Goal: Use online tool/utility: Utilize a website feature to perform a specific function

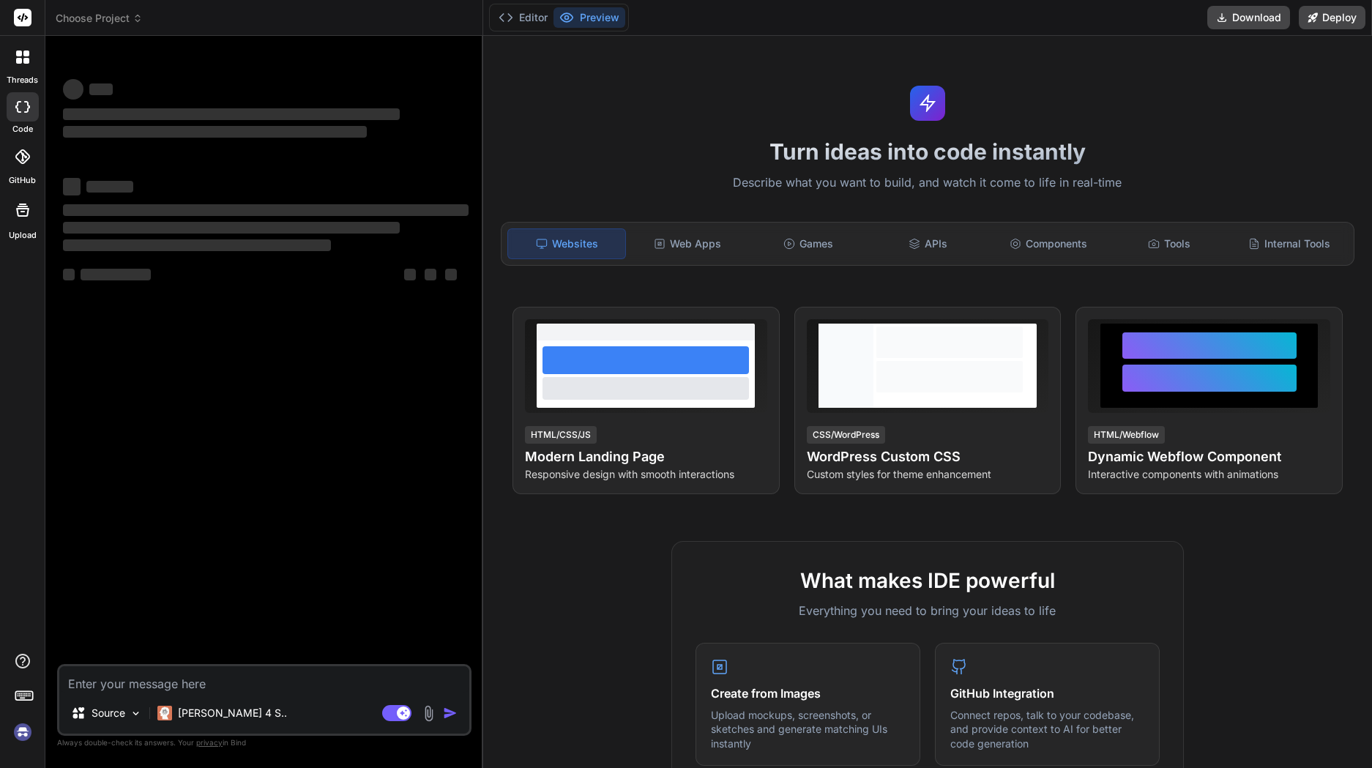
type textarea "x"
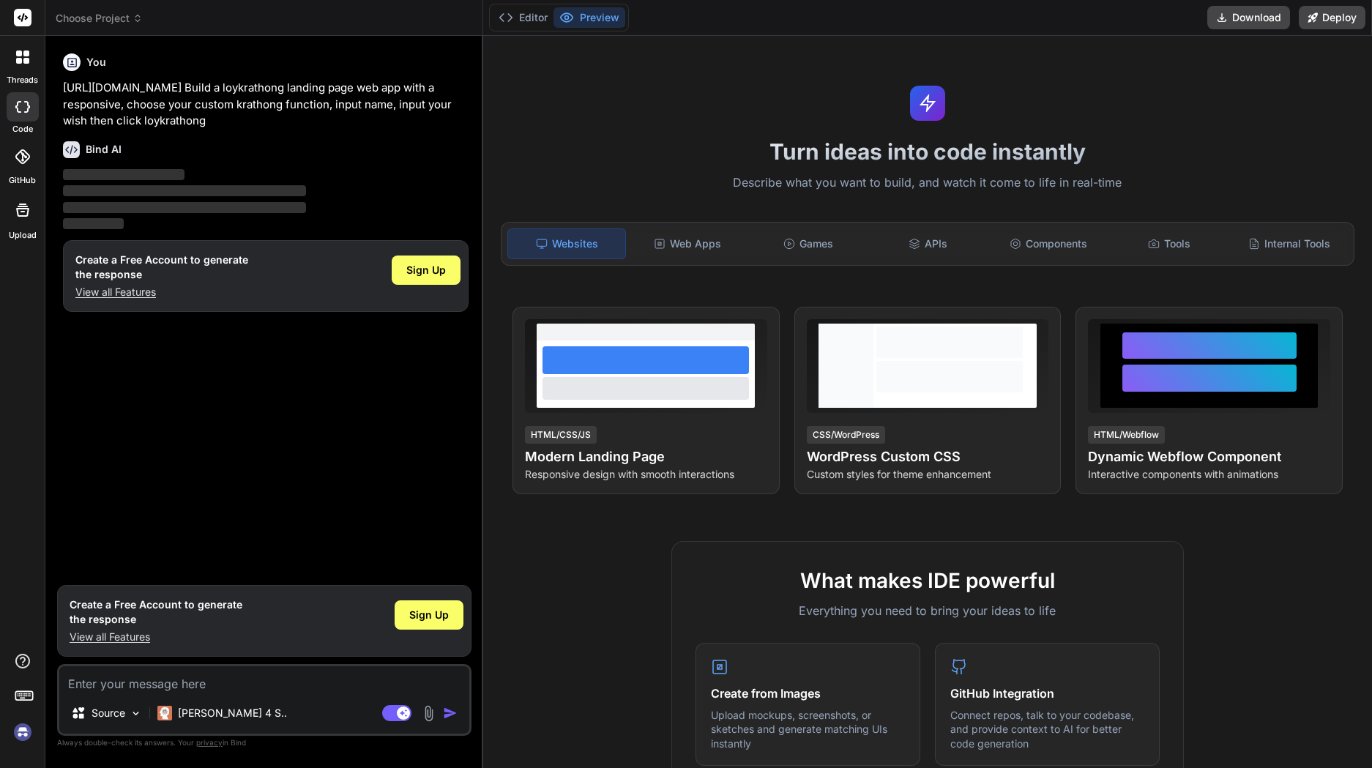
click at [451, 266] on div "Sign Up" at bounding box center [426, 270] width 69 height 29
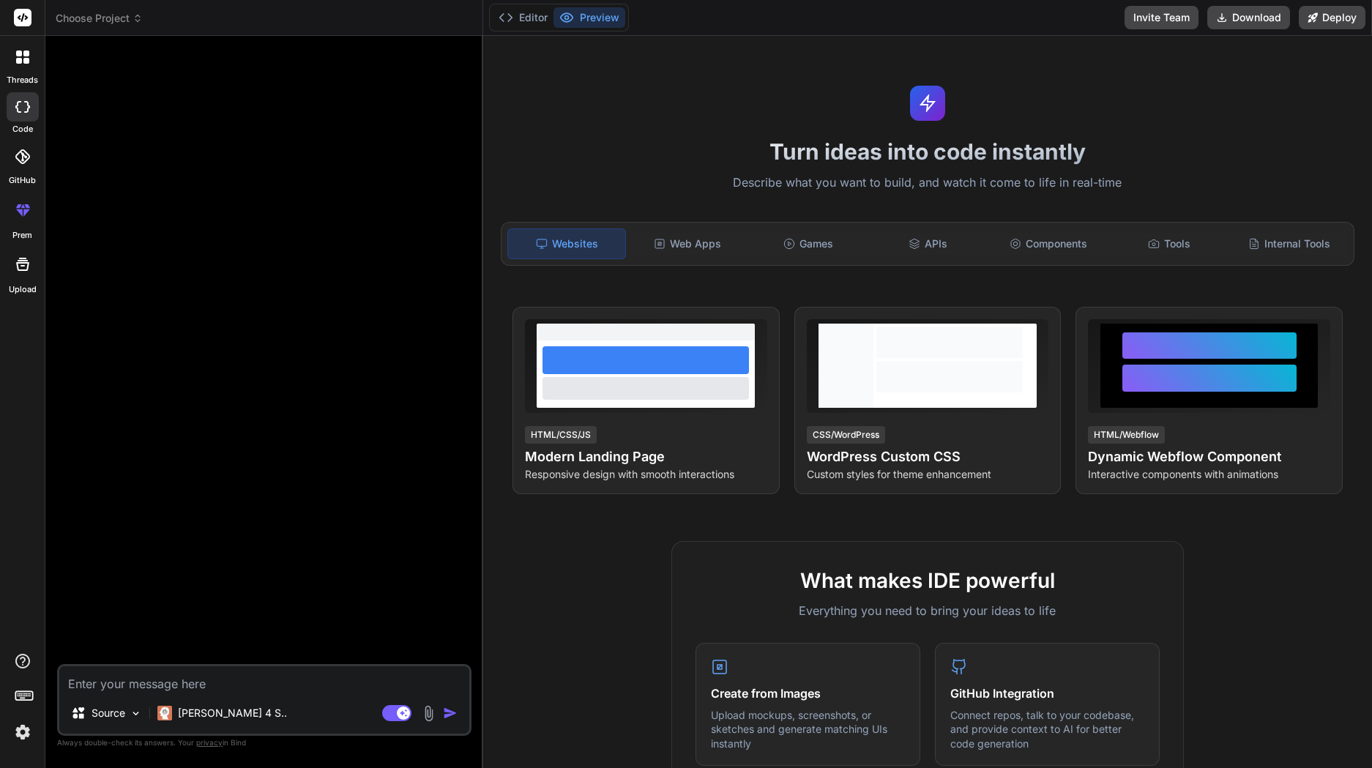
type textarea "x"
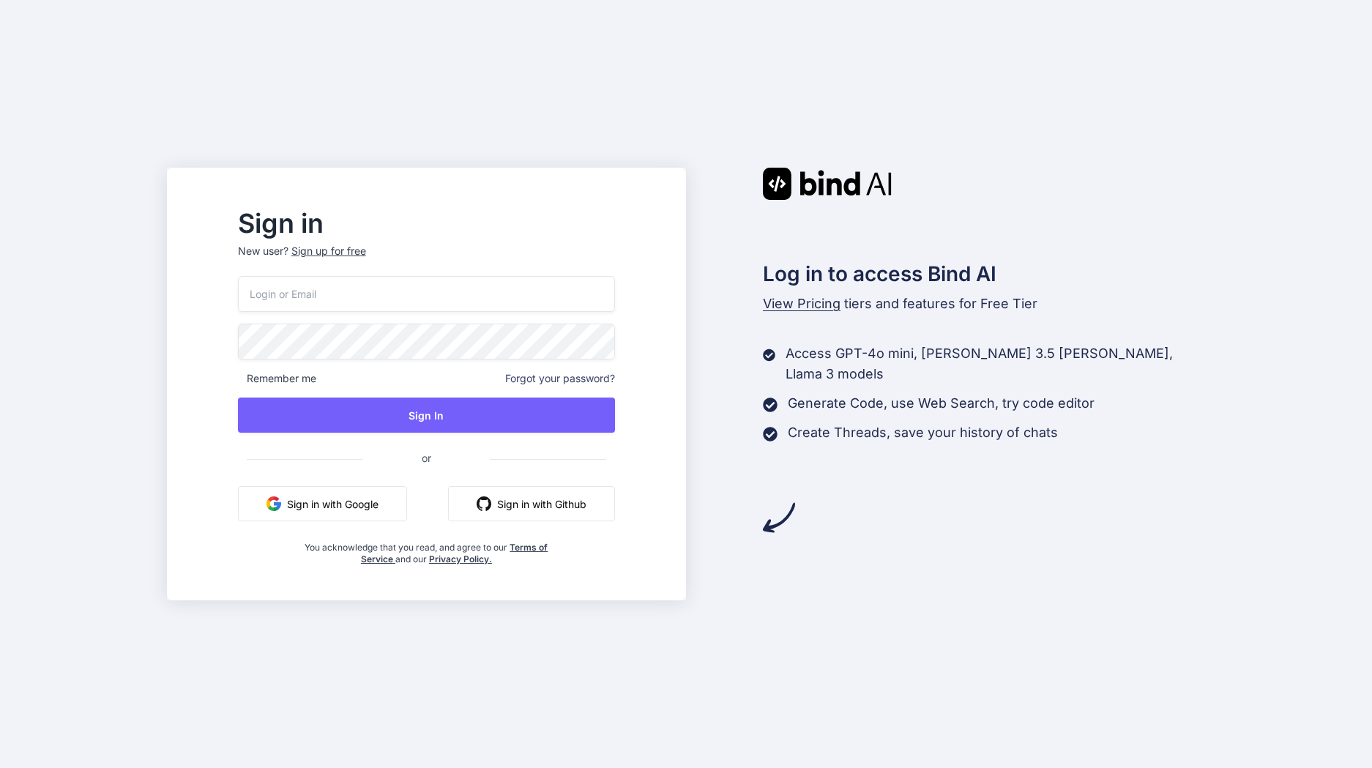
click at [491, 301] on input "email" at bounding box center [426, 294] width 377 height 36
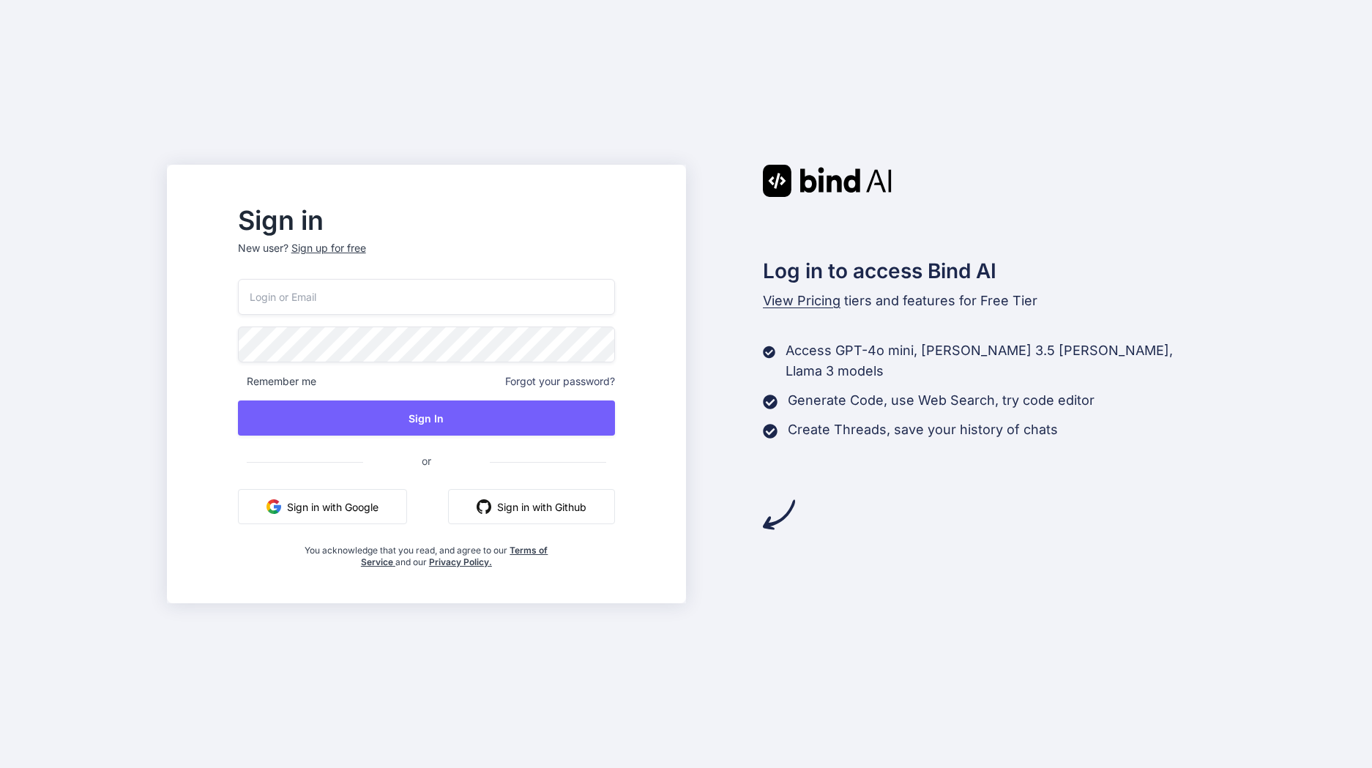
click at [238, 279] on protonpass-control-facd at bounding box center [238, 279] width 0 height 0
click at [1255, 101] on div "Sign in New user? Sign up for free Remember me Forgot your password? Sign In or…" at bounding box center [686, 384] width 1372 height 768
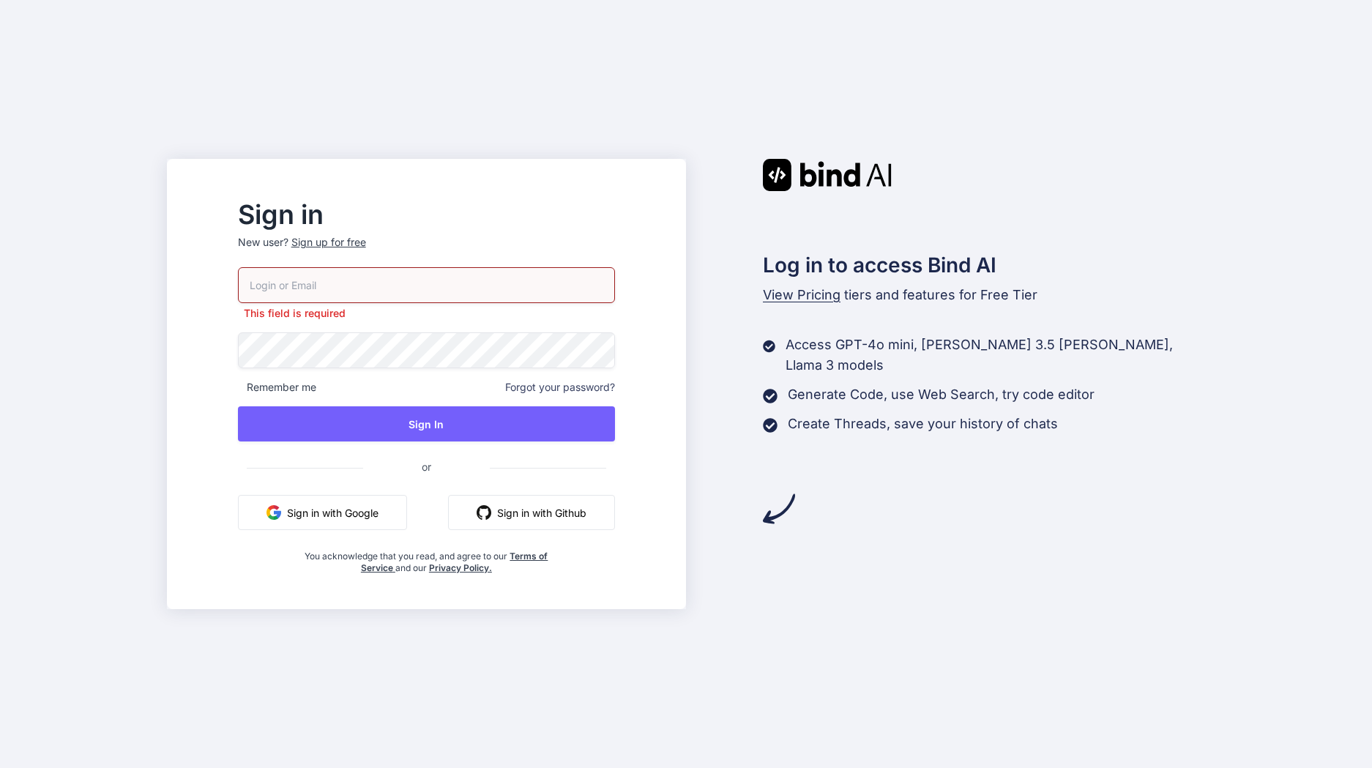
click at [387, 291] on input "email" at bounding box center [426, 285] width 377 height 36
click at [510, 431] on button "Sign In" at bounding box center [426, 423] width 377 height 35
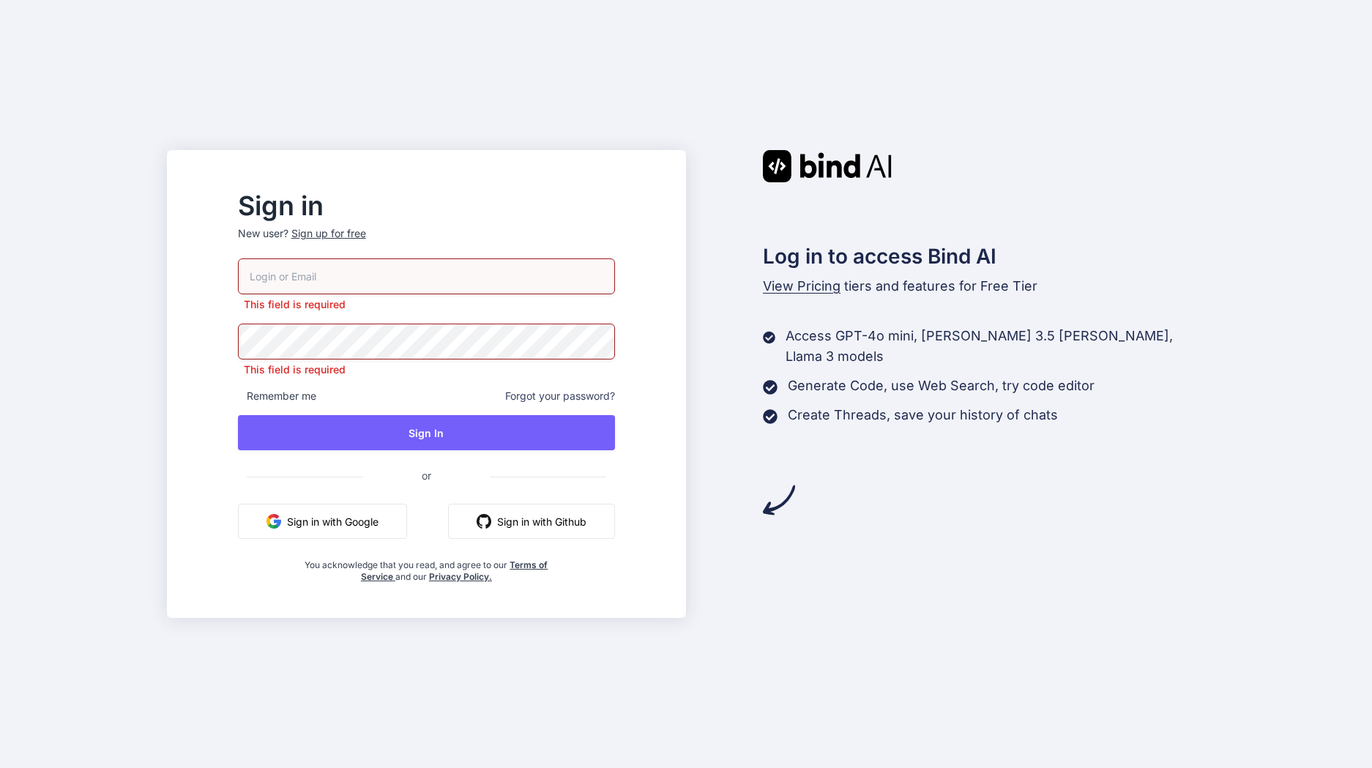
click at [366, 231] on div "Sign up for free" at bounding box center [328, 233] width 75 height 15
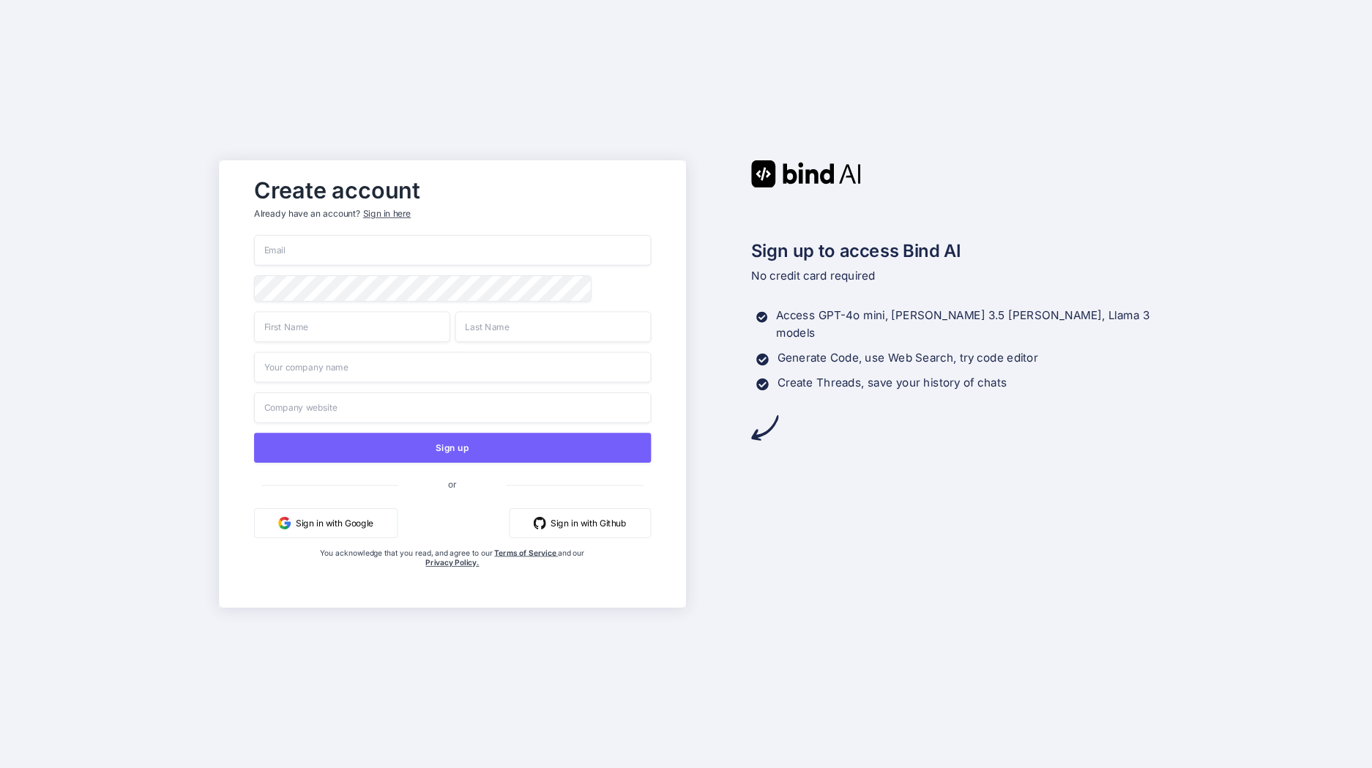
click at [383, 251] on input "email" at bounding box center [452, 250] width 397 height 31
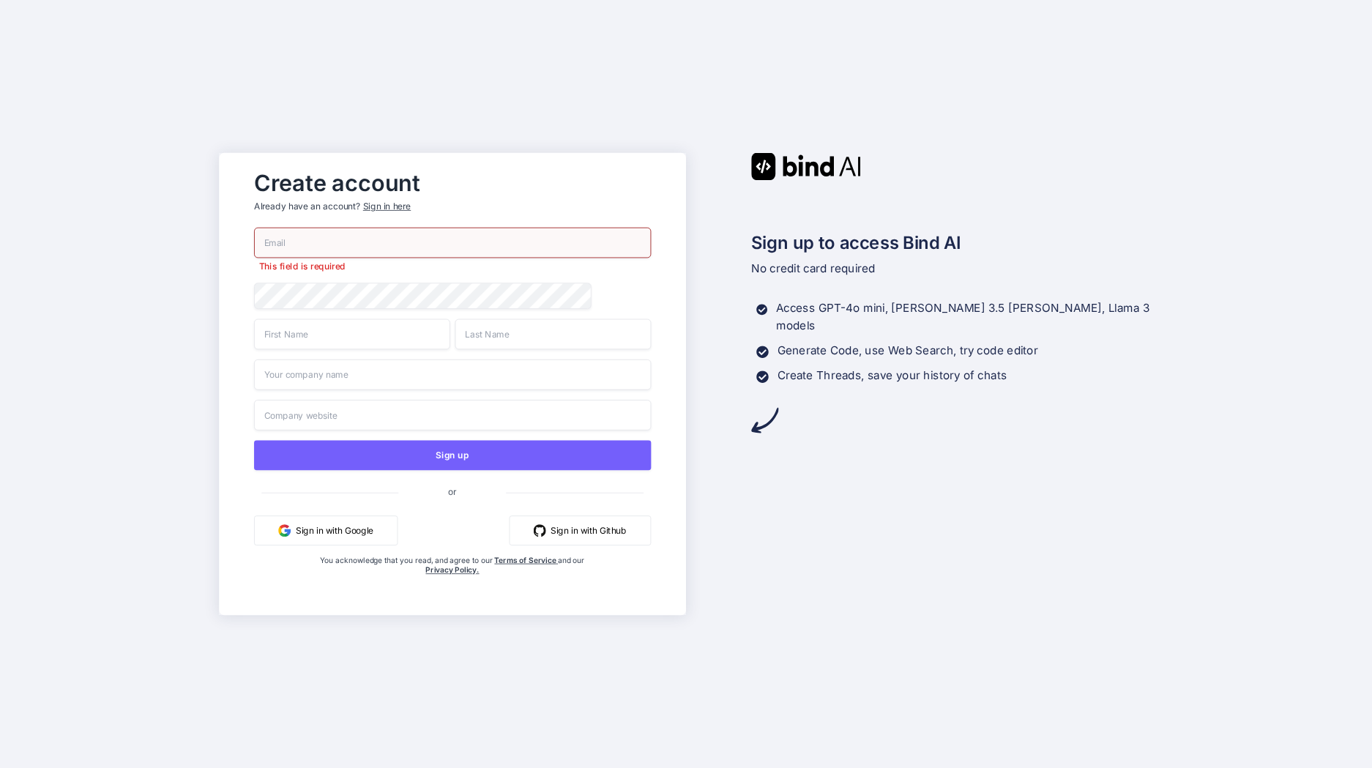
type input "[EMAIL_ADDRESS][DOMAIN_NAME]"
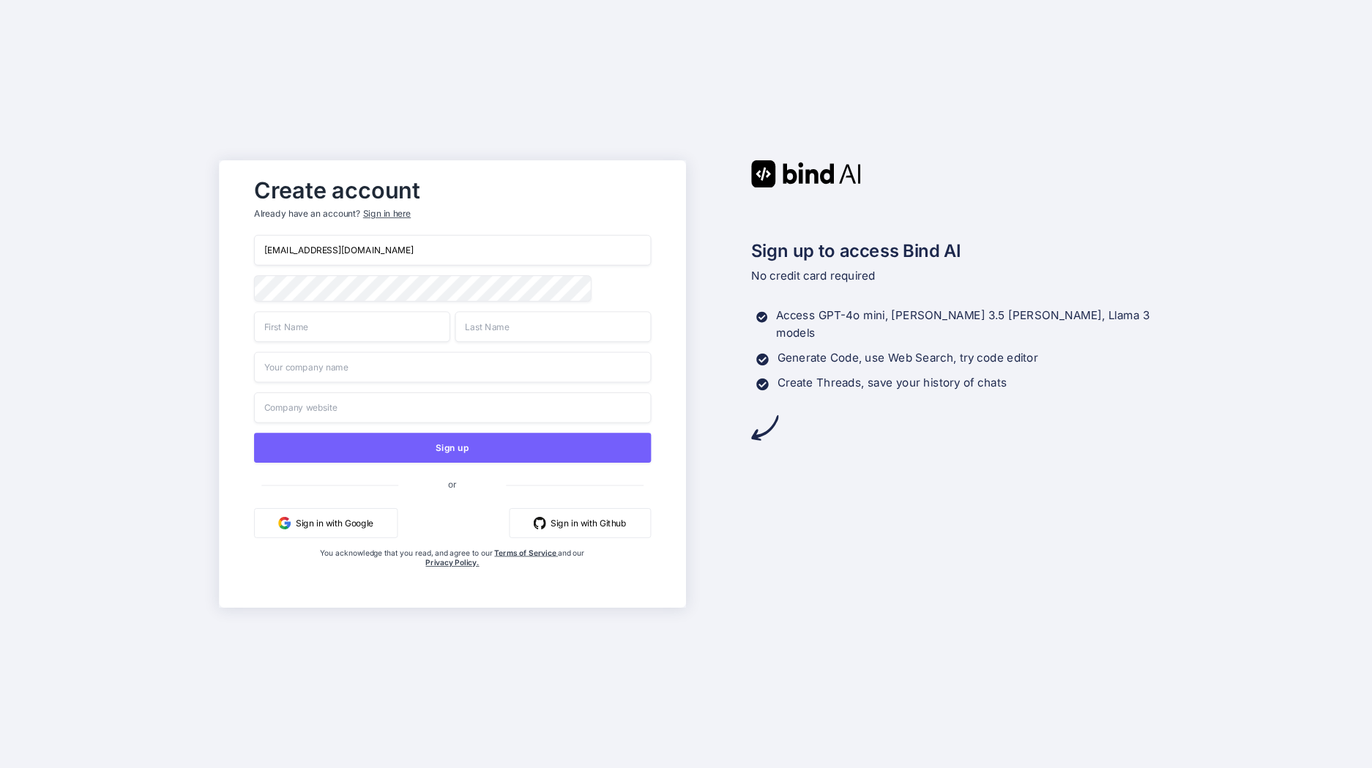
click at [365, 334] on input "text" at bounding box center [352, 326] width 196 height 31
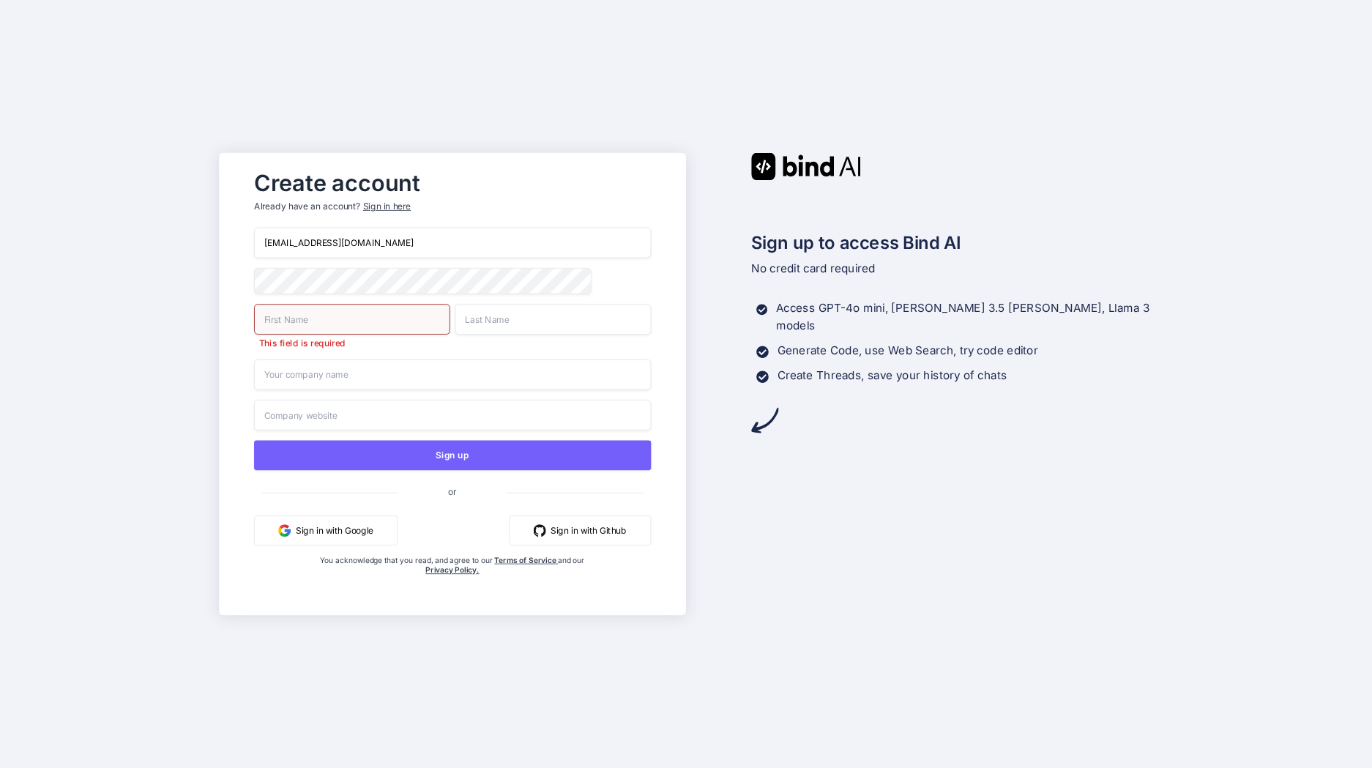
click at [368, 327] on input "text" at bounding box center [352, 319] width 196 height 31
click at [310, 238] on input "[EMAIL_ADDRESS][DOMAIN_NAME]" at bounding box center [452, 243] width 397 height 31
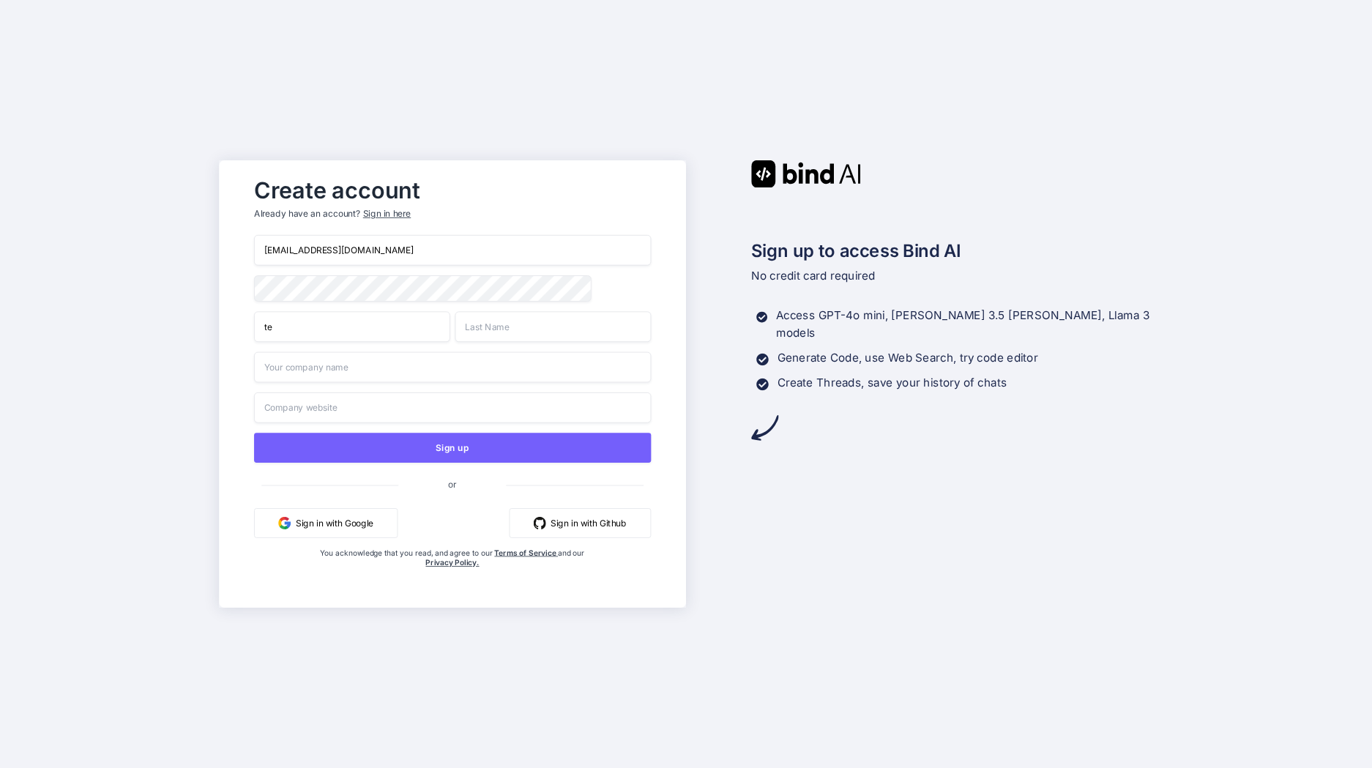
click at [310, 238] on input "[EMAIL_ADDRESS][DOMAIN_NAME]" at bounding box center [452, 250] width 397 height 31
click at [311, 321] on input "te" at bounding box center [352, 326] width 196 height 31
paste input "jinx557"
type input "jinx557"
click at [514, 327] on input "text" at bounding box center [553, 326] width 196 height 31
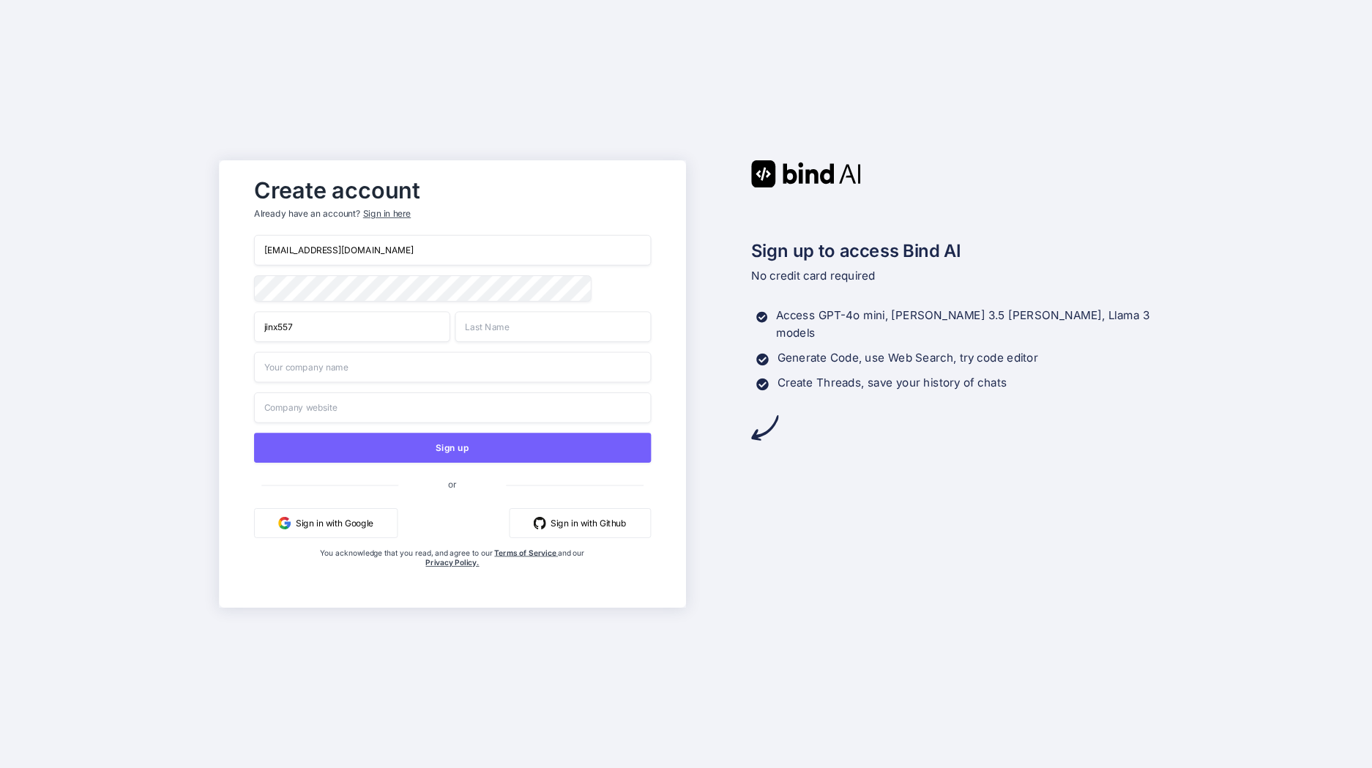
paste input "jinx557"
drag, startPoint x: 294, startPoint y: 248, endPoint x: 249, endPoint y: 250, distance: 44.7
click at [249, 250] on div "Create account Already have an account? Sign in here getbind.jinx557@passmail.n…" at bounding box center [452, 385] width 427 height 428
click at [380, 332] on input "jinx557" at bounding box center [352, 326] width 196 height 31
click at [529, 334] on input "jinx557" at bounding box center [553, 326] width 196 height 31
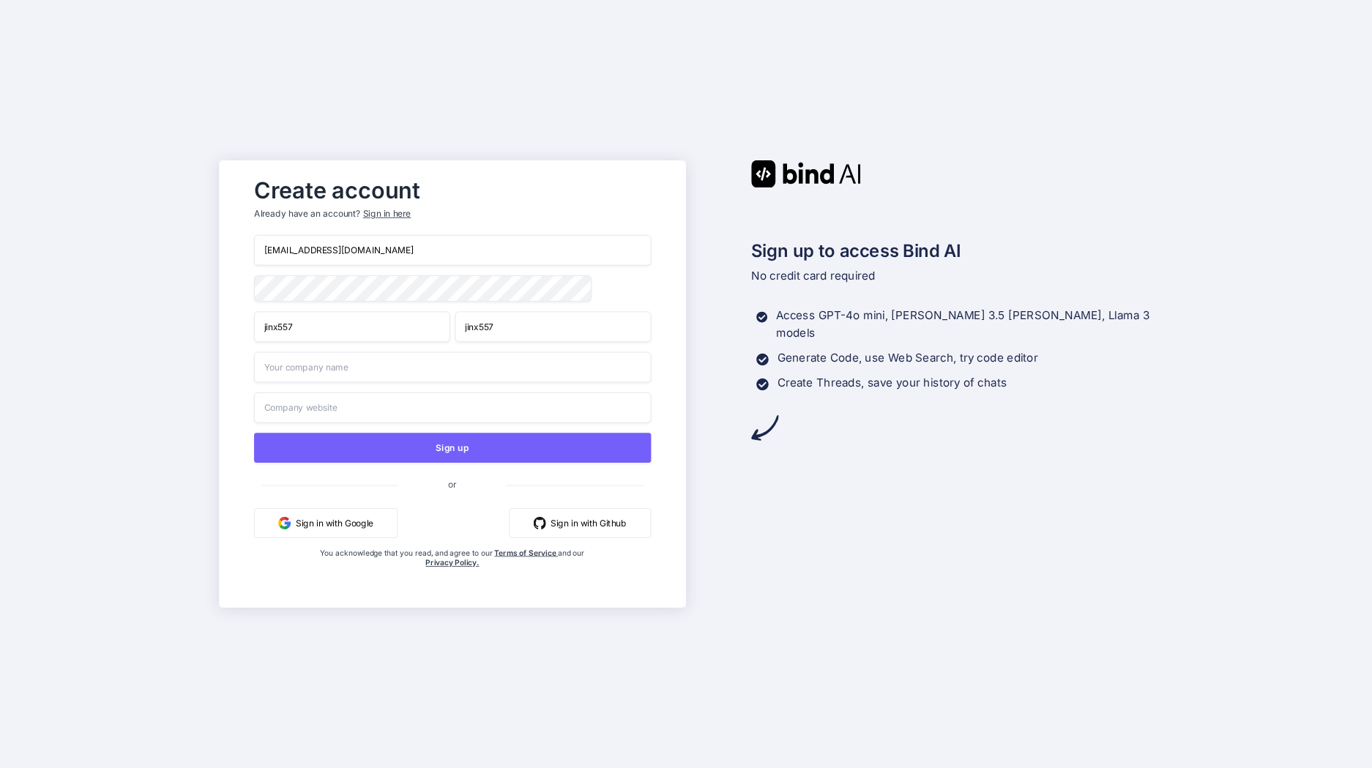
drag, startPoint x: 529, startPoint y: 334, endPoint x: 431, endPoint y: 330, distance: 97.4
click at [431, 330] on div "jinx557 jinx557" at bounding box center [452, 326] width 397 height 31
paste input "getbind"
type input "getbind"
click at [391, 373] on input "text" at bounding box center [452, 367] width 397 height 31
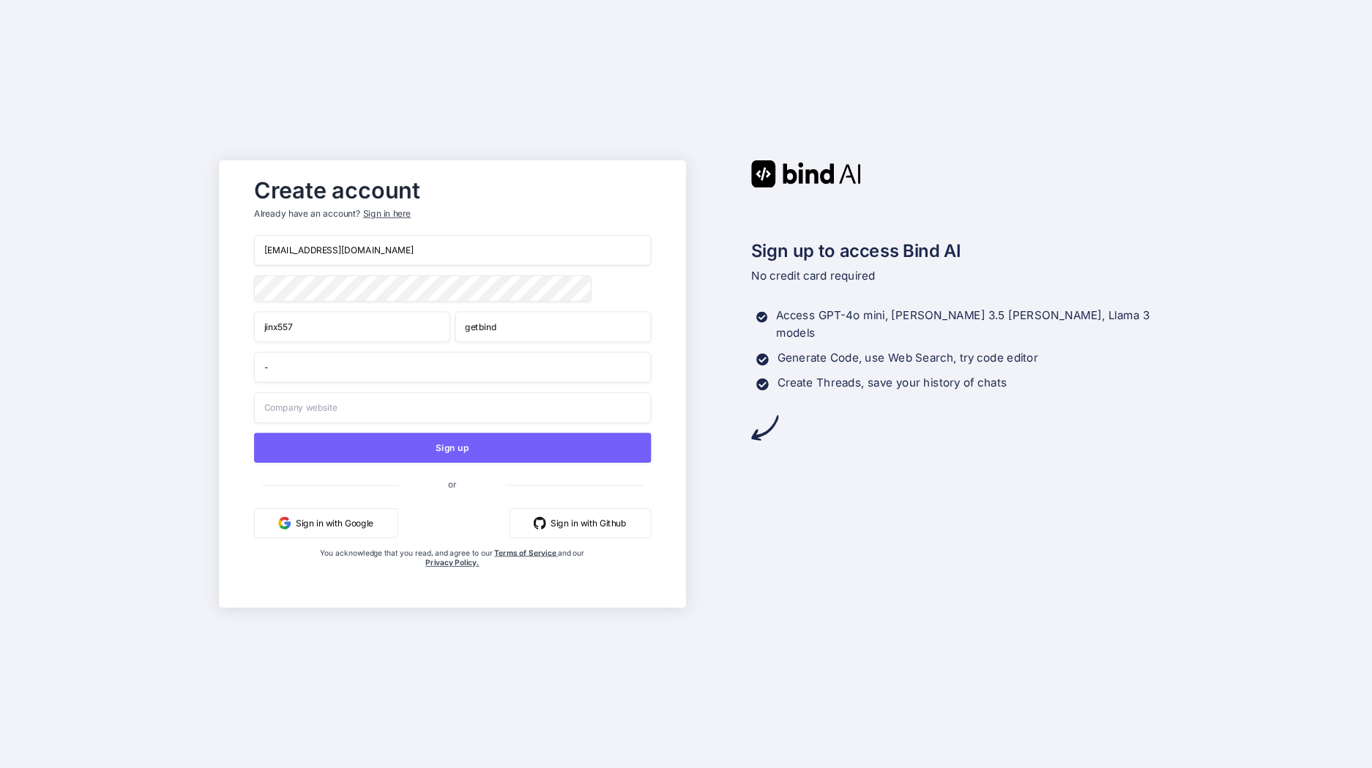
type input "-"
click at [401, 407] on input "text" at bounding box center [452, 407] width 397 height 31
type input "-"
click at [501, 447] on button "Sign up" at bounding box center [452, 448] width 397 height 30
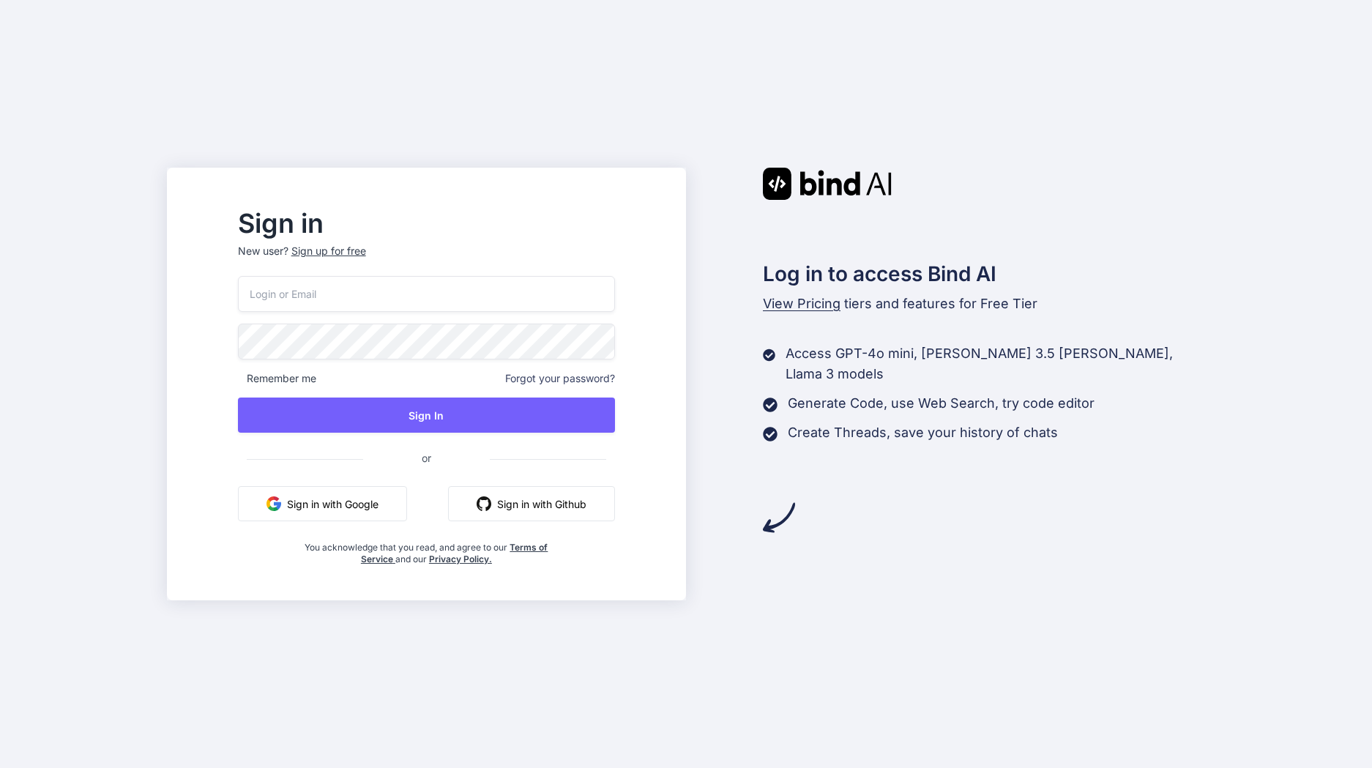
click at [445, 283] on input "email" at bounding box center [426, 294] width 377 height 36
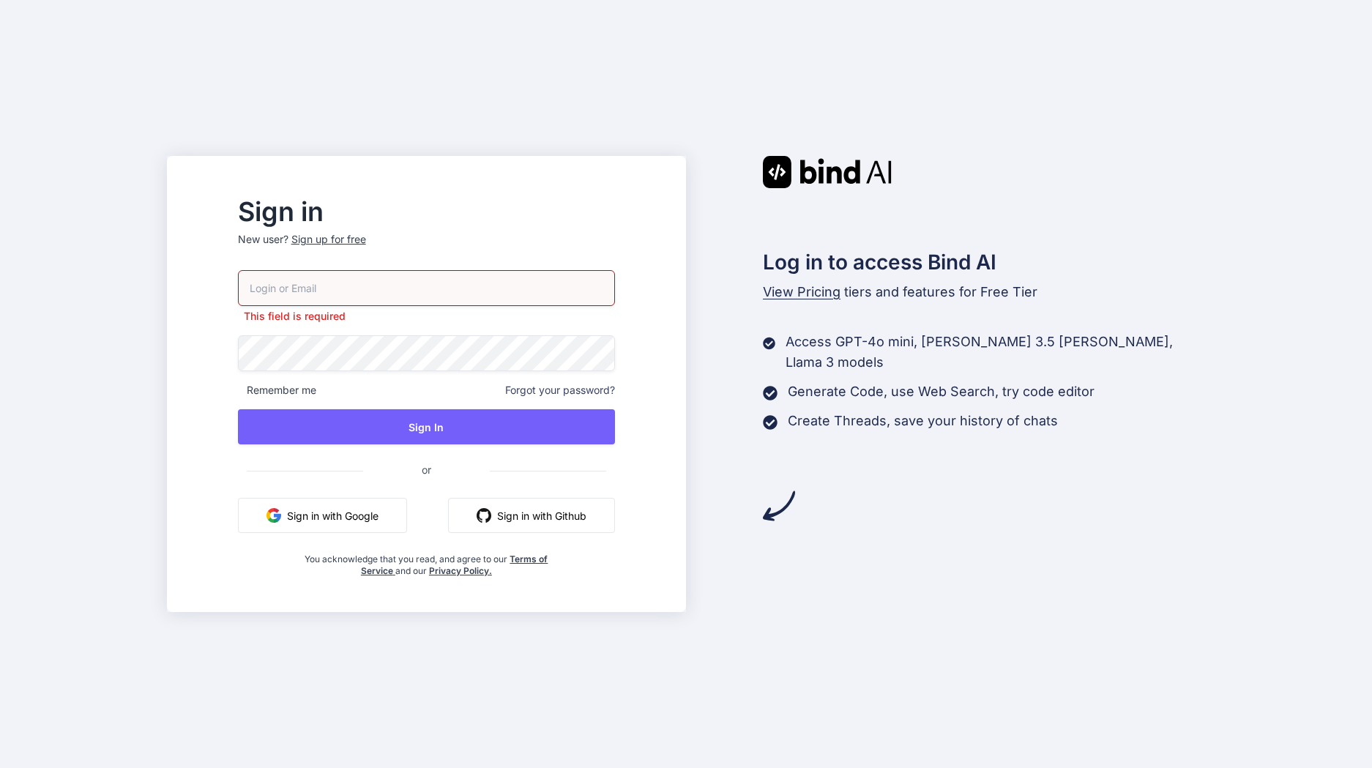
type input "[EMAIL_ADDRESS][DOMAIN_NAME]"
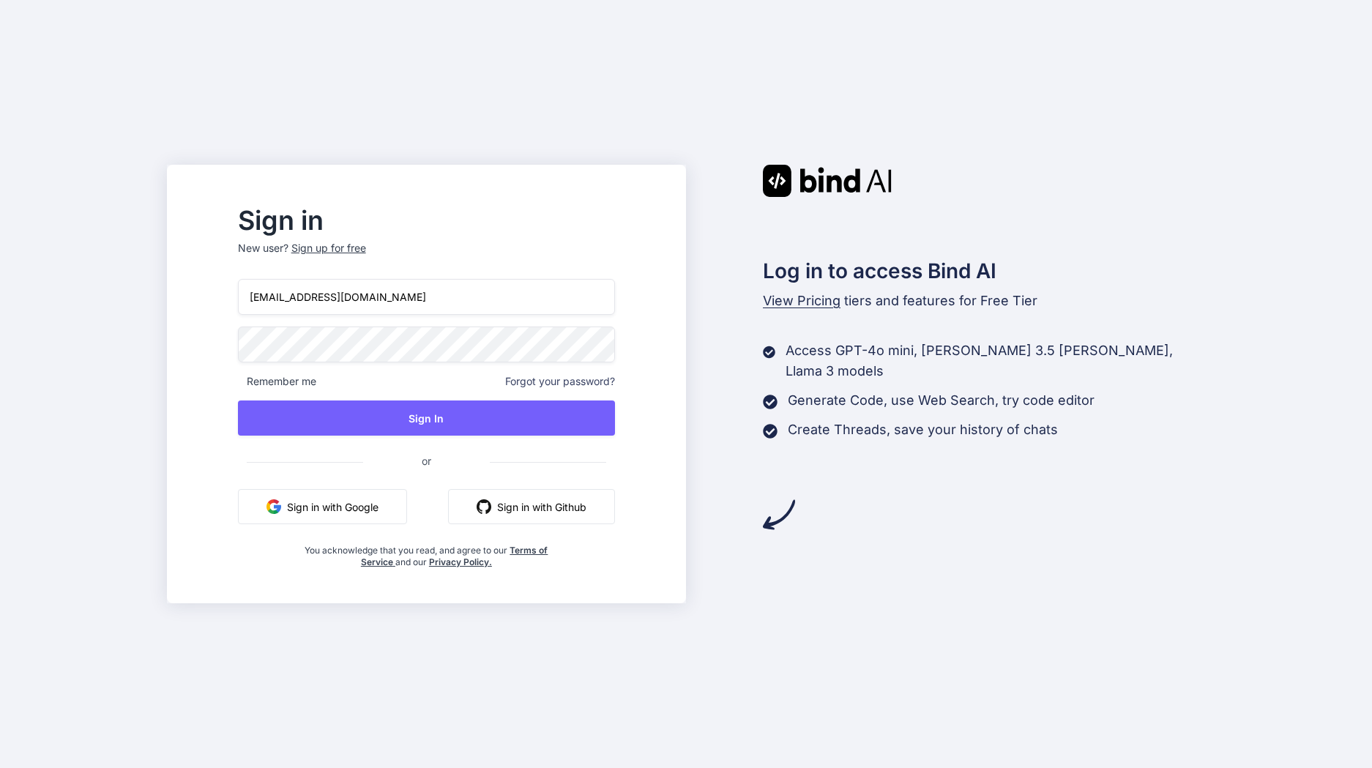
click at [466, 422] on button "Sign In" at bounding box center [426, 417] width 377 height 35
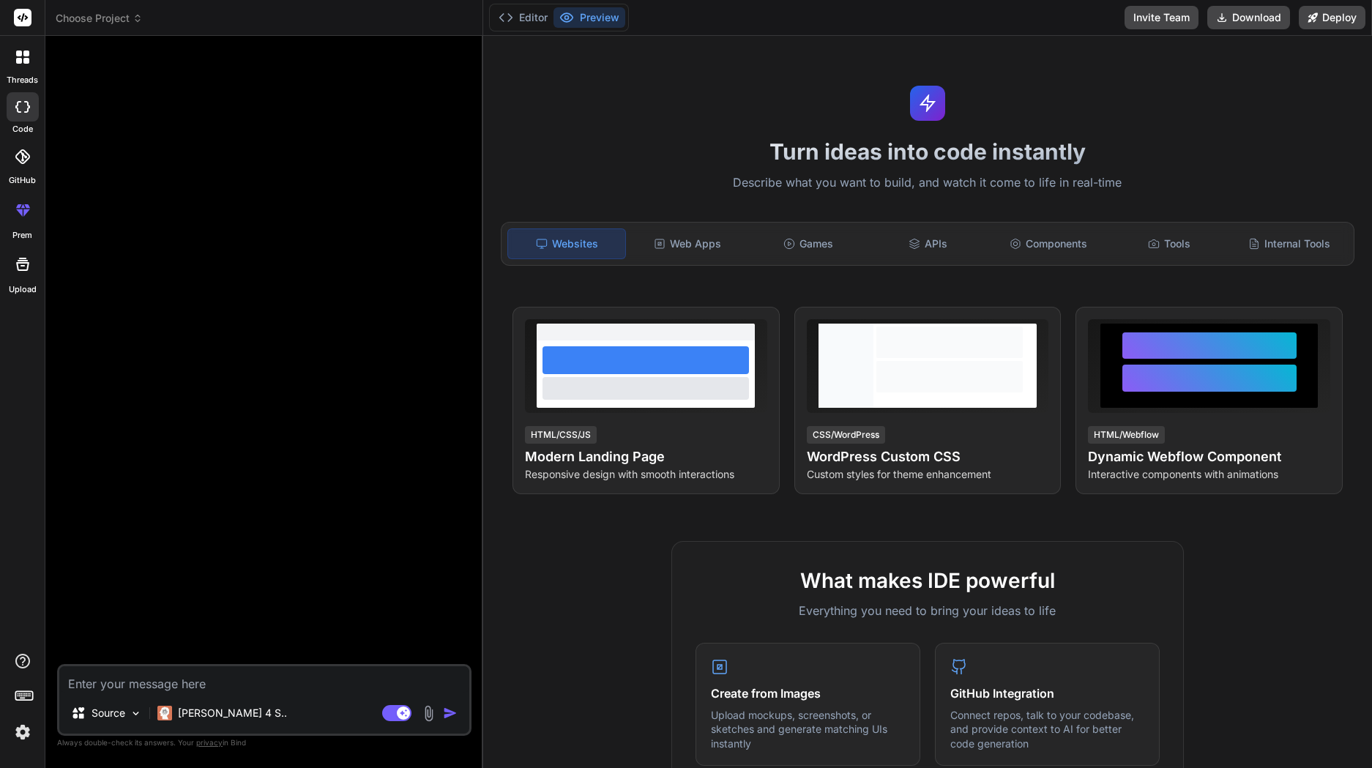
type textarea "x"
paste textarea "[URL][DOMAIN_NAME] Build a loykrathong landing page web app with a responsive, …"
type textarea "[URL][DOMAIN_NAME] Build a loykrathong landing page web app with a responsive, …"
type textarea "x"
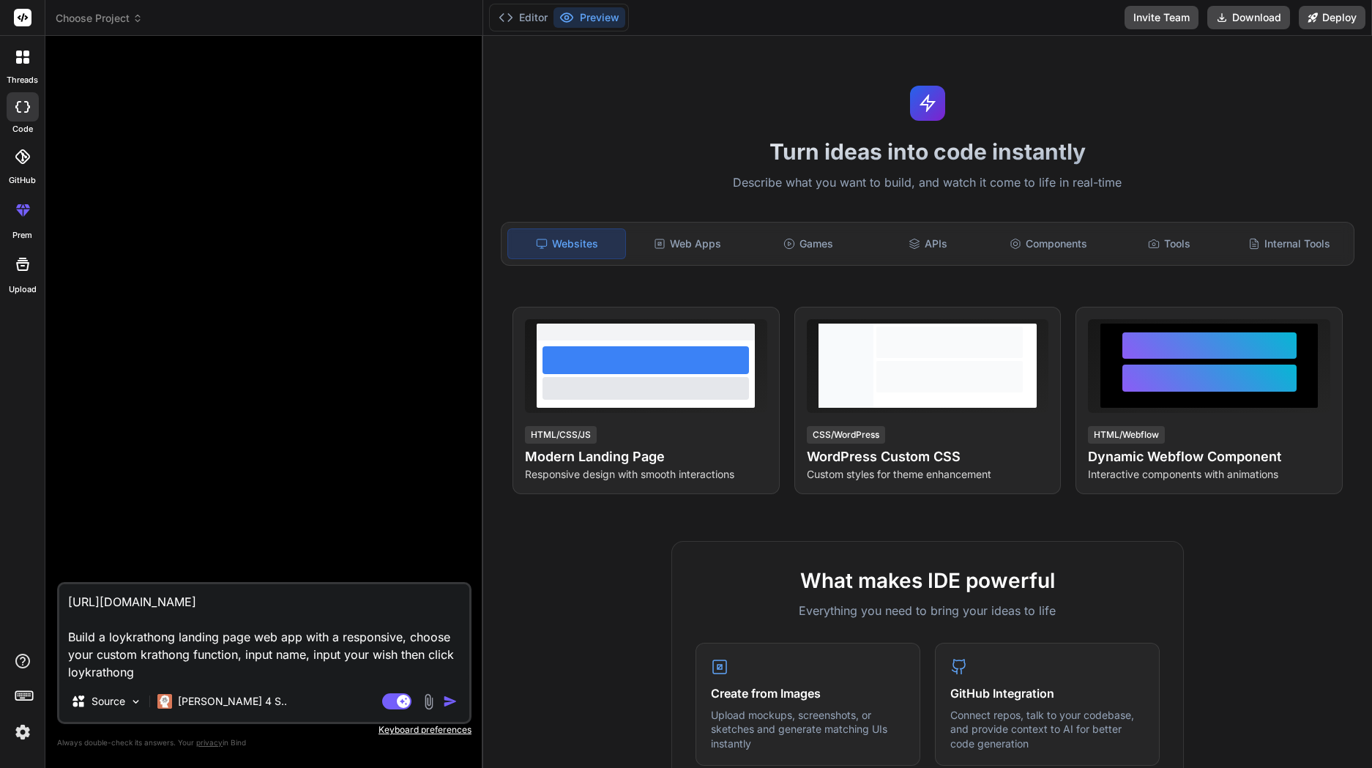
type textarea "[URL][DOMAIN_NAME] Build a loykrathong landing page web app with a responsive, …"
click at [211, 705] on p "[PERSON_NAME] 4 S.." at bounding box center [232, 701] width 109 height 15
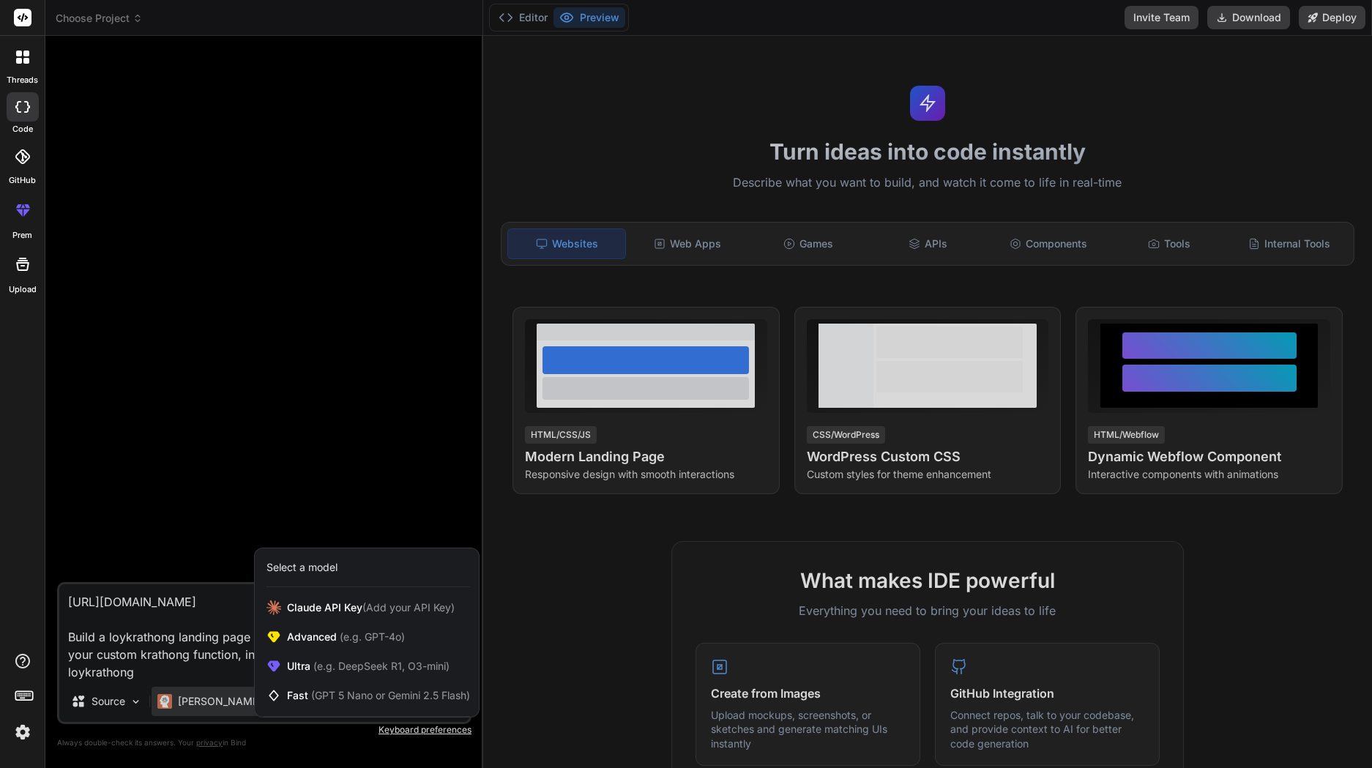
click at [315, 486] on div at bounding box center [686, 384] width 1372 height 768
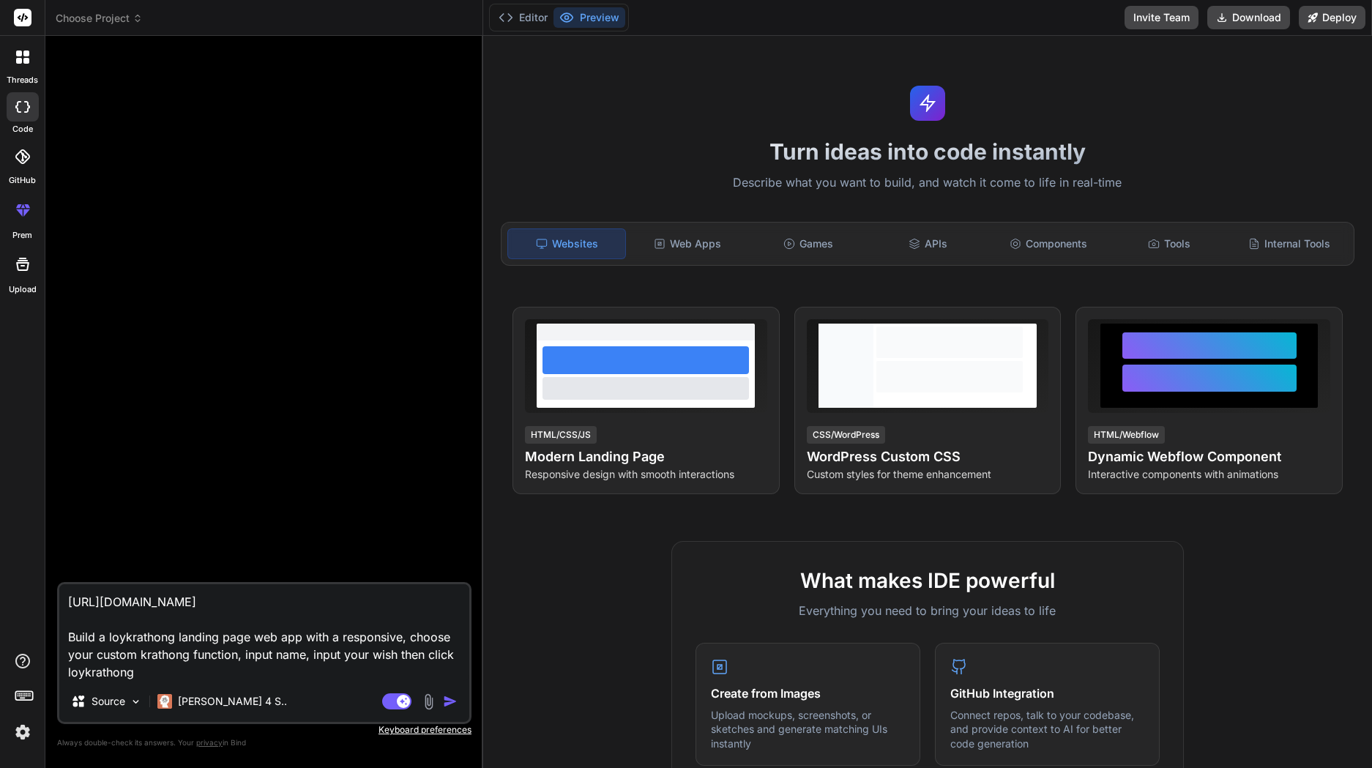
click at [451, 702] on img "button" at bounding box center [450, 701] width 15 height 15
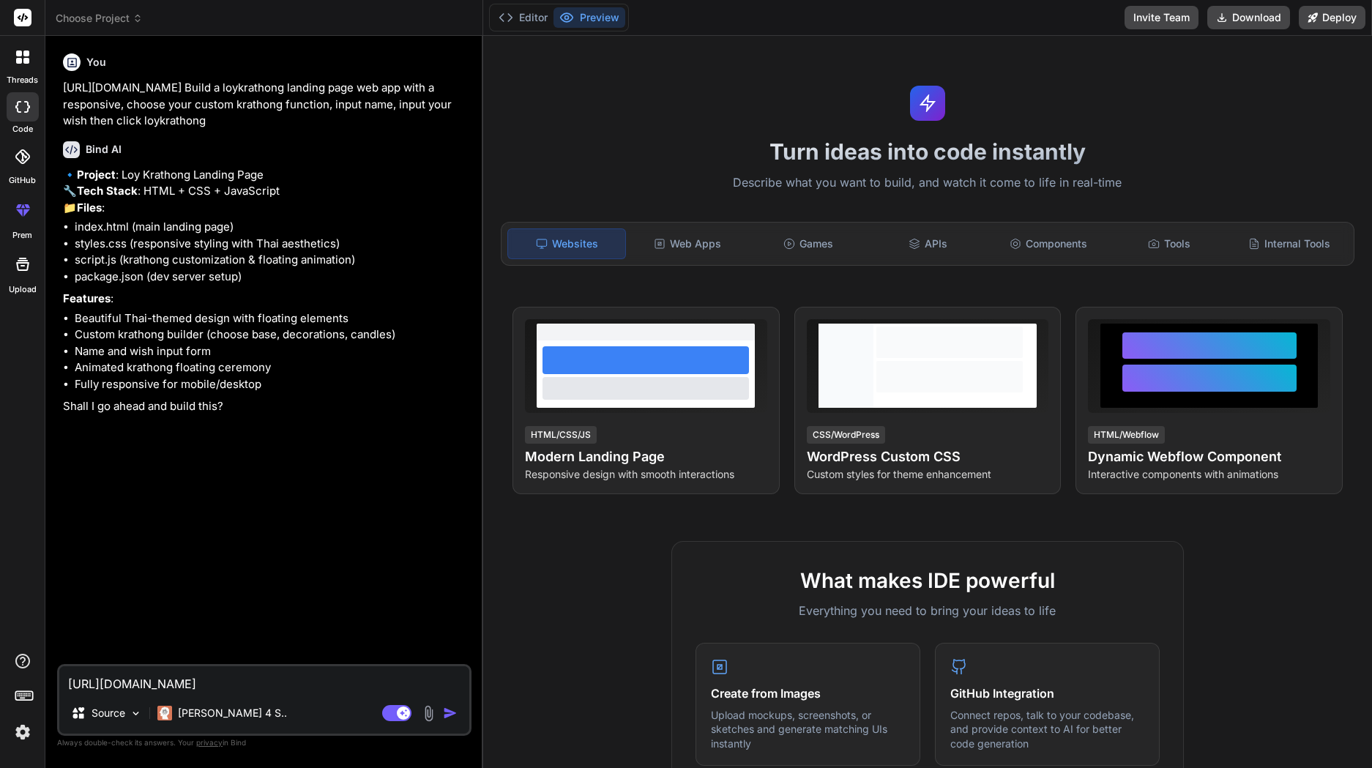
type textarea "x"
click at [152, 685] on textarea "[URL][DOMAIN_NAME] Build a loykrathong landing page web app with a responsive, …" at bounding box center [264, 679] width 410 height 26
type textarea "y"
type textarea "x"
type textarea "ye"
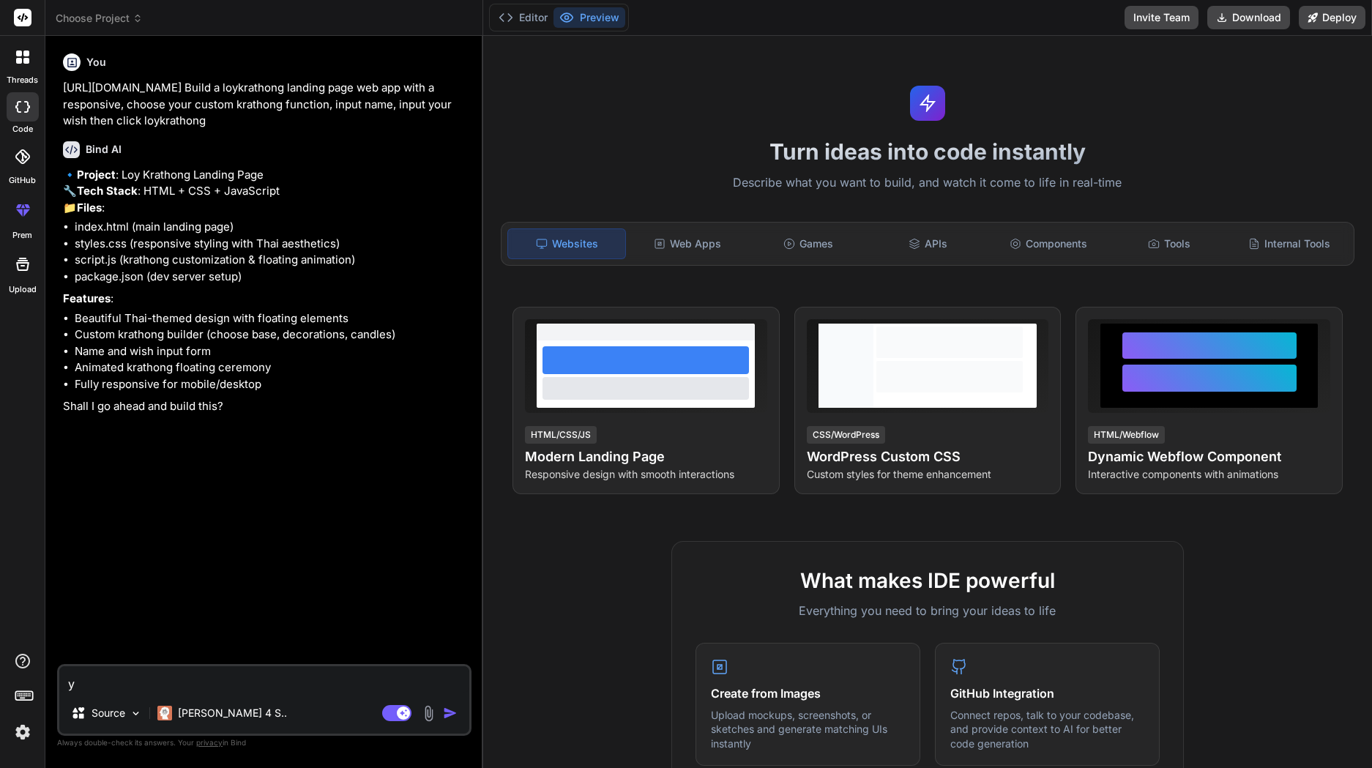
type textarea "x"
type textarea "yes"
type textarea "x"
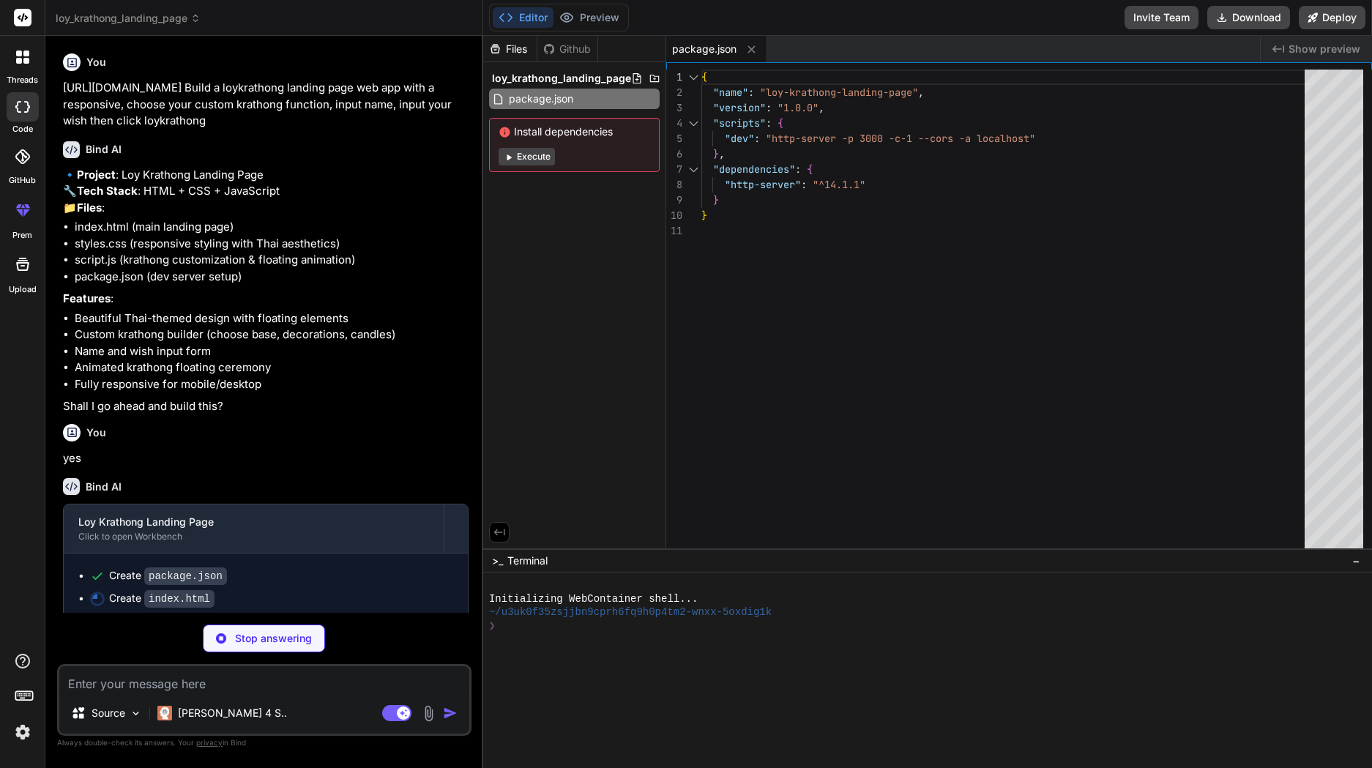
click at [1327, 47] on span "Show preview" at bounding box center [1325, 49] width 72 height 15
click at [543, 157] on button "Execute" at bounding box center [527, 157] width 56 height 18
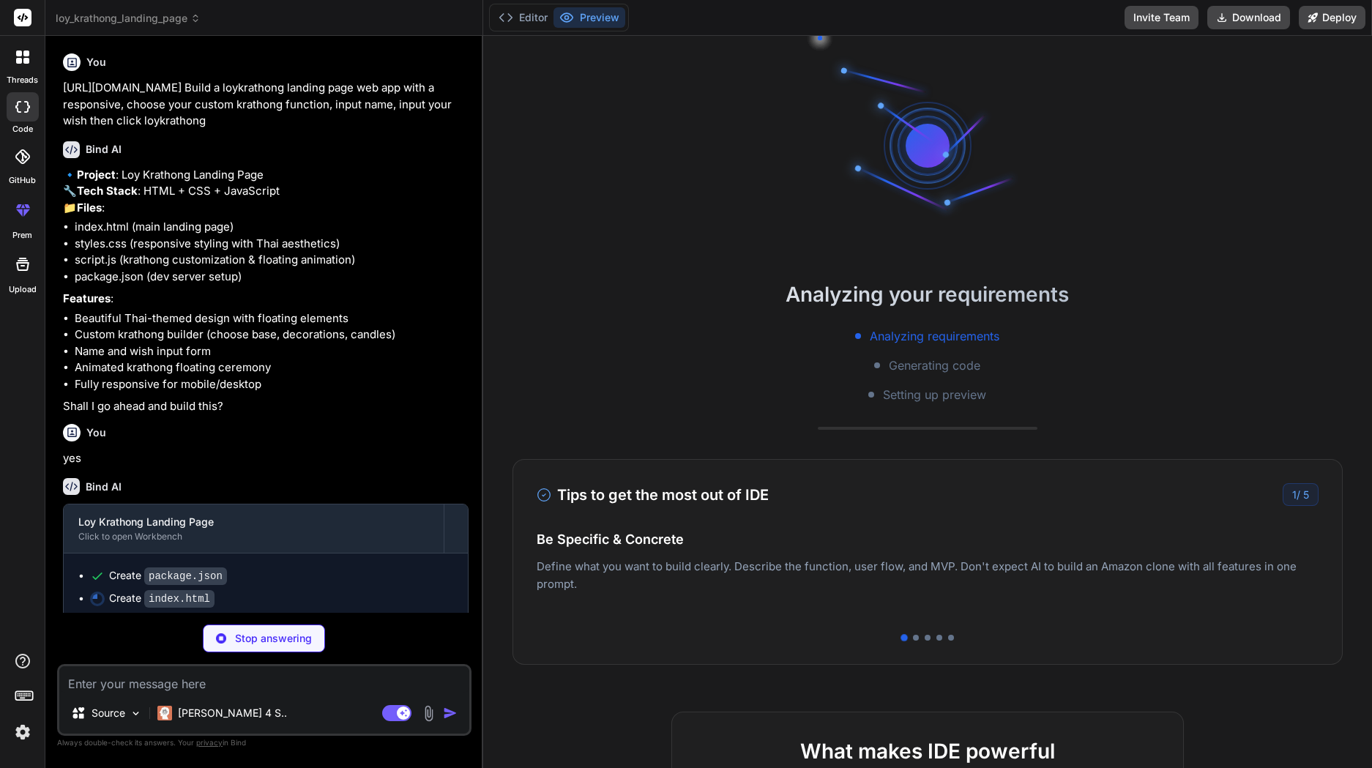
scroll to position [82, 0]
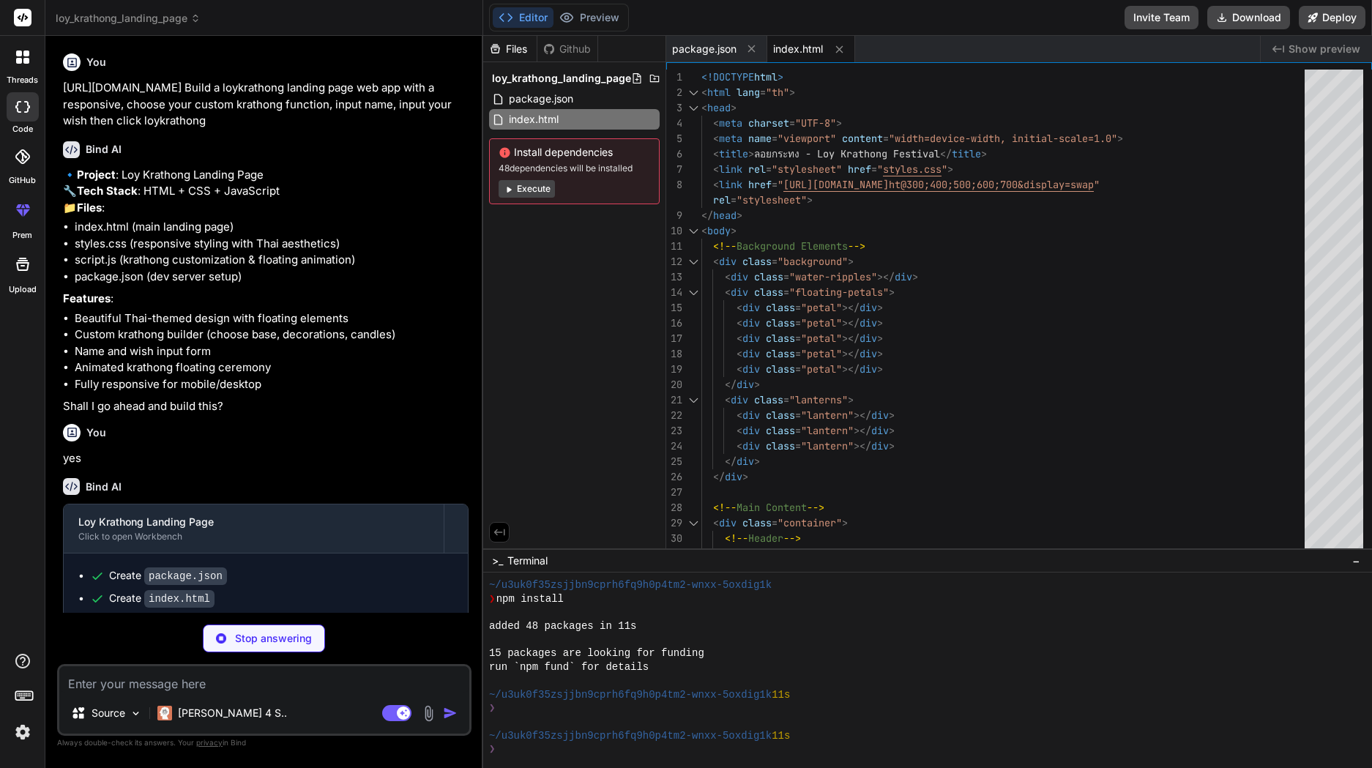
click at [1338, 45] on span "Show preview" at bounding box center [1325, 49] width 72 height 15
click at [532, 191] on button "Execute" at bounding box center [527, 189] width 56 height 18
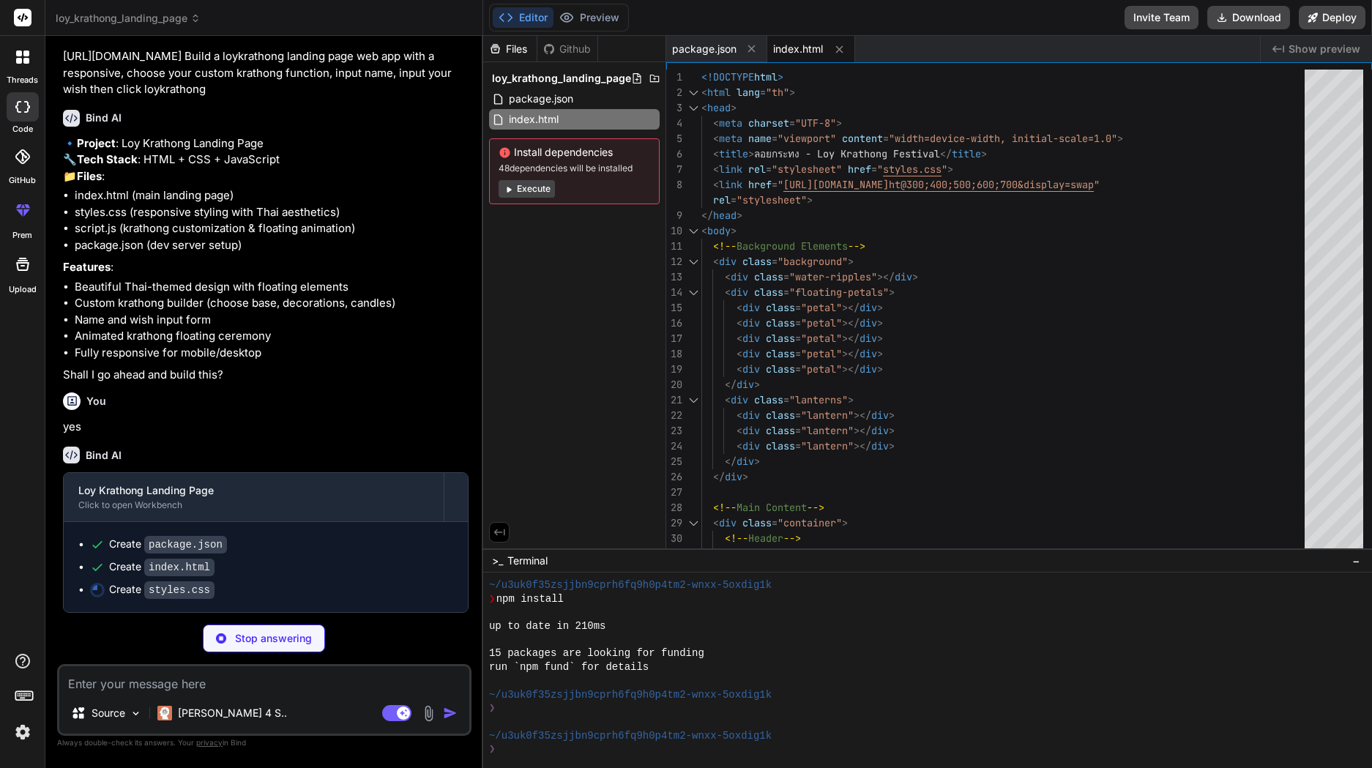
type textarea "x"
type textarea "font-size: 0.8rem; padding: 6px 12px; } }"
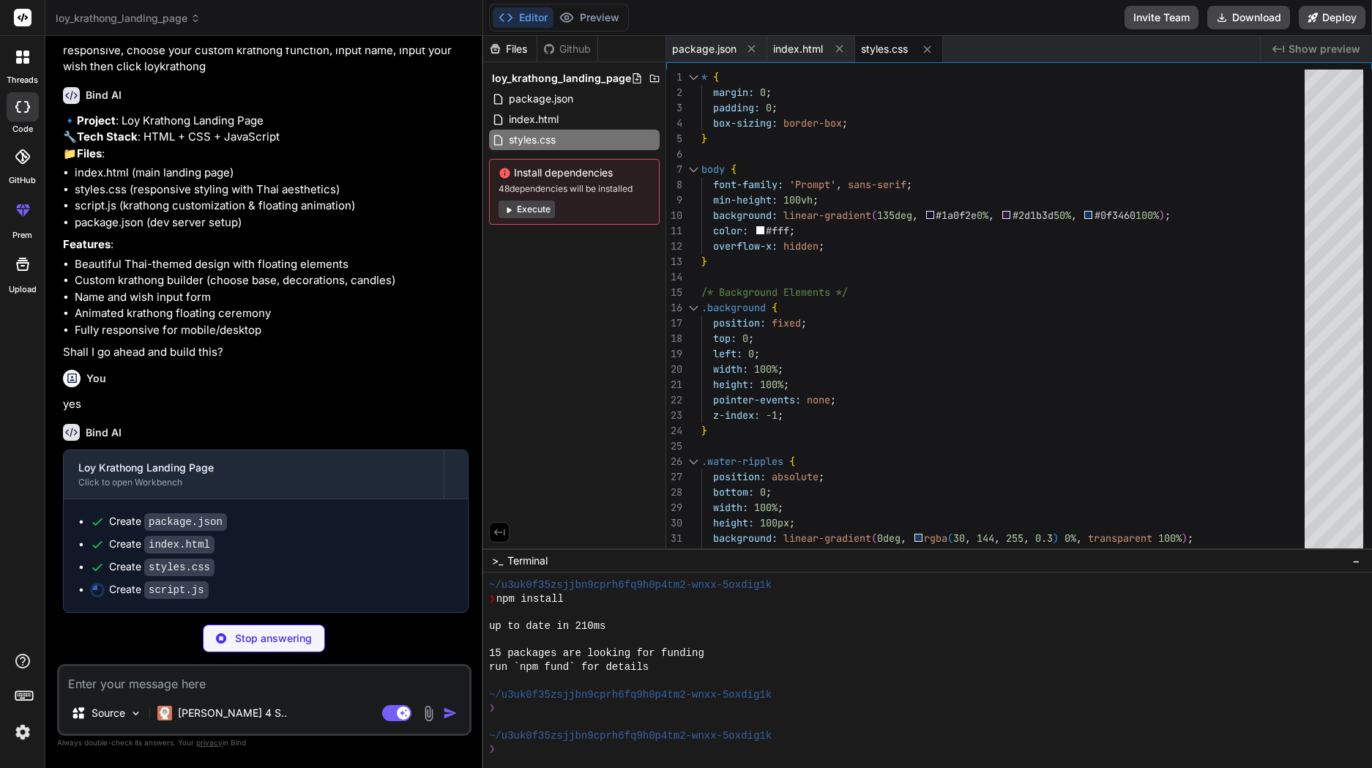
type textarea "x"
type textarea "opacity: 0.7; `; document.body.appendChild(petal); setTimeout(() => { petal.rem…"
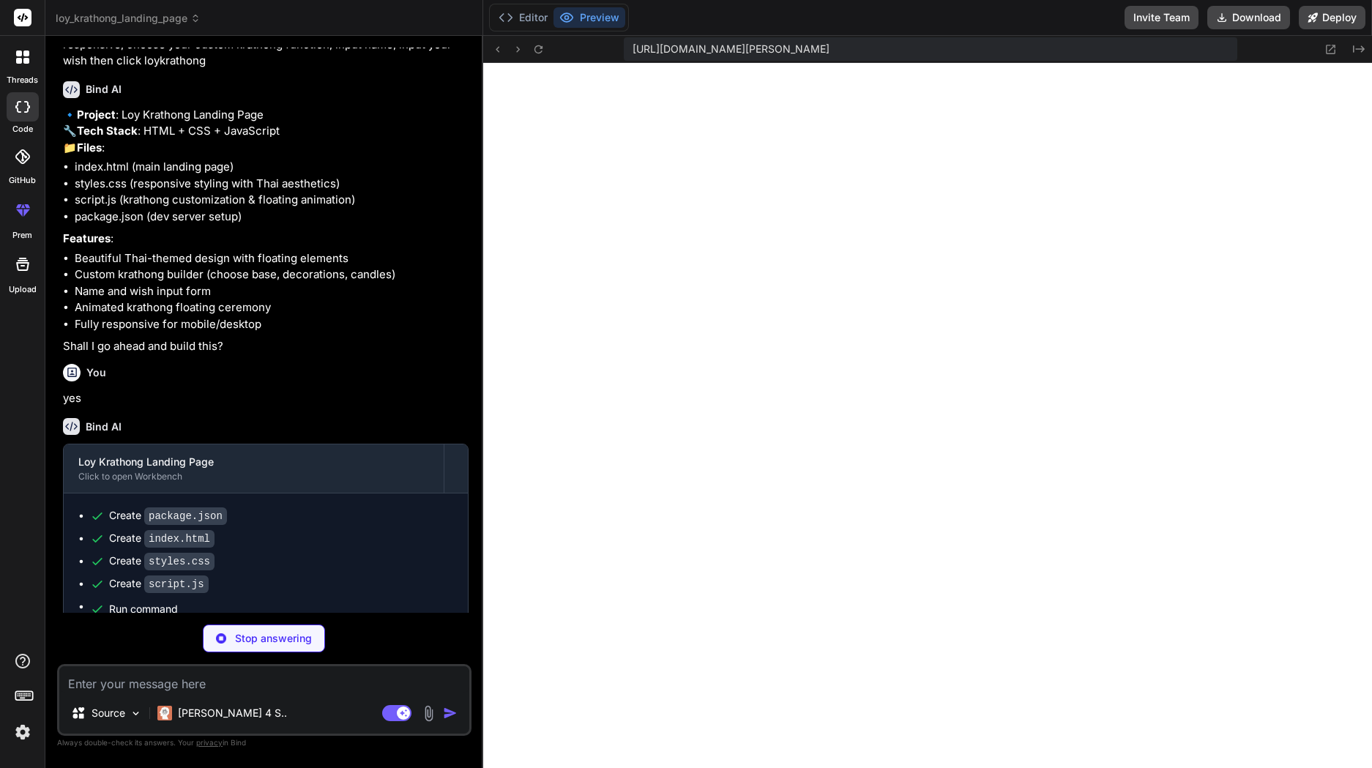
scroll to position [1010, 0]
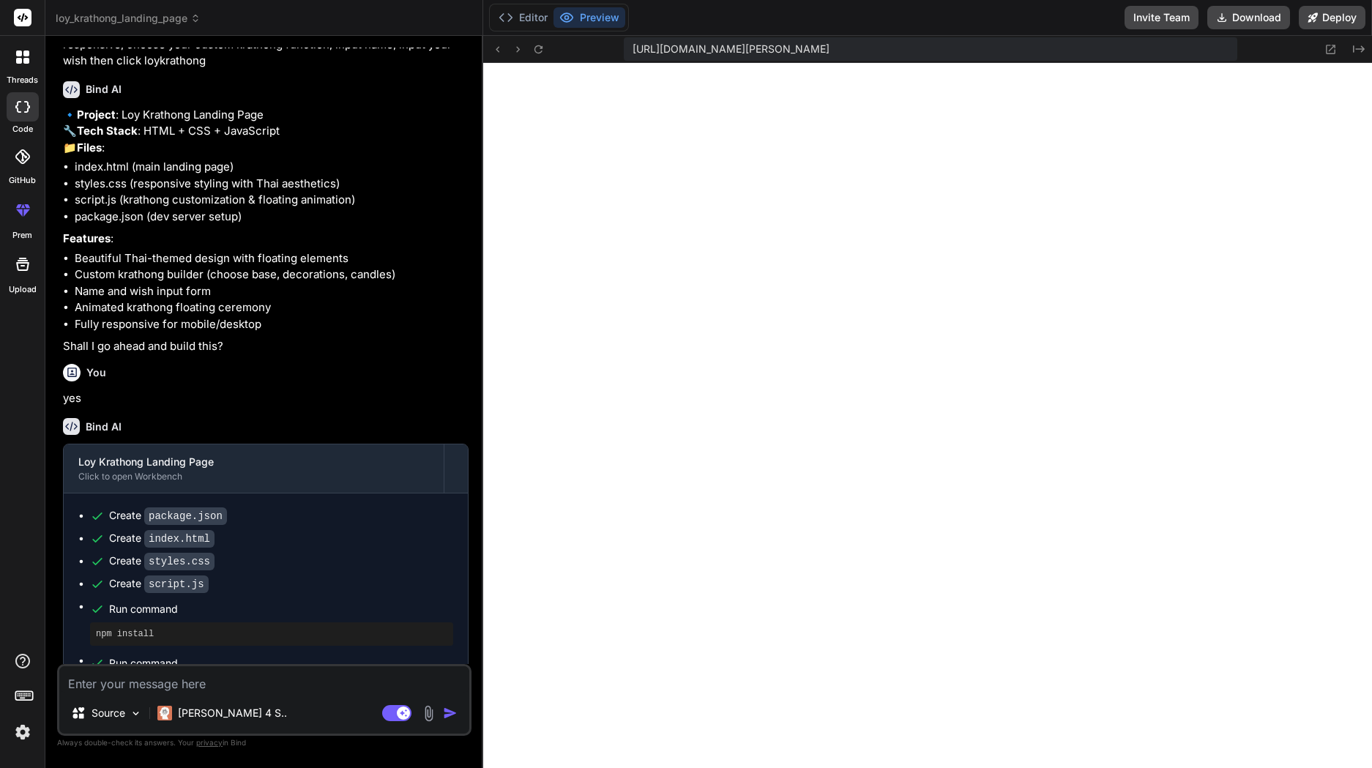
type textarea "x"
click at [230, 677] on textarea at bounding box center [264, 679] width 410 height 26
type textarea "n"
type textarea "x"
type textarea "no"
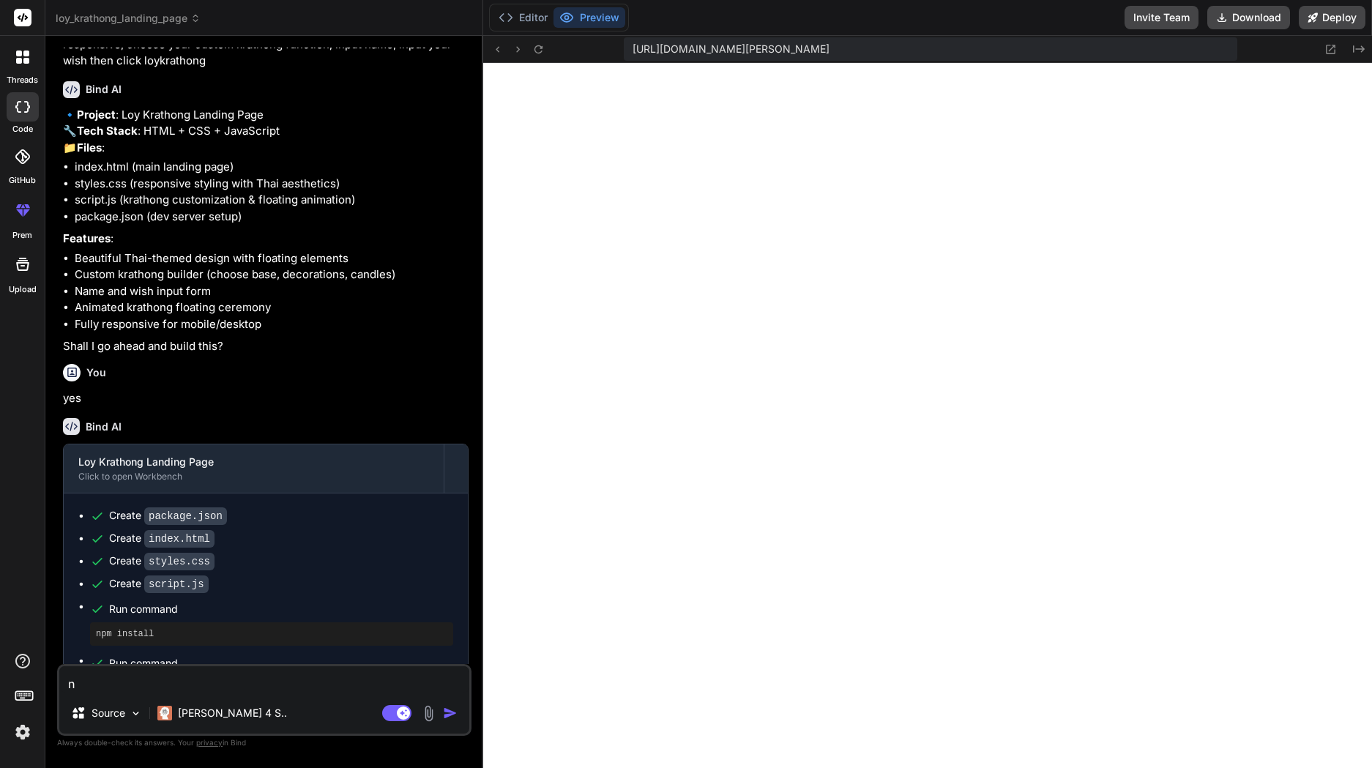
type textarea "x"
type textarea "noq"
type textarea "x"
type textarea "no"
type textarea "x"
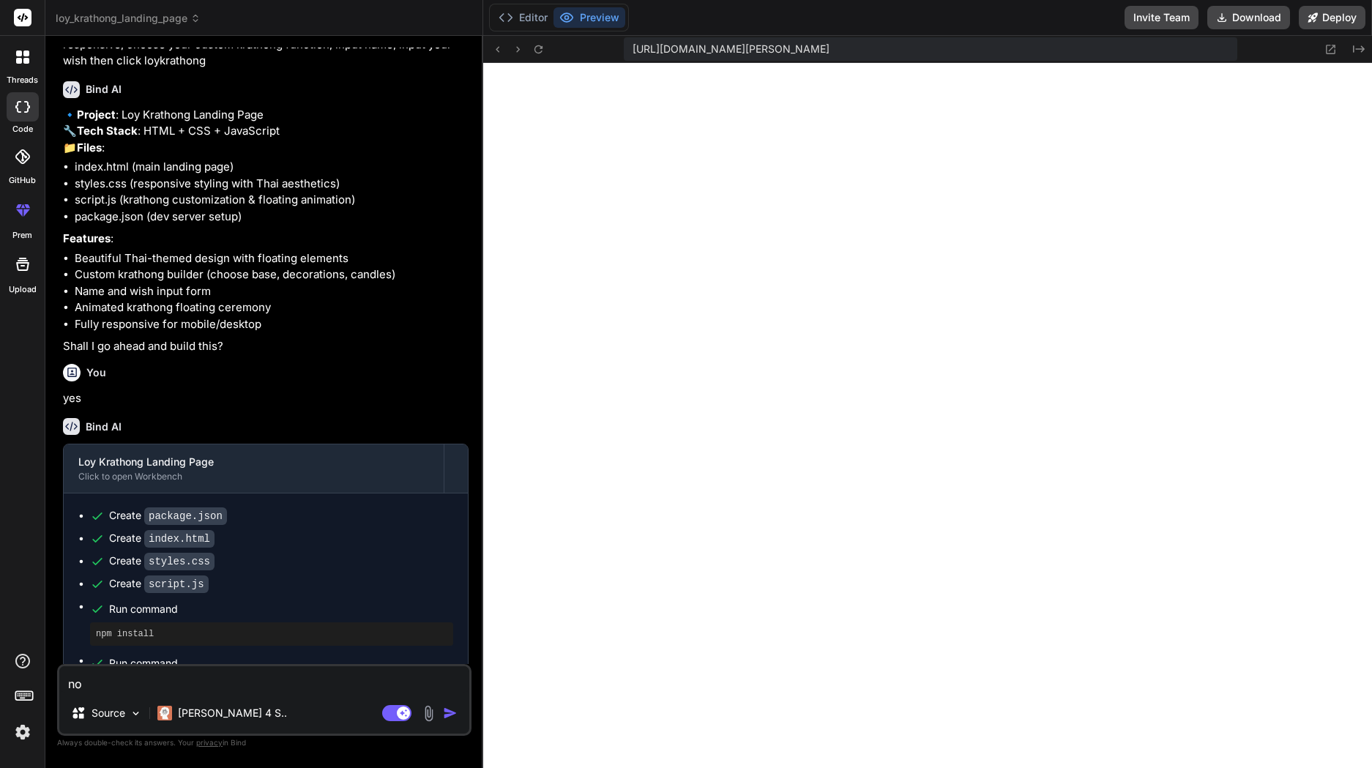
type textarea "n"
type textarea "x"
type textarea "ท"
type textarea "x"
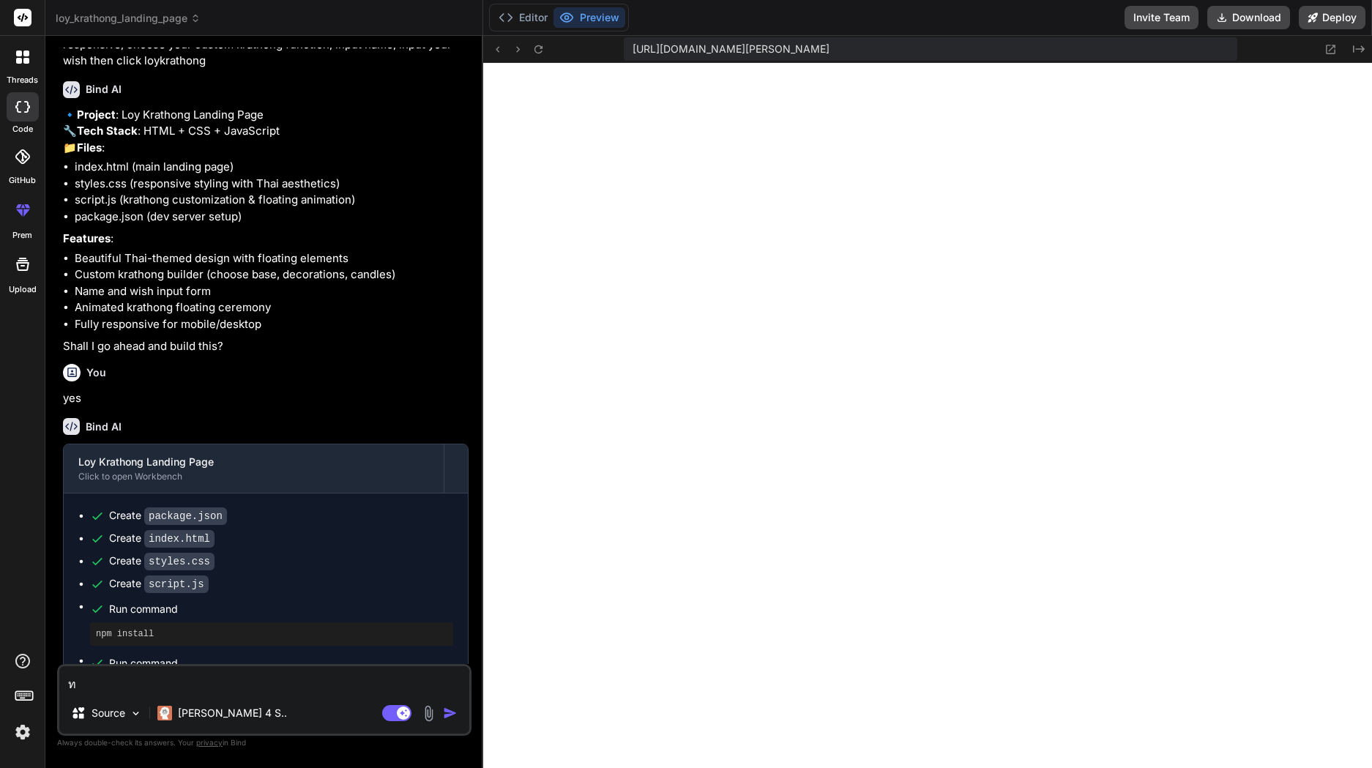
type textarea "ทำ"
type textarea "x"
type textarea "ทำไ"
type textarea "x"
type textarea "ทำได"
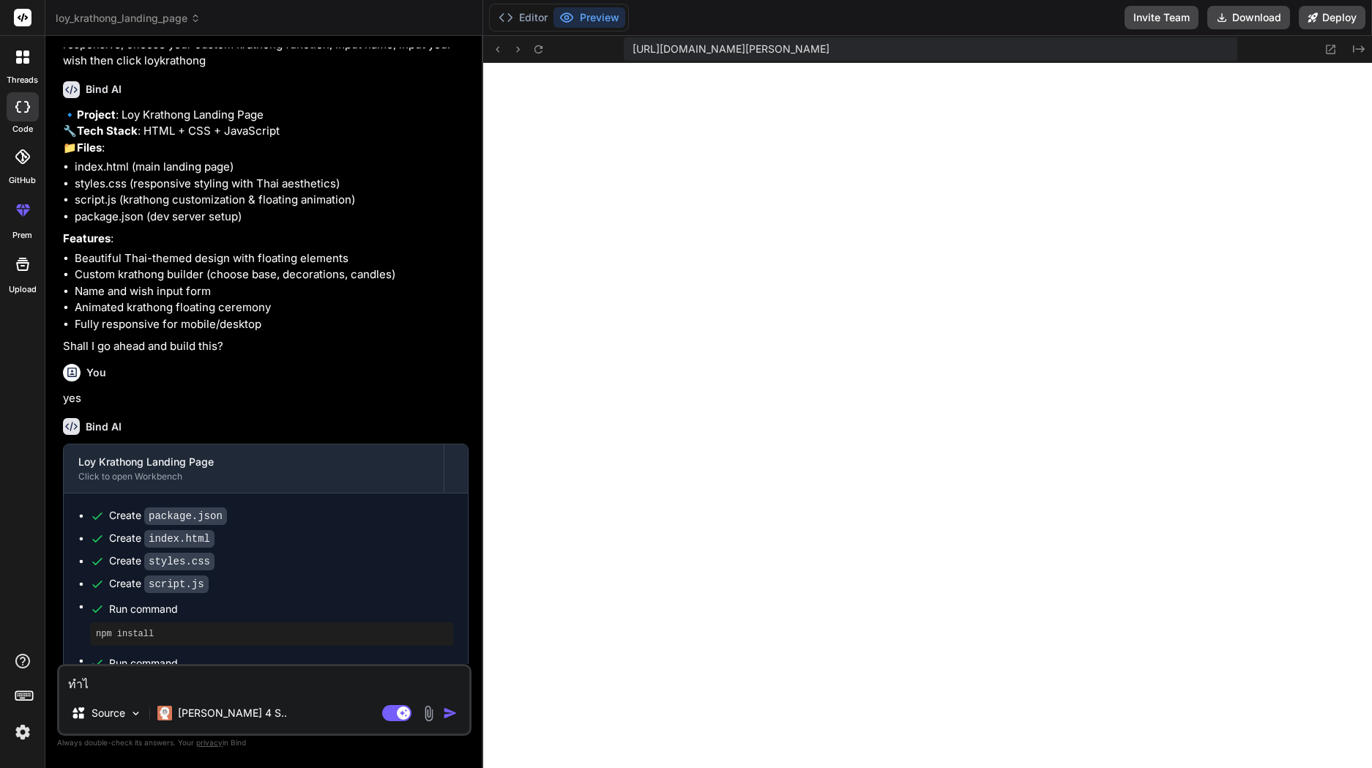
type textarea "x"
type textarea "ทำได้"
type textarea "x"
type textarea "ทำได้ด"
type textarea "x"
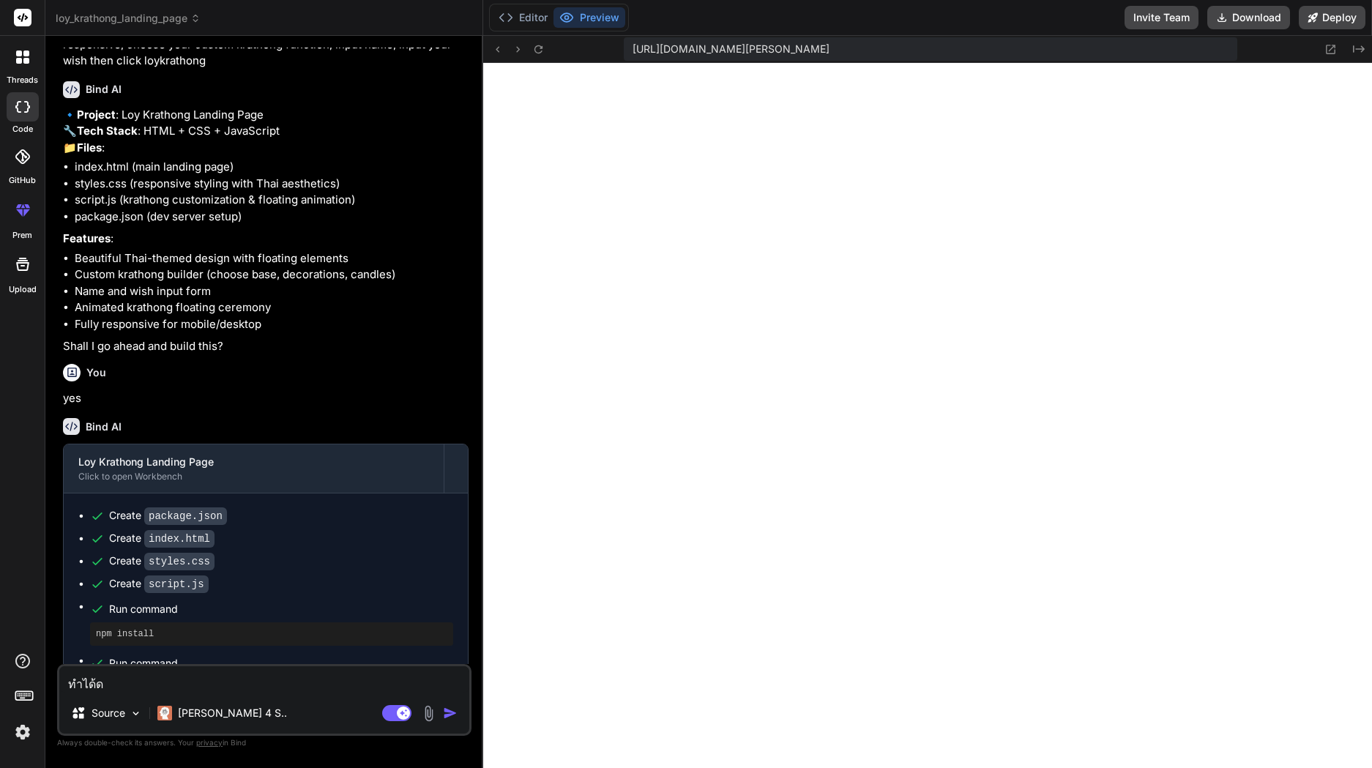
type textarea "[PERSON_NAME]"
type textarea "x"
type textarea "[PERSON_NAME]แ"
type textarea "x"
type textarea "[PERSON_NAME]แต"
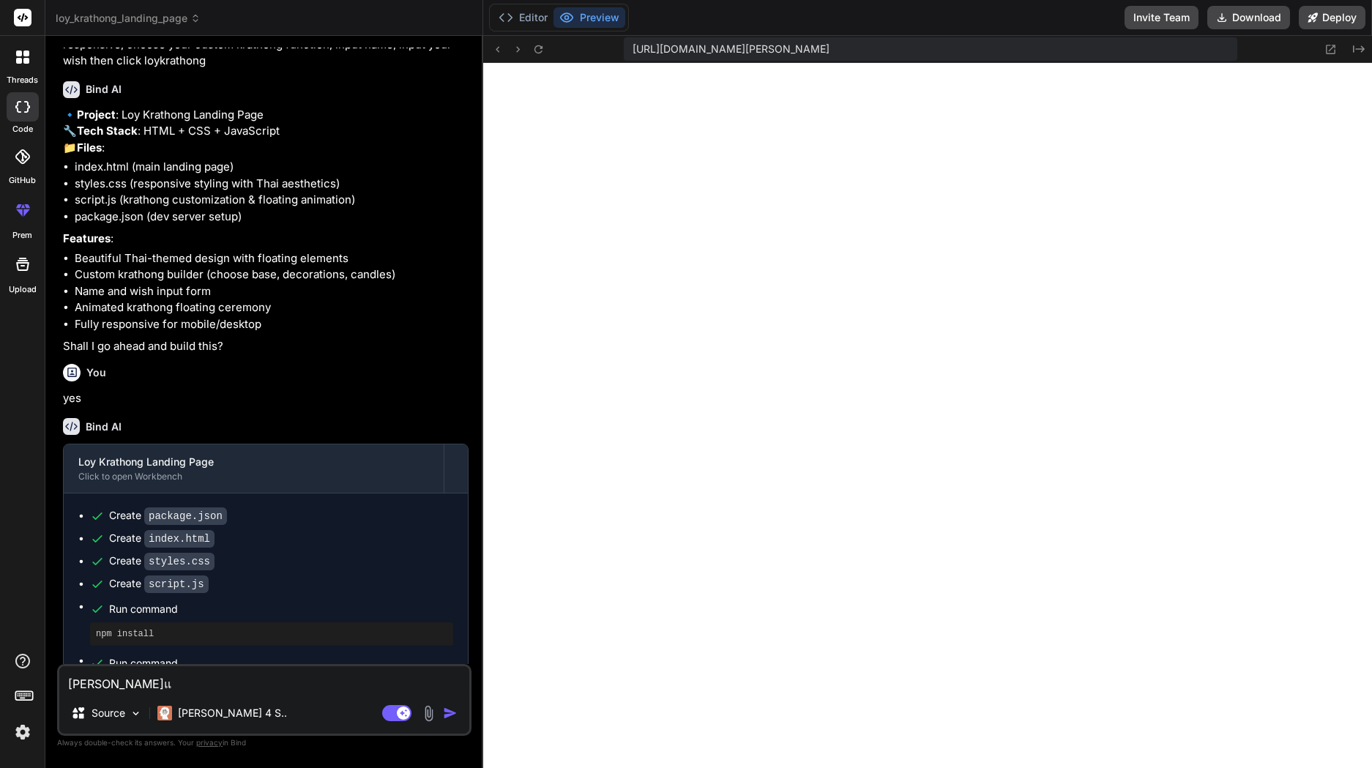
type textarea "x"
type textarea "[PERSON_NAME]แต่"
type textarea "x"
type textarea "[PERSON_NAME]แต่"
type textarea "x"
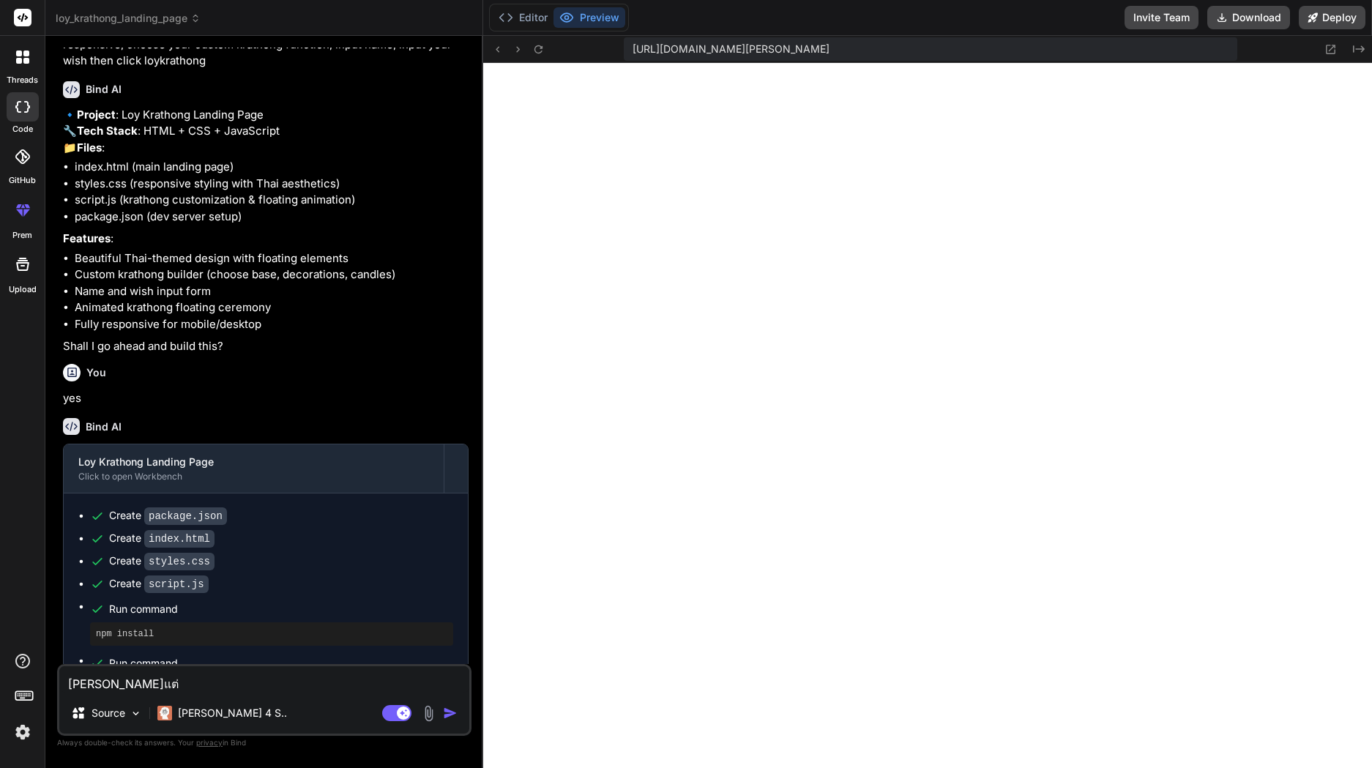
type textarea "[PERSON_NAME]แต่ อ"
type textarea "x"
type textarea "[PERSON_NAME]แต่ อย"
type textarea "x"
type textarea "[PERSON_NAME]แต่ อยน"
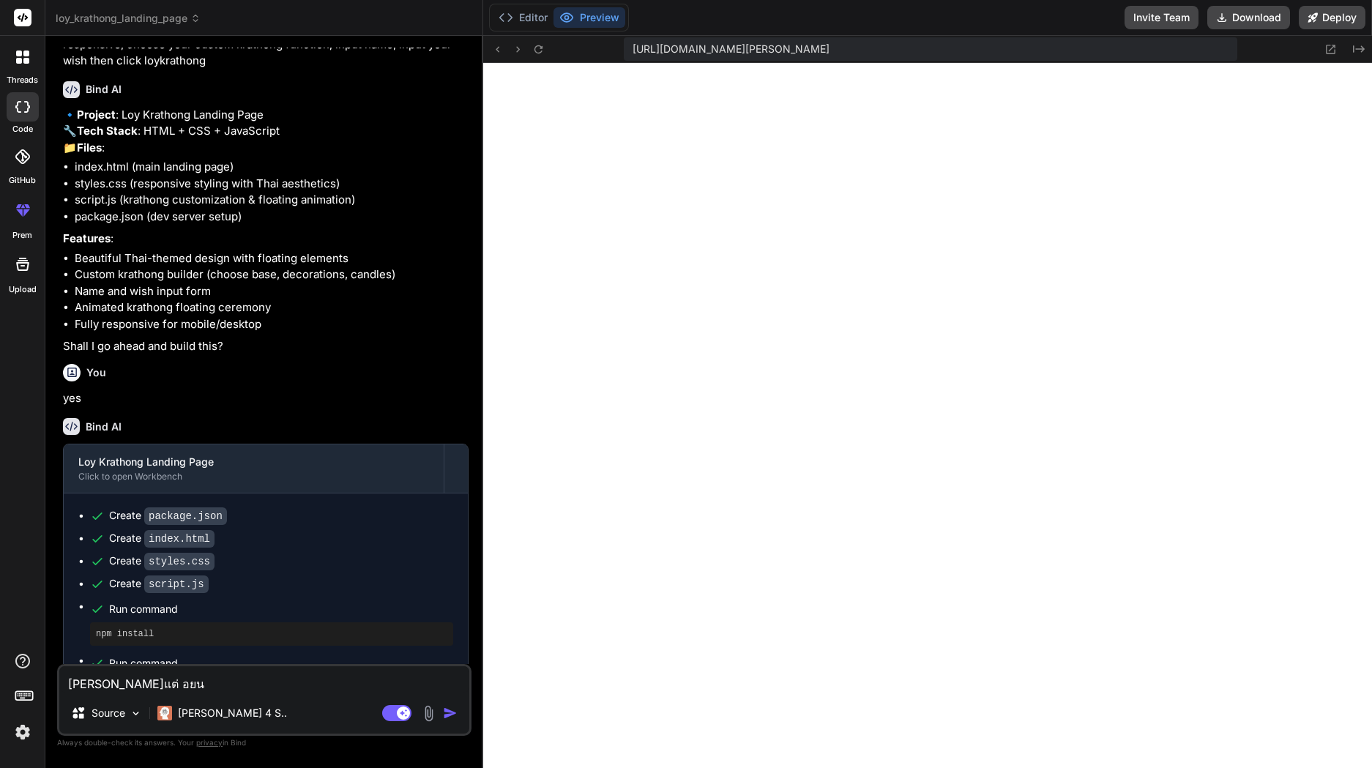
type textarea "x"
type textarea "[PERSON_NAME]แต่ อยนา"
type textarea "x"
type textarea "[PERSON_NAME]แต่ อยนาก"
type textarea "x"
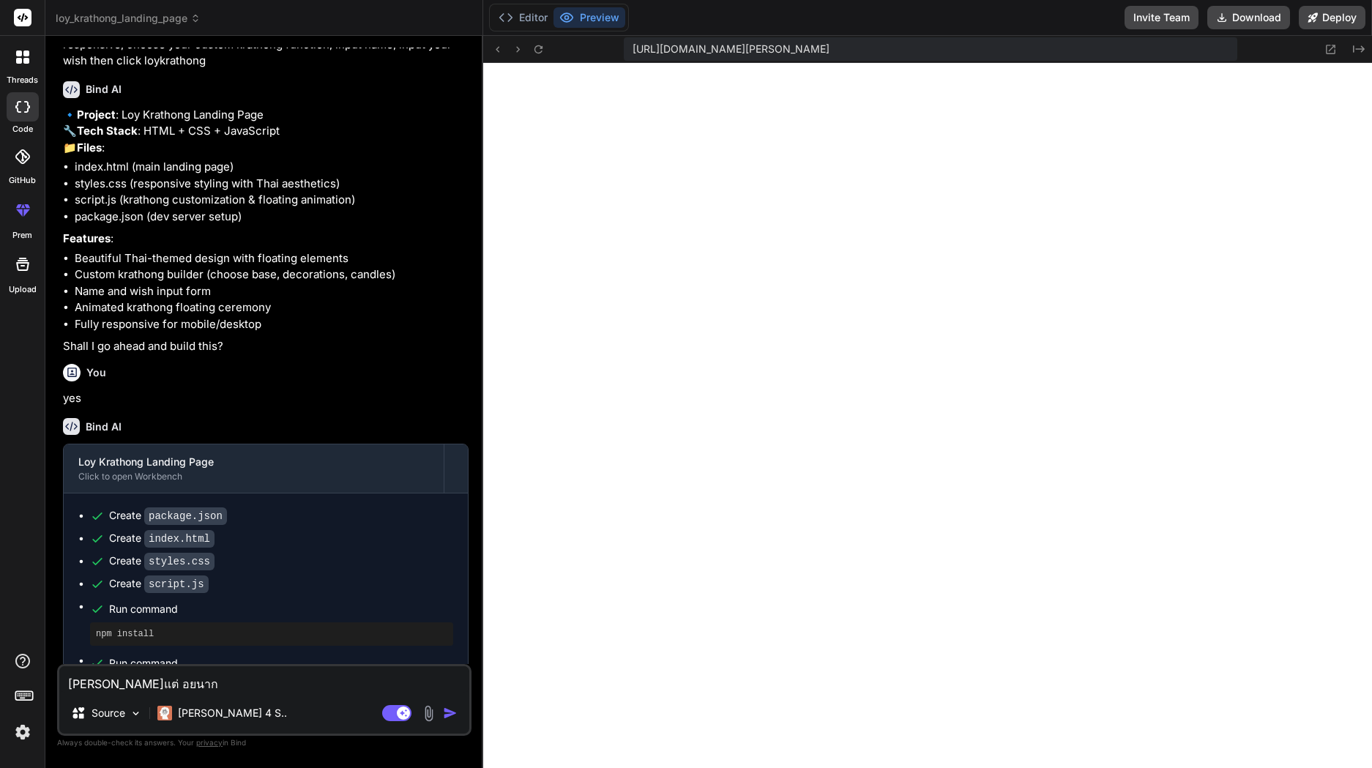
type textarea "[PERSON_NAME]แต่ อยนากใ"
type textarea "x"
type textarea "[PERSON_NAME]แต่ อยนากให"
type textarea "x"
type textarea "[PERSON_NAME]แต่ อยนากใ"
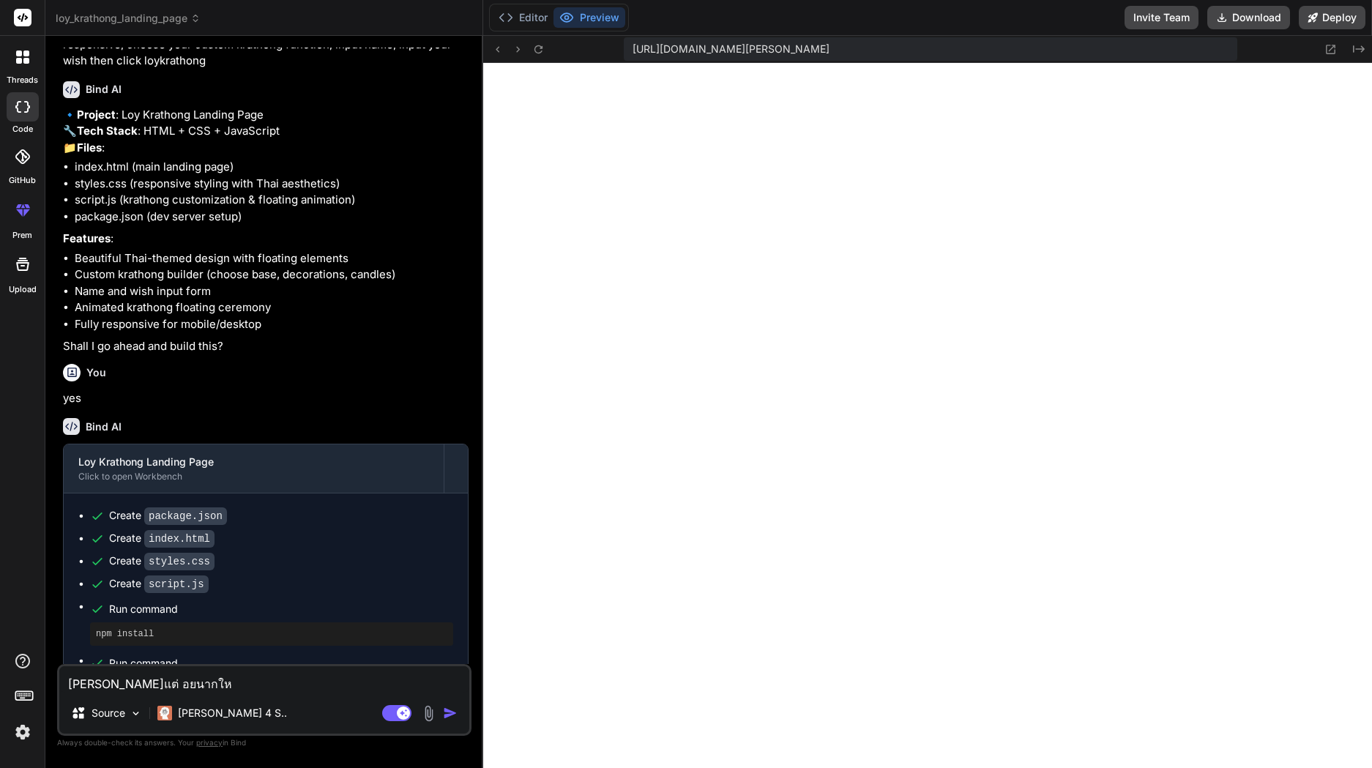
type textarea "x"
type textarea "[PERSON_NAME]แต่ อยนาก"
type textarea "x"
type textarea "[PERSON_NAME]แต่ อยนา"
type textarea "x"
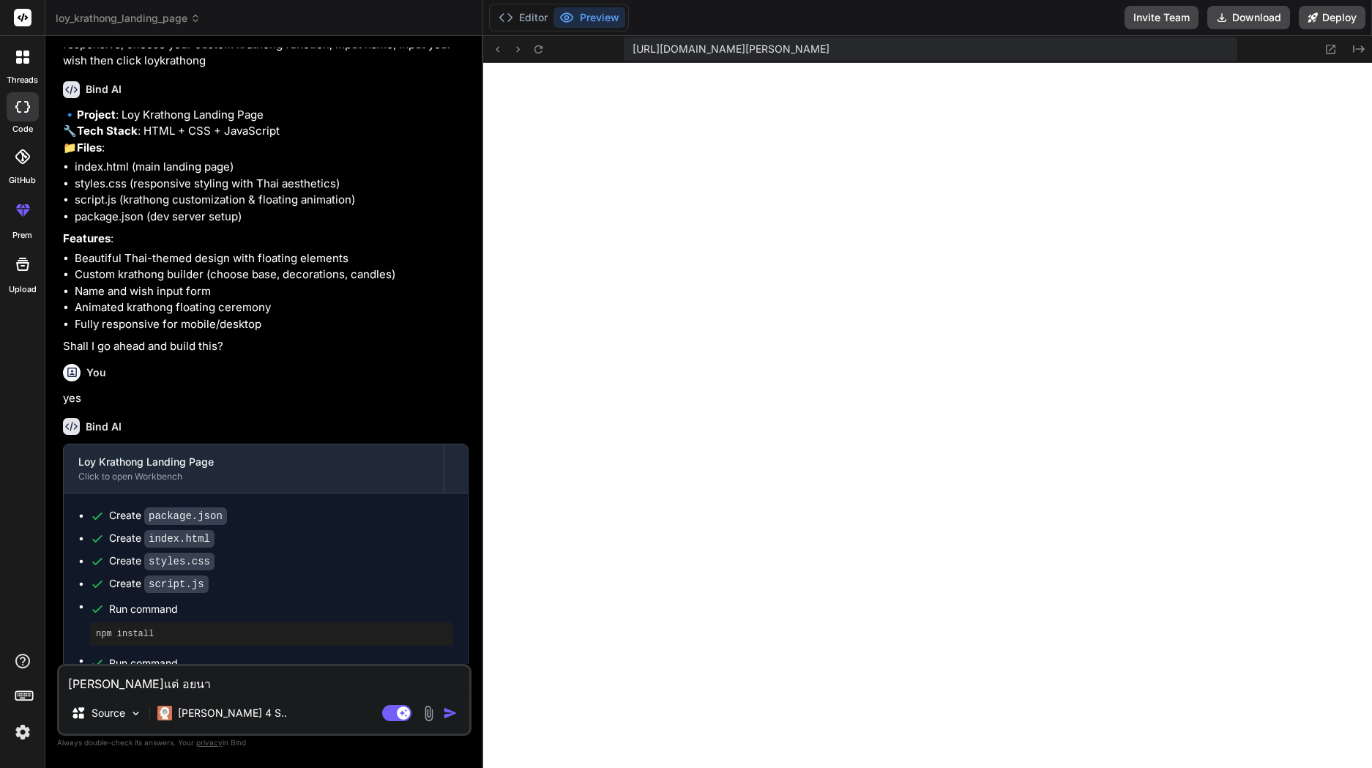
type textarea "[PERSON_NAME]แต่ อยน"
type textarea "x"
type textarea "[PERSON_NAME]แต่ อย"
type textarea "x"
type textarea "[PERSON_NAME]แต่ อยา"
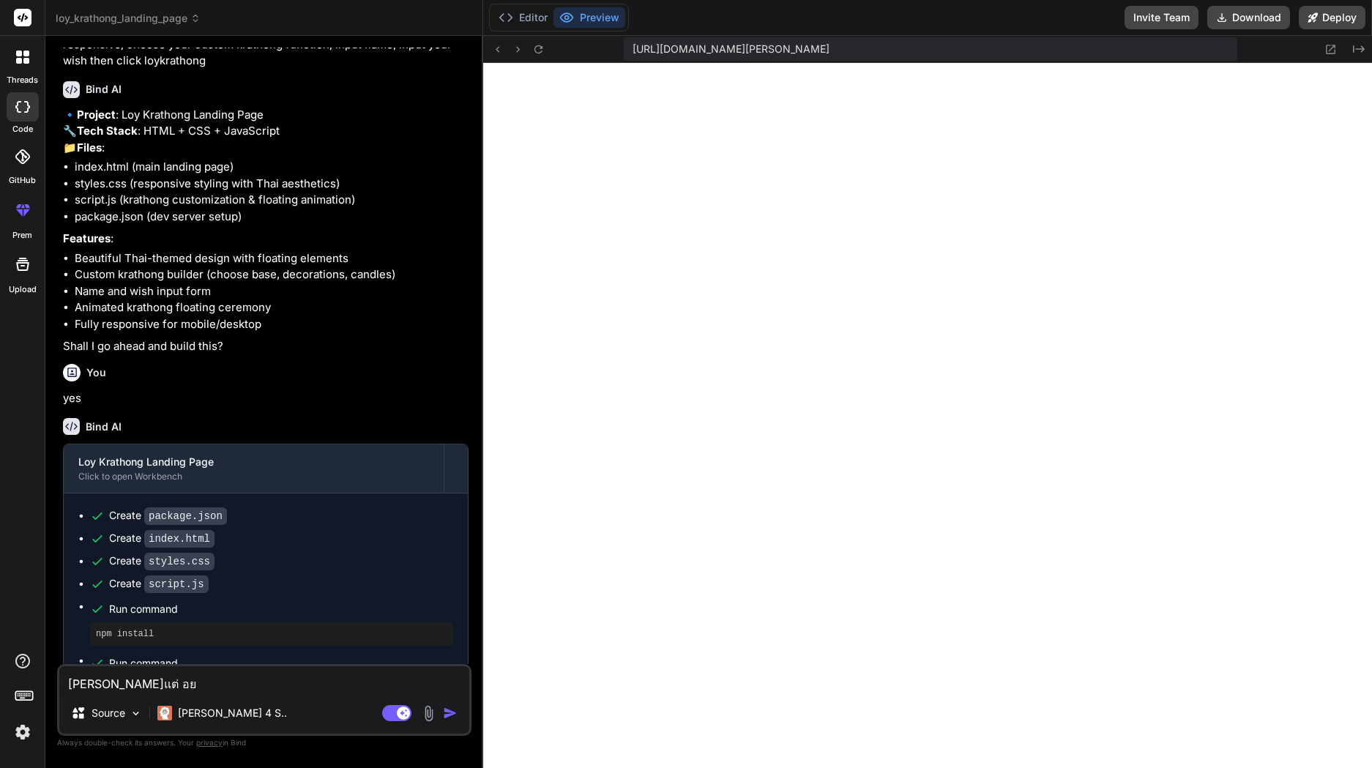
type textarea "x"
type textarea "[PERSON_NAME]แต่ อยาก"
type textarea "x"
type textarea "[PERSON_NAME]แต่ อยากใ"
type textarea "x"
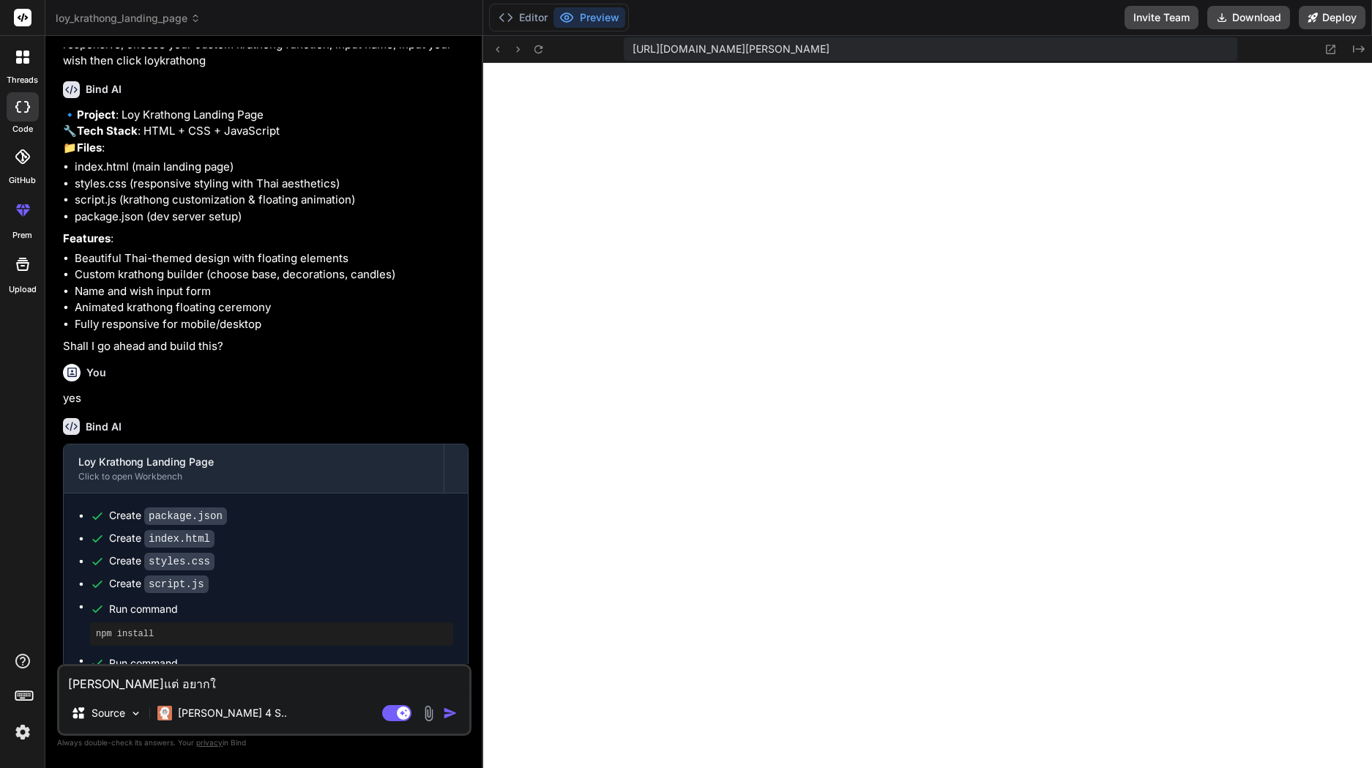
type textarea "[PERSON_NAME]แต่ อยากให"
type textarea "x"
type textarea "[PERSON_NAME]แต่ อยากให้"
type textarea "x"
type textarea "[PERSON_NAME]แต่ อยากให้"
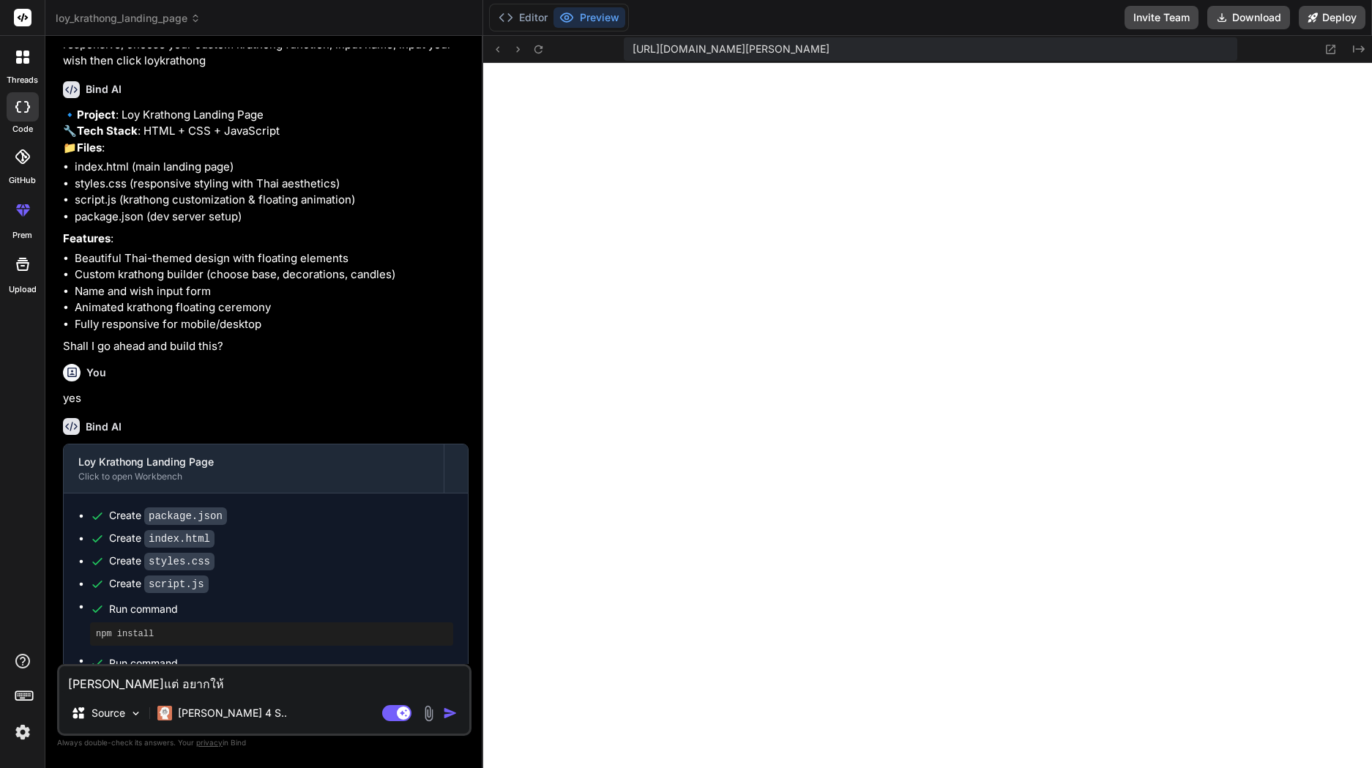
type textarea "x"
type textarea "[PERSON_NAME]แต่ อยากให้ r"
type textarea "x"
type textarea "[PERSON_NAME]แต่ อยากให้ re"
type textarea "x"
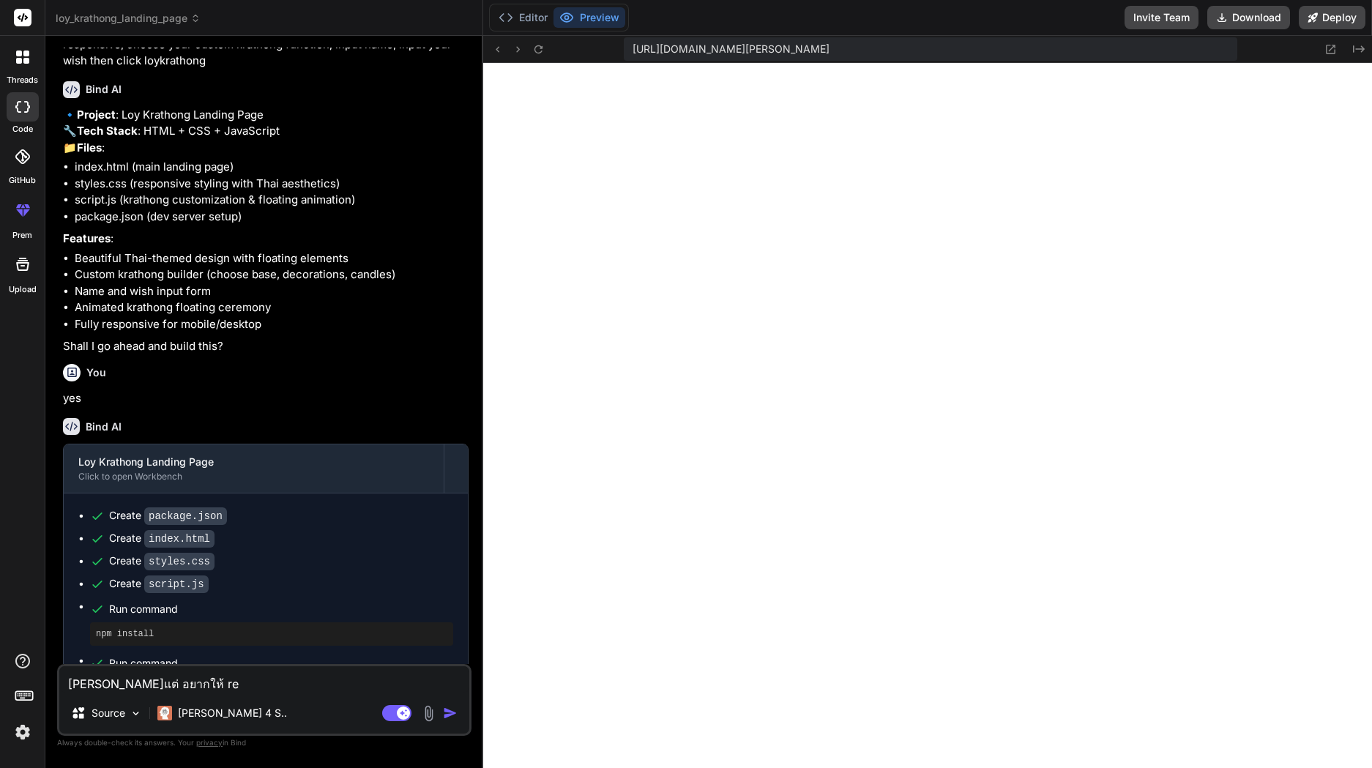
type textarea "[PERSON_NAME]แต่ อยากให้ ref"
type textarea "x"
type textarea "[PERSON_NAME]แต่ อยากให้ refe"
type textarea "x"
type textarea "[PERSON_NAME]แต่ อยากให้ refer"
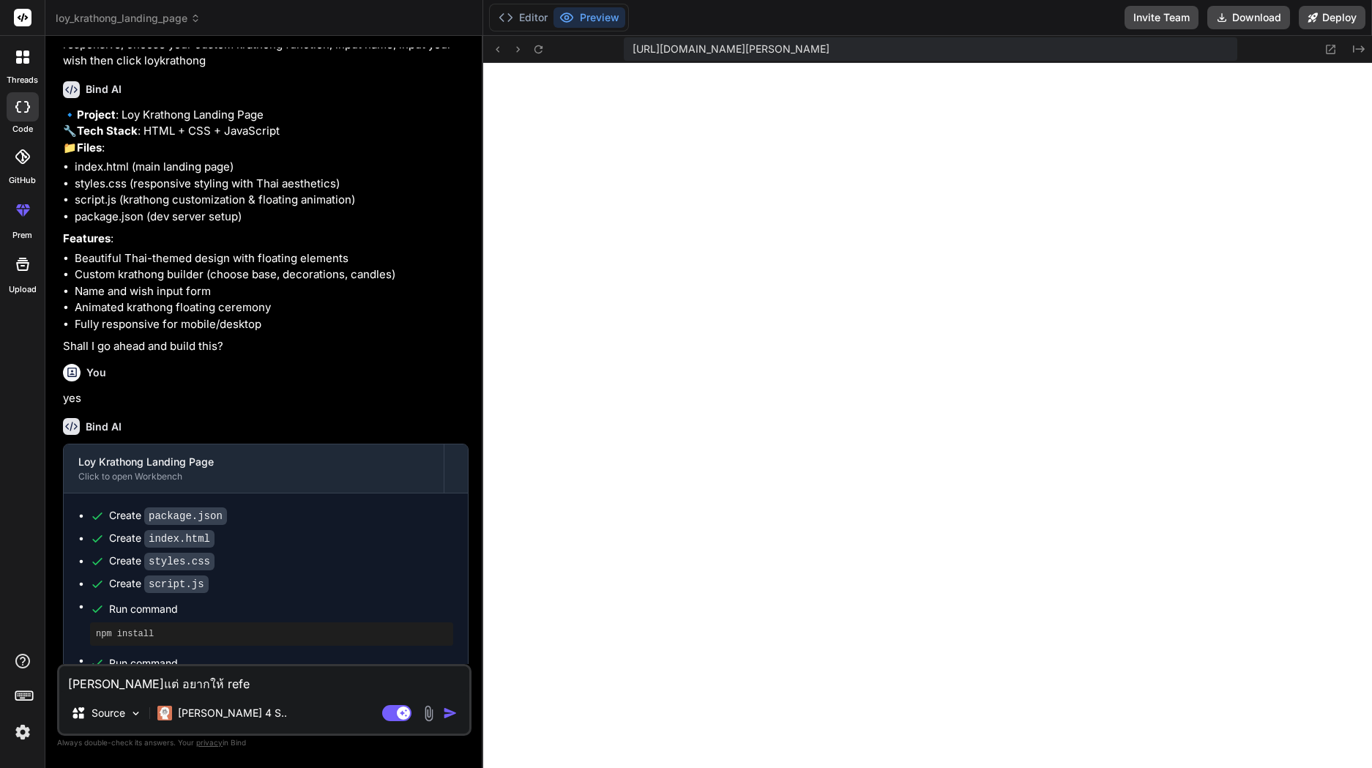
type textarea "x"
type textarea "[PERSON_NAME]แต่ อยากให้ refer"
type textarea "x"
paste textarea "[URL][DOMAIN_NAME]"
type textarea "[PERSON_NAME]แต่ อยากให้ refer [URL][DOMAIN_NAME]"
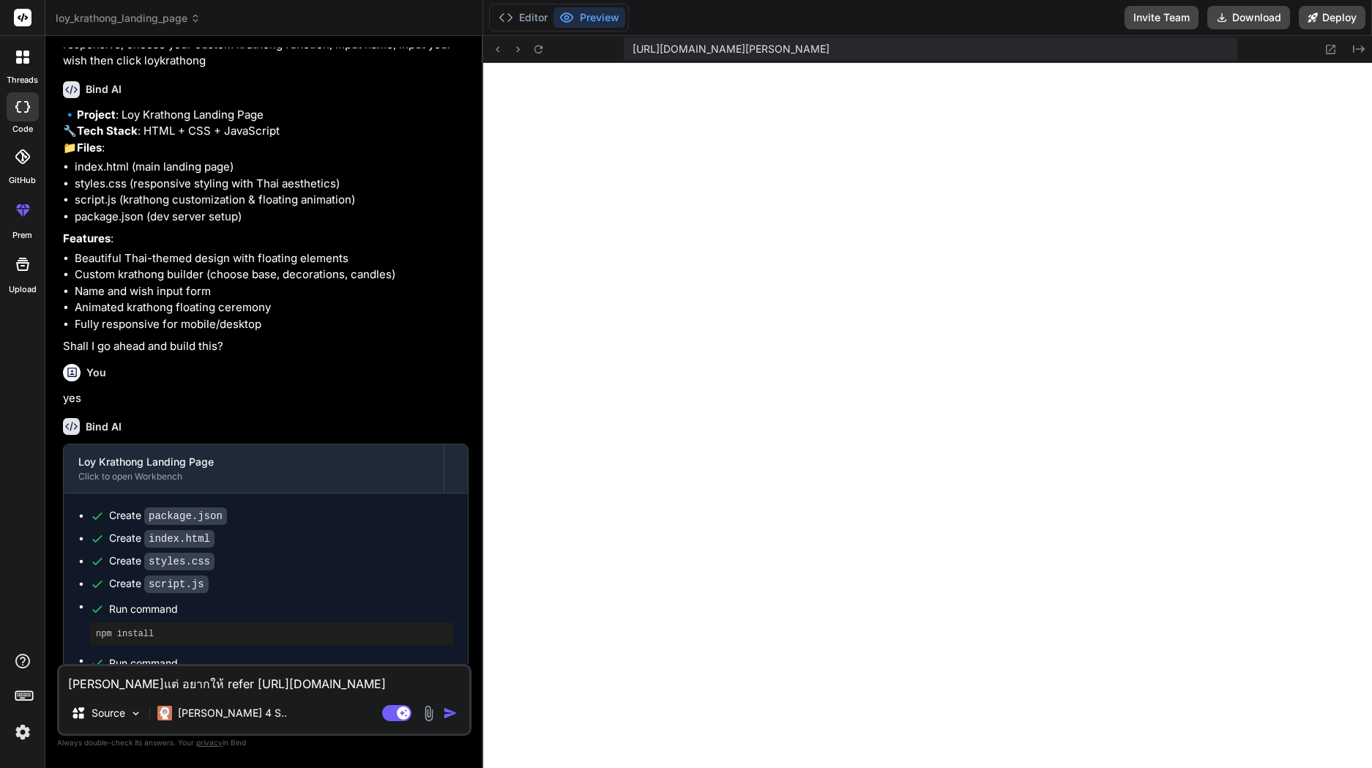
type textarea "x"
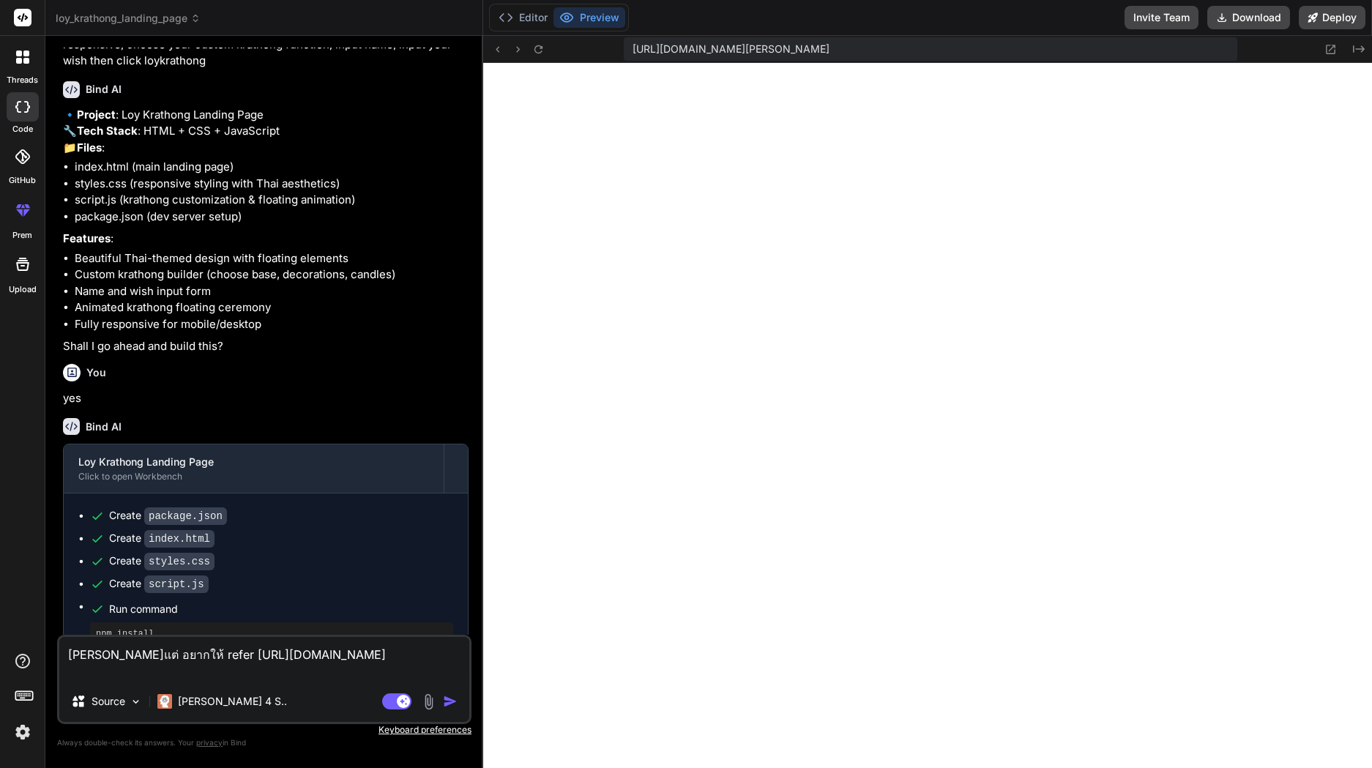
type textarea "[PERSON_NAME]แต่ อยากให้ refer [URL][DOMAIN_NAME] ,"
type textarea "x"
type textarea "[PERSON_NAME]แต่ อยากให้ refer [URL][DOMAIN_NAME] ,y"
type textarea "x"
type textarea "[PERSON_NAME]แต่ อยากให้ refer [URL][DOMAIN_NAME] ,yo"
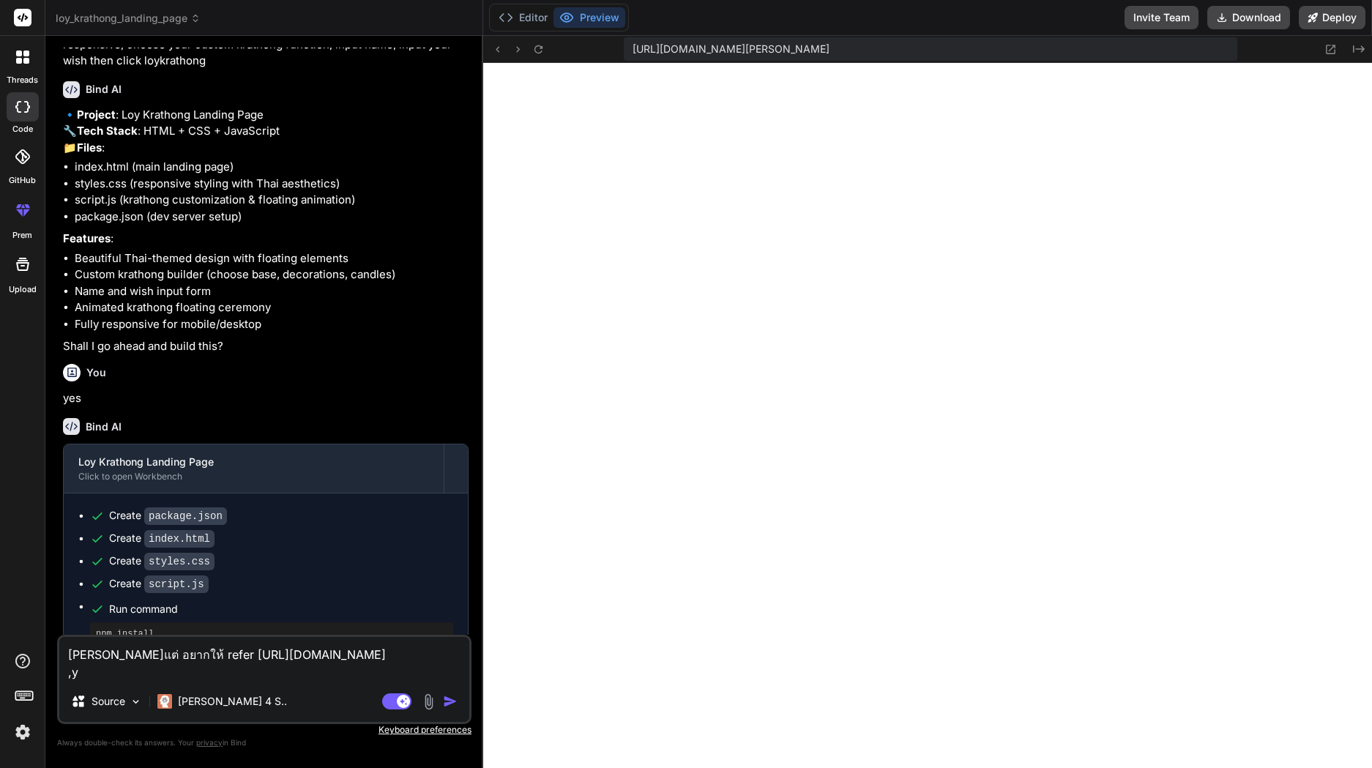
type textarea "x"
type textarea "[PERSON_NAME]แต่ อยากให้ refer [URL][DOMAIN_NAME] ,y"
type textarea "x"
type textarea "[PERSON_NAME]แต่ อยากให้ refer [URL][DOMAIN_NAME] ,"
type textarea "x"
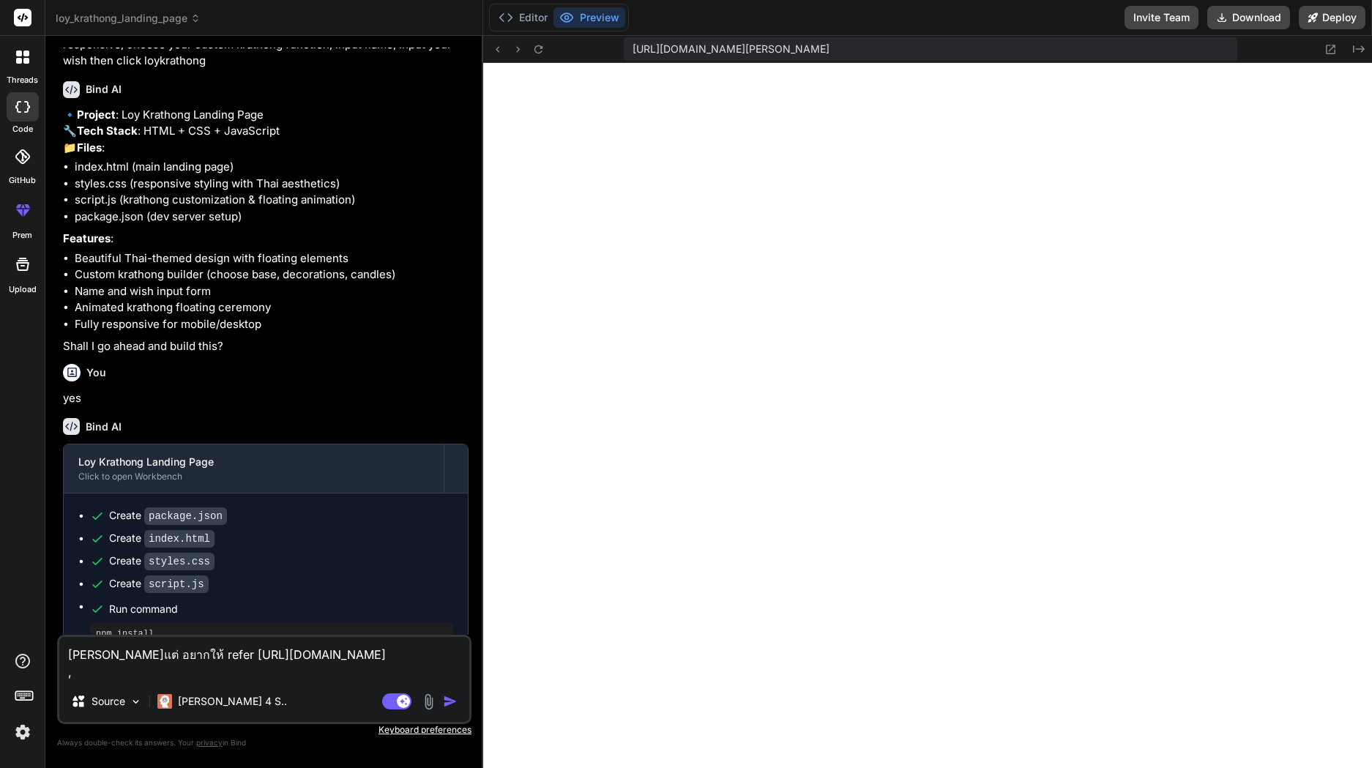
type textarea "[PERSON_NAME]แต่ อยากให้ refer [URL][DOMAIN_NAME]"
type textarea "x"
type textarea "[PERSON_NAME]แต่ อยากให้ refer [URL][DOMAIN_NAME] ]"
type textarea "x"
type textarea "[PERSON_NAME]แต่ อยากให้ refer [URL][DOMAIN_NAME] ]v"
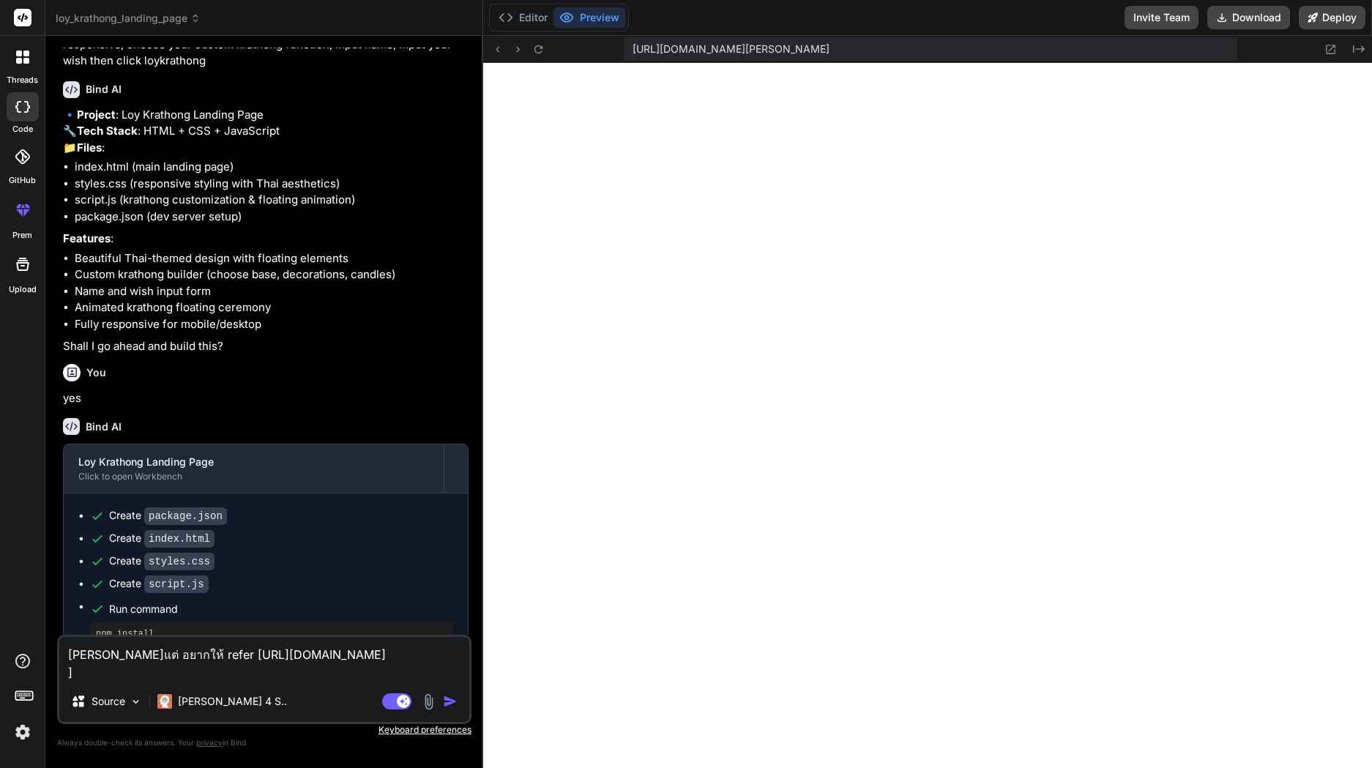
type textarea "x"
type textarea "[PERSON_NAME]แต่ อยากให้ refer [URL][DOMAIN_NAME] ]vp"
type textarea "x"
type textarea "[PERSON_NAME]แต่ อยากให้ refer [URL][DOMAIN_NAME] ]vpd"
type textarea "x"
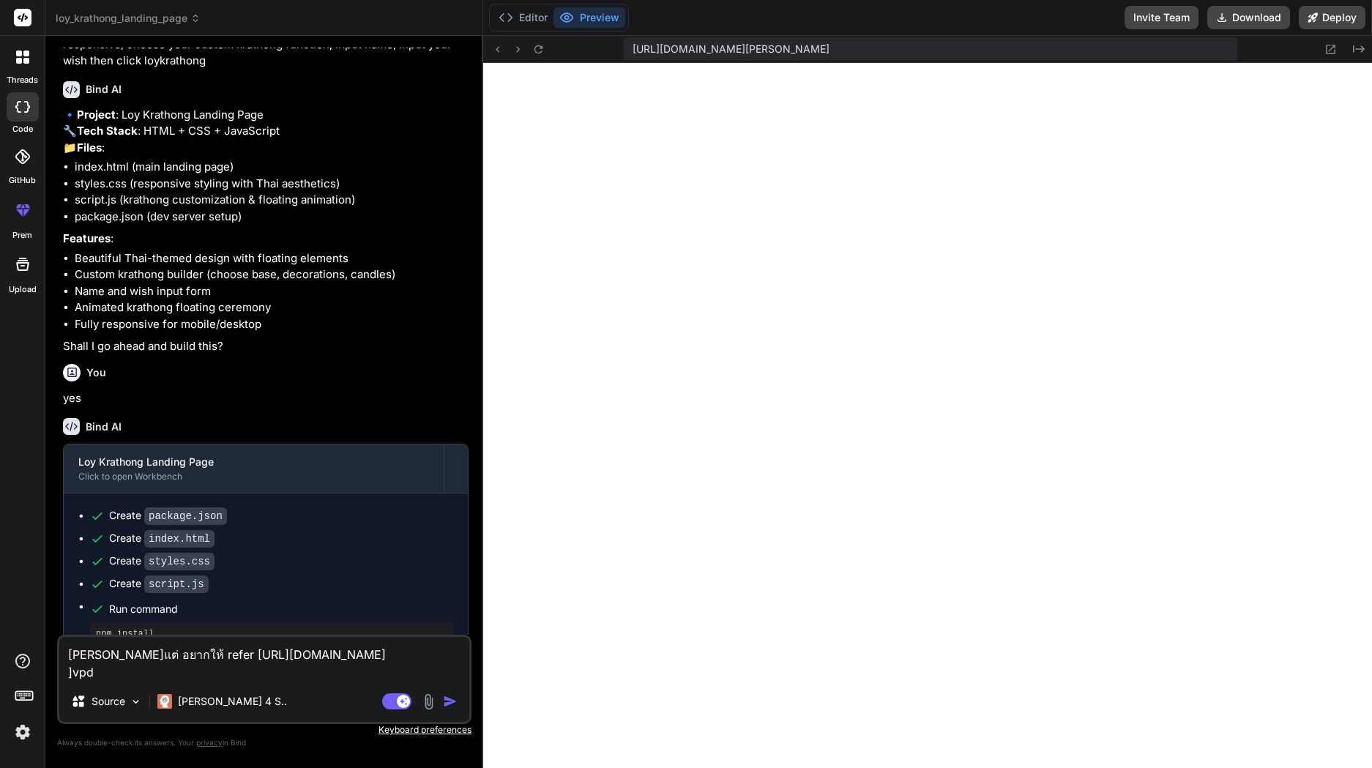
type textarea "[PERSON_NAME]แต่ อยากให้ refer [URL][DOMAIN_NAME] ]vpdi"
type textarea "x"
type textarea "[PERSON_NAME]แต่ อยากให้ refer [URL][DOMAIN_NAME] ]vpd"
type textarea "x"
type textarea "[PERSON_NAME]แต่ อยากให้ refer [URL][DOMAIN_NAME] ]vp"
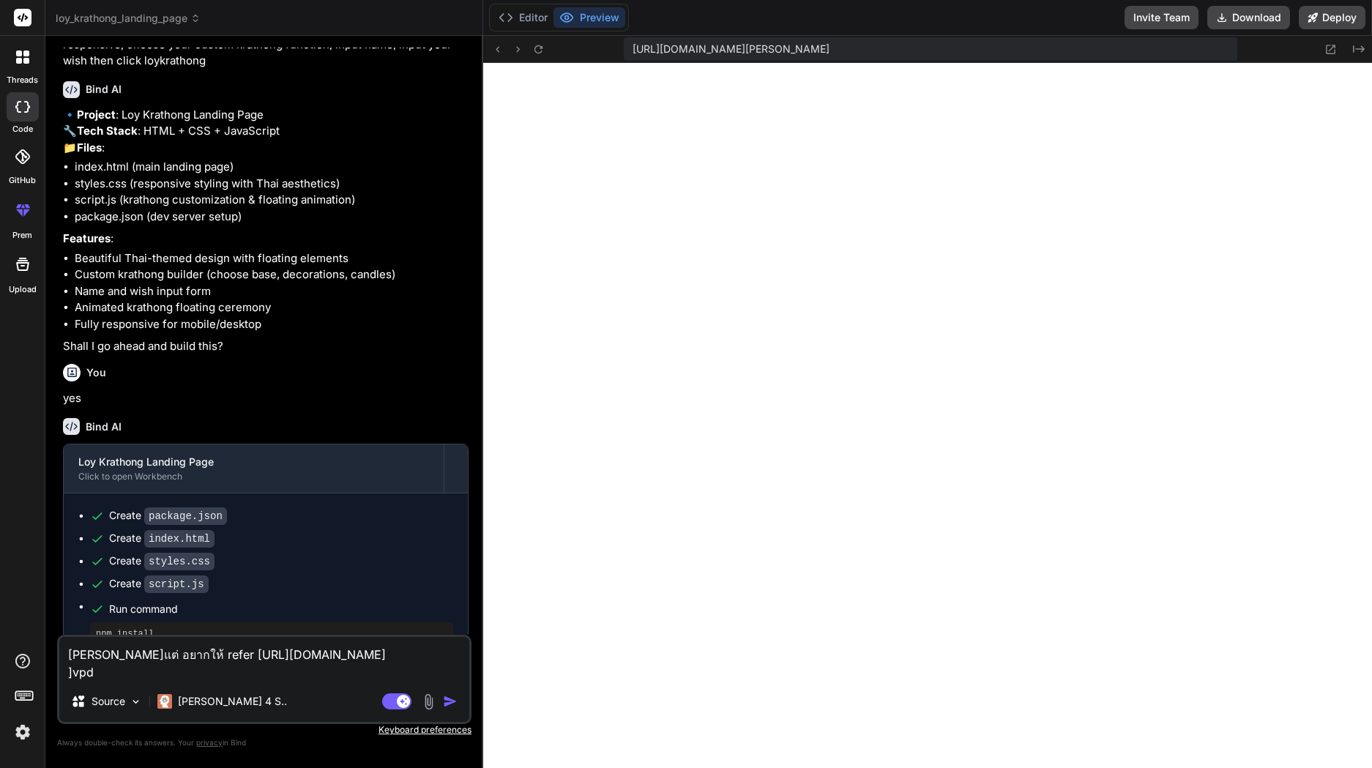
type textarea "x"
type textarea "[PERSON_NAME]แต่ อยากให้ refer [URL][DOMAIN_NAME] ]v"
type textarea "x"
type textarea "[PERSON_NAME]แต่ อยากให้ refer [URL][DOMAIN_NAME] ]"
type textarea "x"
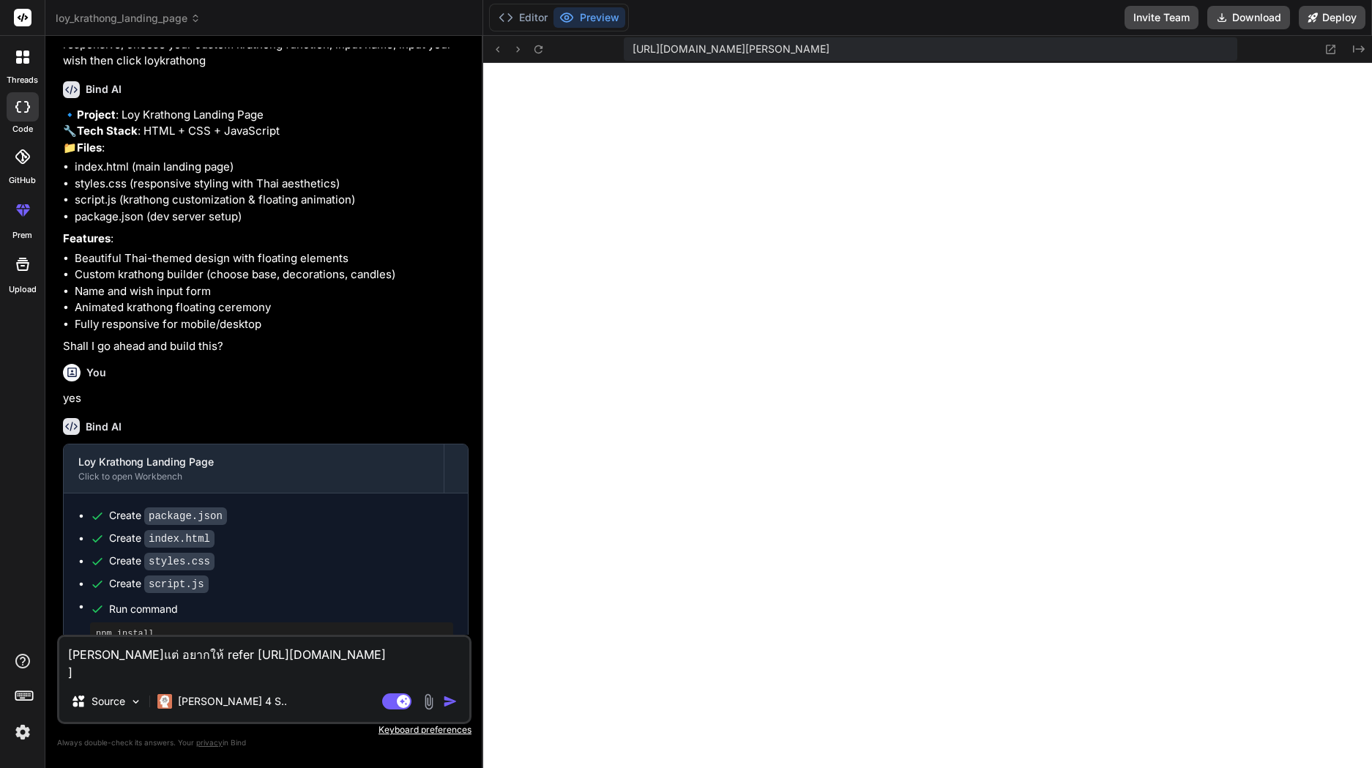
type textarea "[PERSON_NAME]แต่ อยากให้ refer [URL][DOMAIN_NAME]"
type textarea "x"
type textarea "[PERSON_NAME]แต่ อยากให้ refer [URL][DOMAIN_NAME]"
type textarea "x"
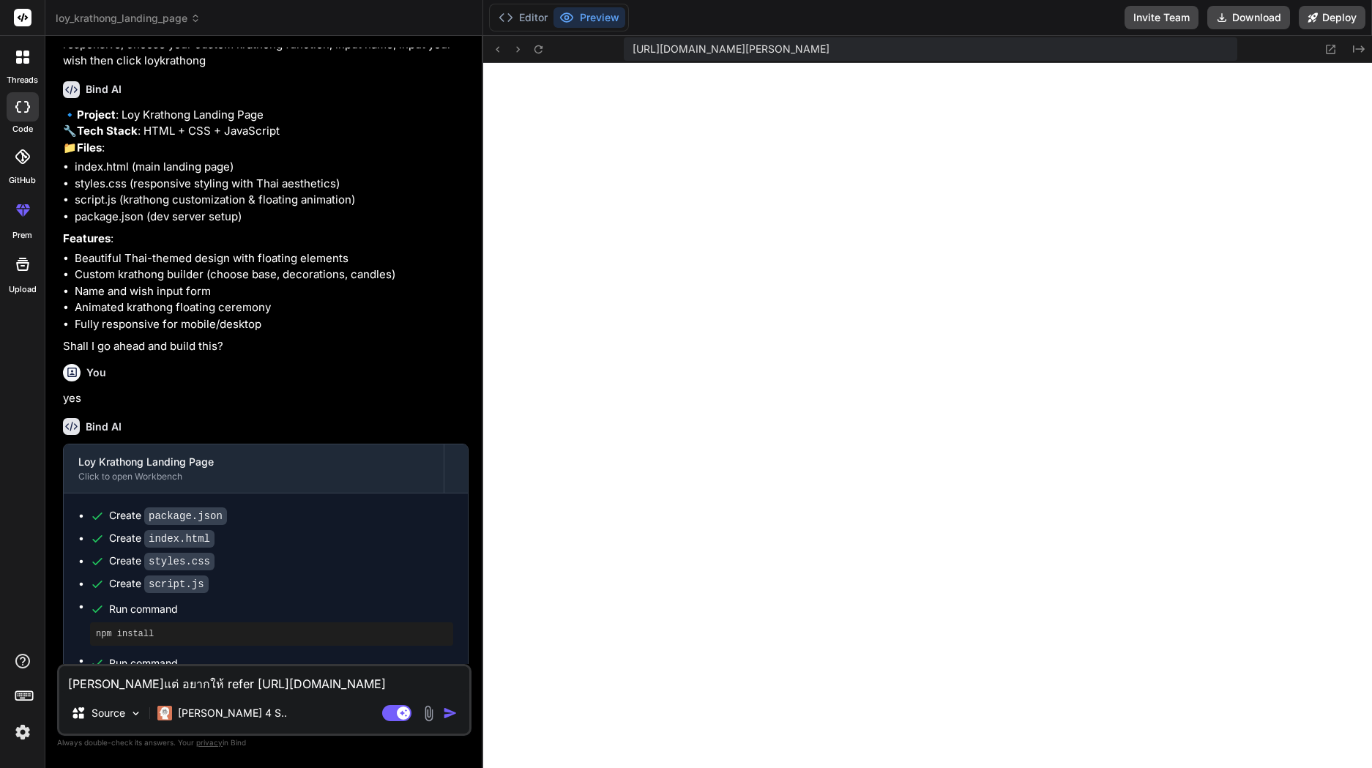
type textarea "[PERSON_NAME]แต่ อยากให้ refer [URL][DOMAIN_NAME]"
type textarea "x"
type textarea "[PERSON_NAME]แต่ อยากให้ refer [URL][DOMAIN_NAME]"
type textarea "x"
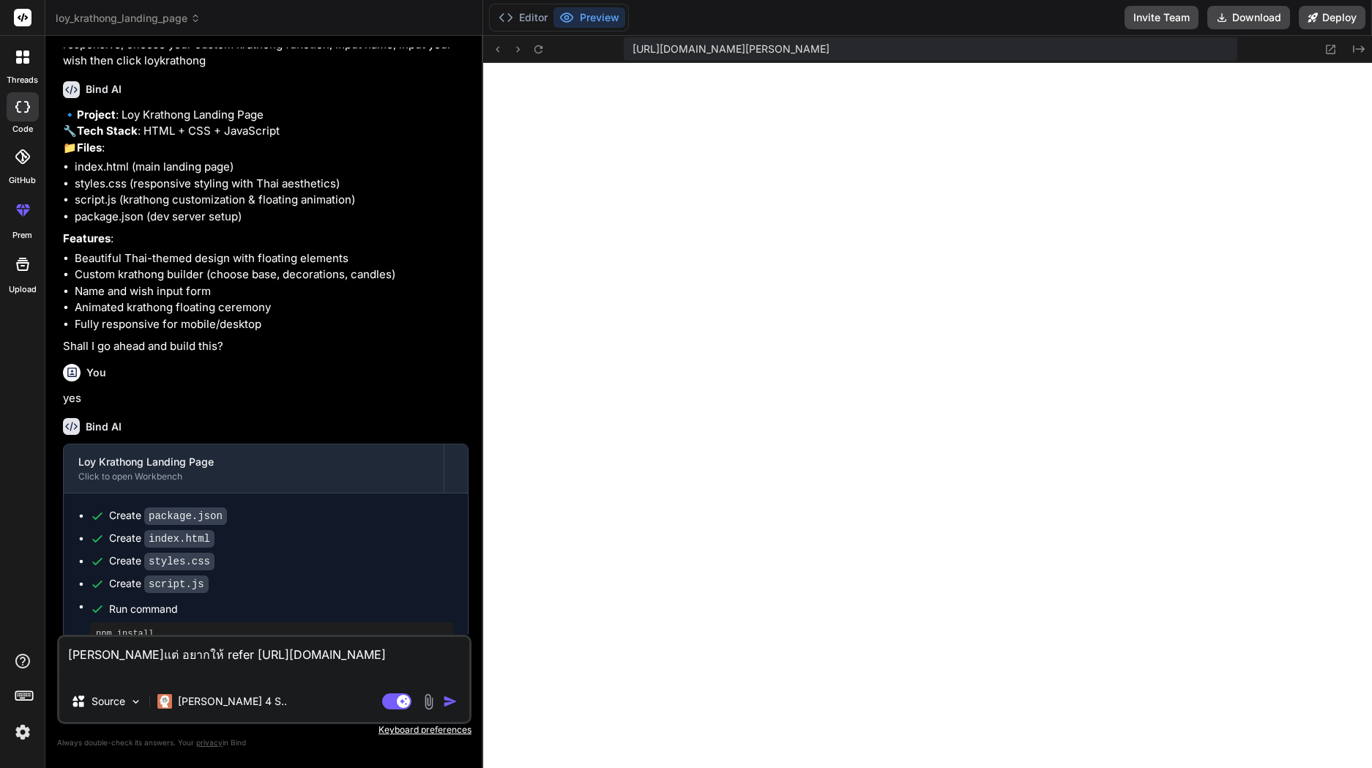
type textarea "[PERSON_NAME]แต่ อยากให้ refer [URL][DOMAIN_NAME] ก"
type textarea "x"
type textarea "[PERSON_NAME]แต่ อยากให้ refer [URL][DOMAIN_NAME] กร"
type textarea "x"
type textarea "[PERSON_NAME]แต่ อยากให้ refer [URL][DOMAIN_NAME] กระ"
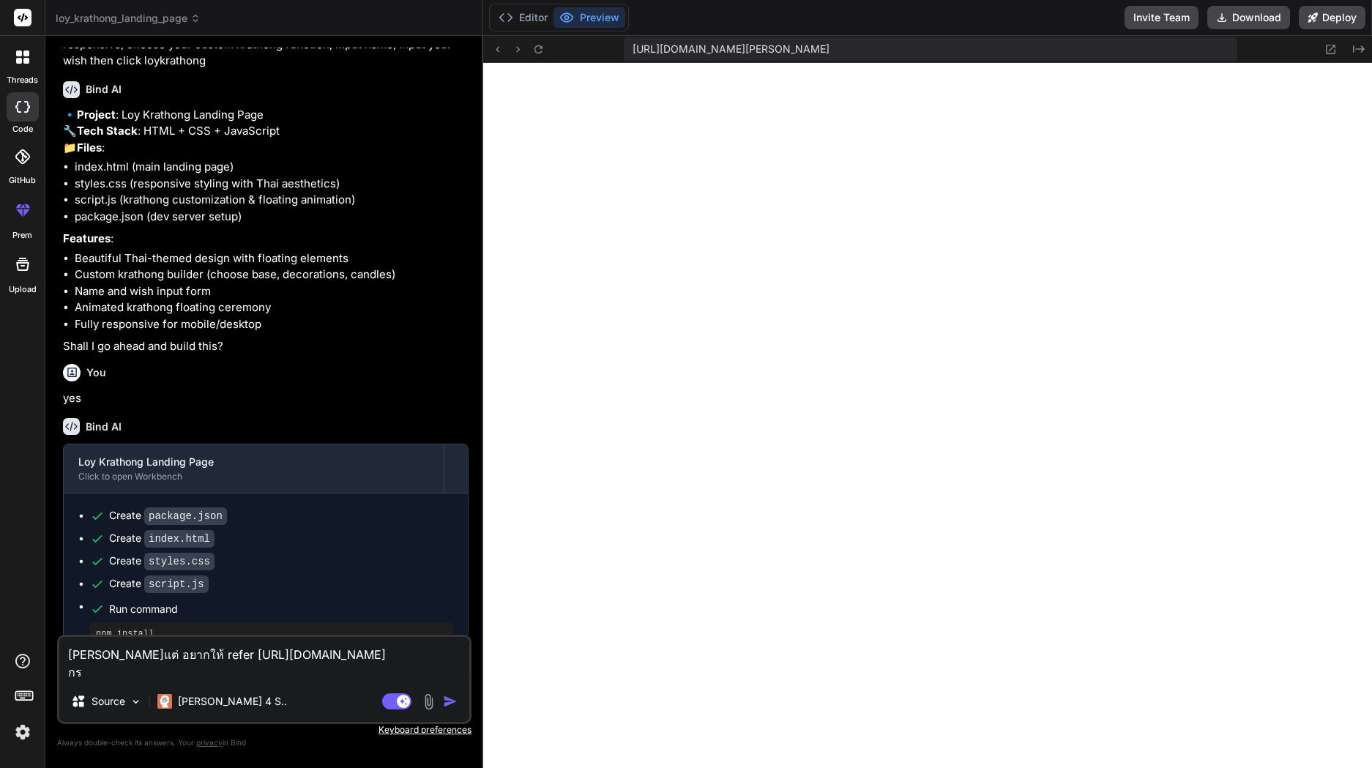
type textarea "x"
type textarea "[PERSON_NAME]แต่ อยากให้ refer [URL][DOMAIN_NAME] กระท"
type textarea "x"
type textarea "[PERSON_NAME]แต่ อยากให้ refer [URL][DOMAIN_NAME] กระทง"
type textarea "x"
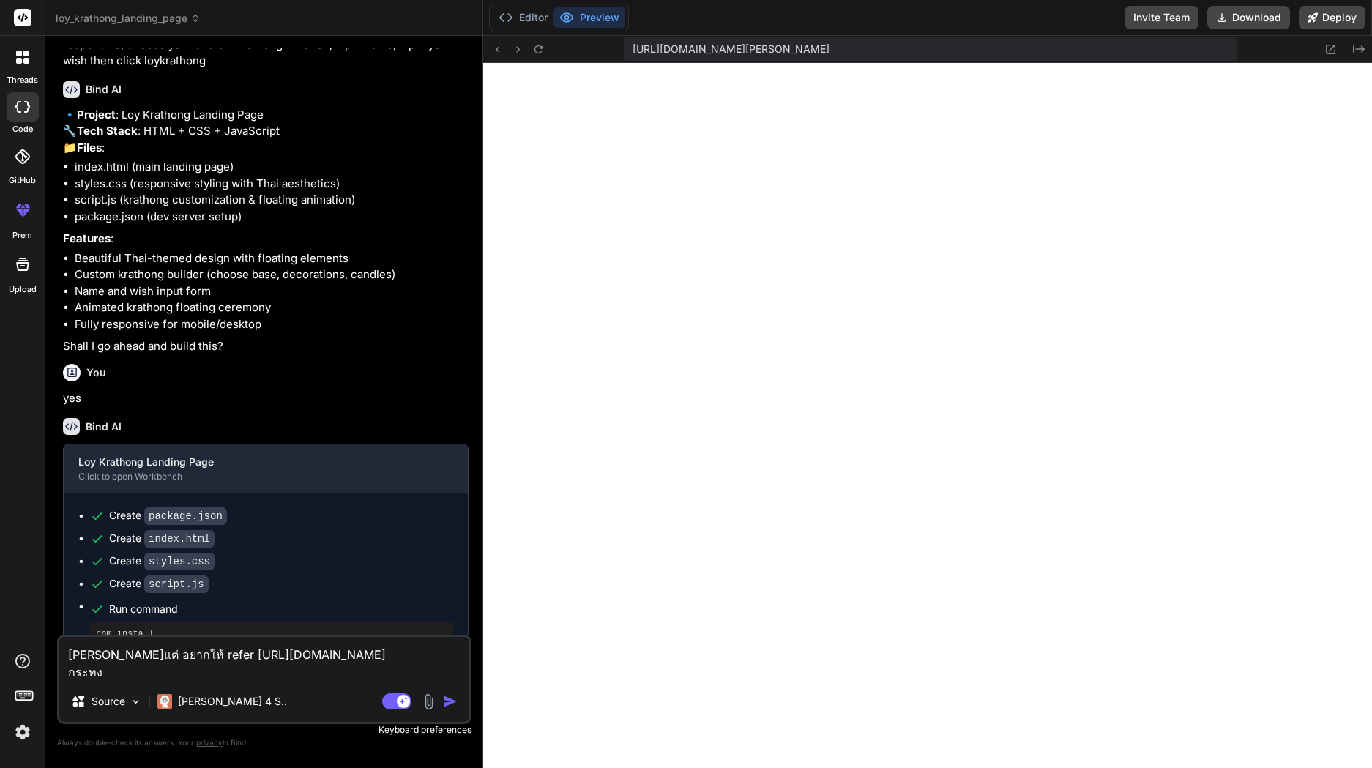
type textarea "[PERSON_NAME]แต่ อยากให้ refer [URL][DOMAIN_NAME] กระทงล"
type textarea "x"
type textarea "[PERSON_NAME]แต่ อยากให้ refer [URL][DOMAIN_NAME] กระทงลอ"
type textarea "x"
type textarea "[PERSON_NAME]แต่ อยากให้ refer [URL][DOMAIN_NAME] กระทงลอย"
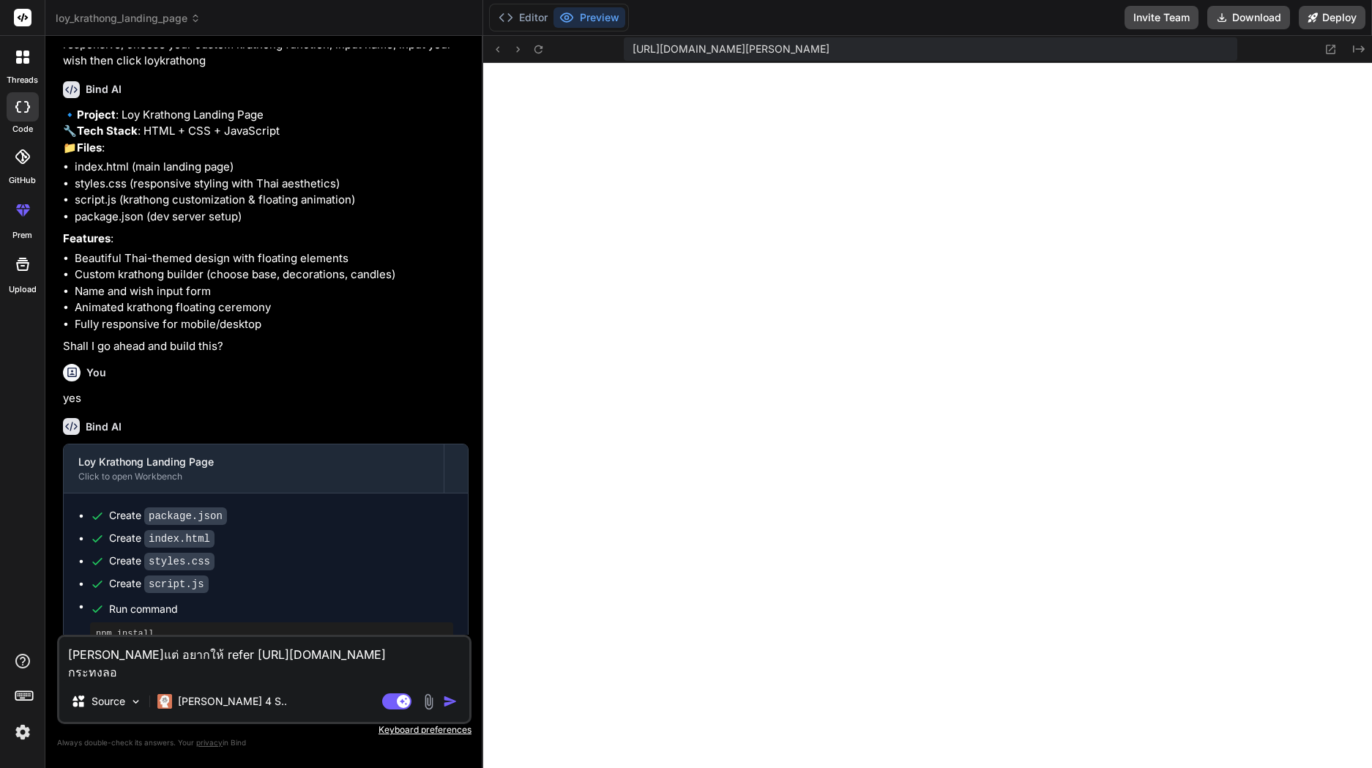
type textarea "x"
type textarea "[PERSON_NAME]แต่ อยากให้ refer [URL][DOMAIN_NAME] กระทงลอยน"
type textarea "x"
type textarea "[PERSON_NAME]แต่ อยากให้ refer [URL][DOMAIN_NAME] กระทงลอยน้"
type textarea "x"
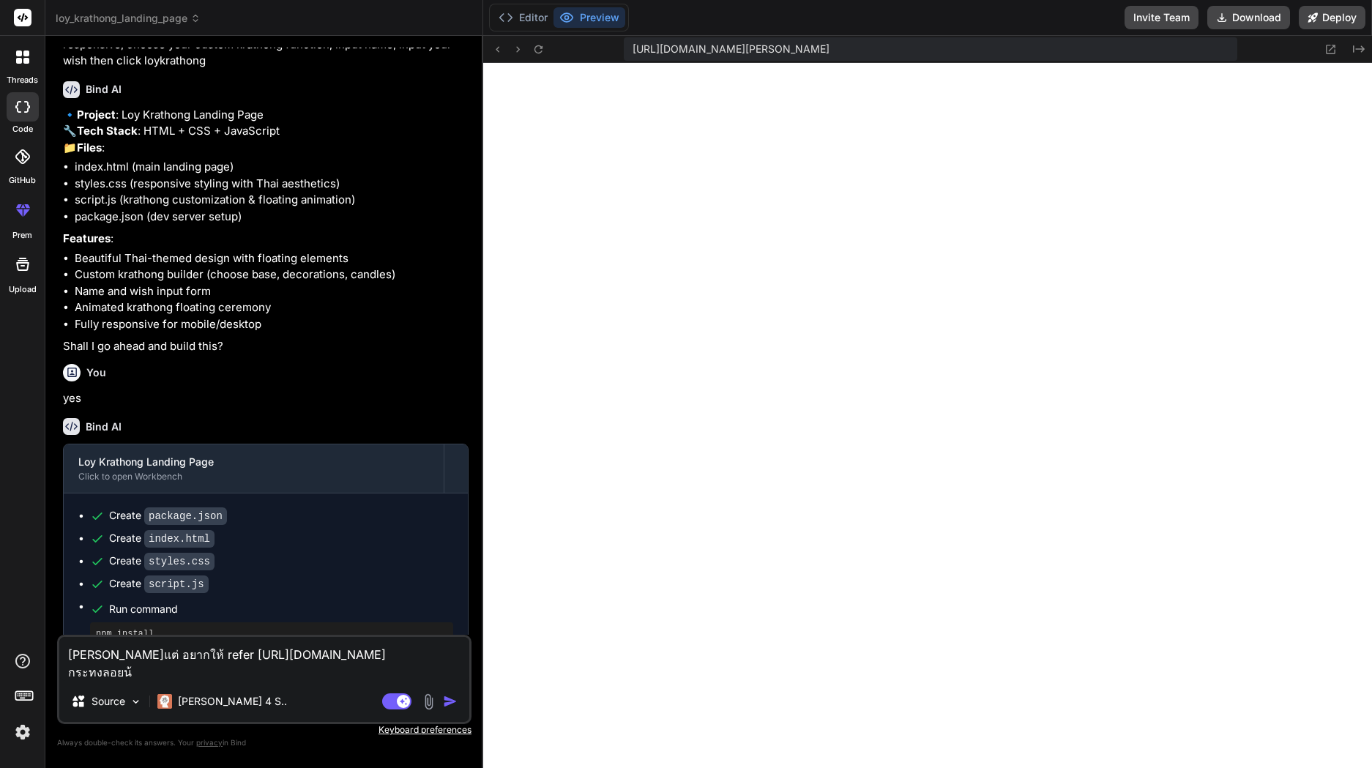
type textarea "[PERSON_NAME]แต่ อยากให้ refer [URL][DOMAIN_NAME] กระทงลอยน้ำ"
type textarea "x"
type textarea "[PERSON_NAME]แต่ อยากให้ refer [URL][DOMAIN_NAME] กระทงลอยน้ำแ"
type textarea "x"
type textarea "[PERSON_NAME]แต่ อยากให้ refer [URL][DOMAIN_NAME] กระทงลอยน้ำแบ"
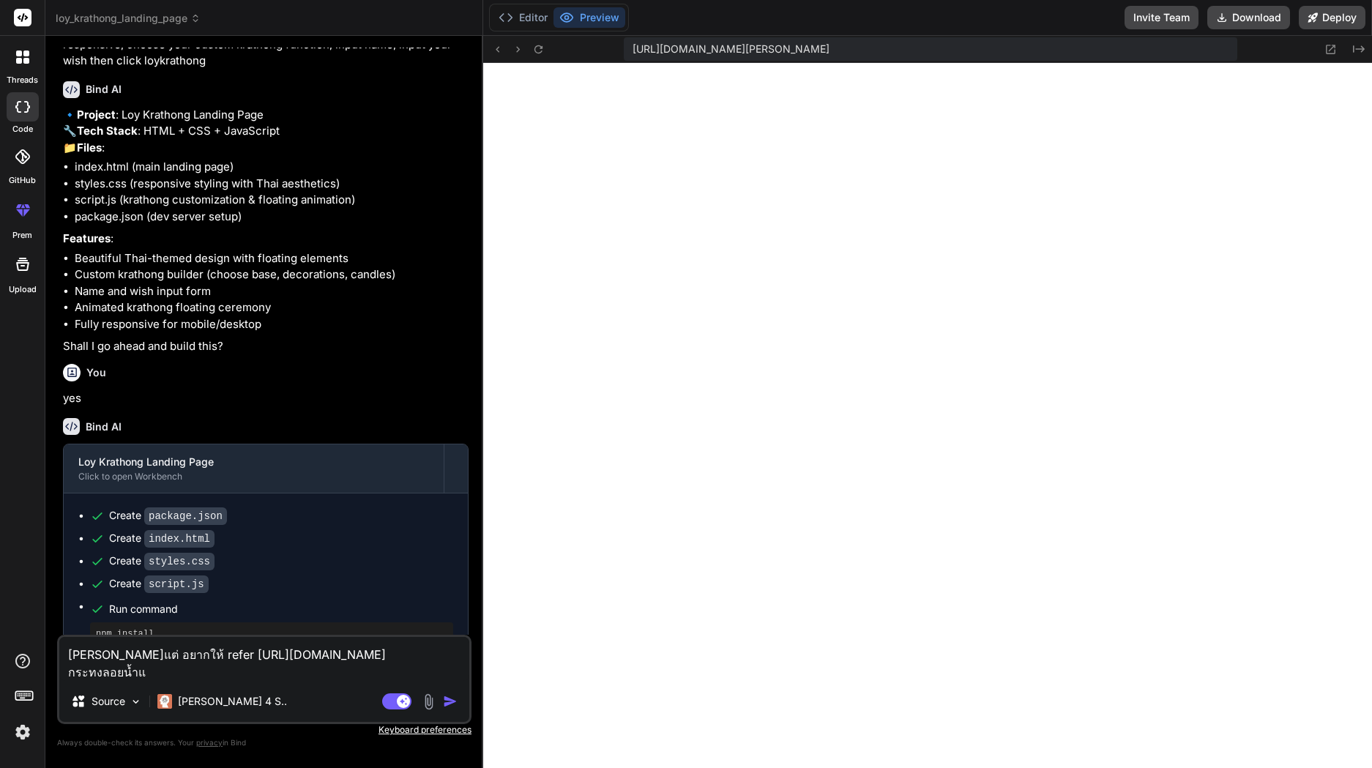
type textarea "x"
type textarea "[PERSON_NAME]แต่ อยากให้ refer [URL][DOMAIN_NAME] กระทงลอยน้ำแบบ"
type textarea "x"
type textarea "[PERSON_NAME]แต่ อยากให้ refer [URL][DOMAIN_NAME] กระทงลอยน้ำแบบน"
type textarea "x"
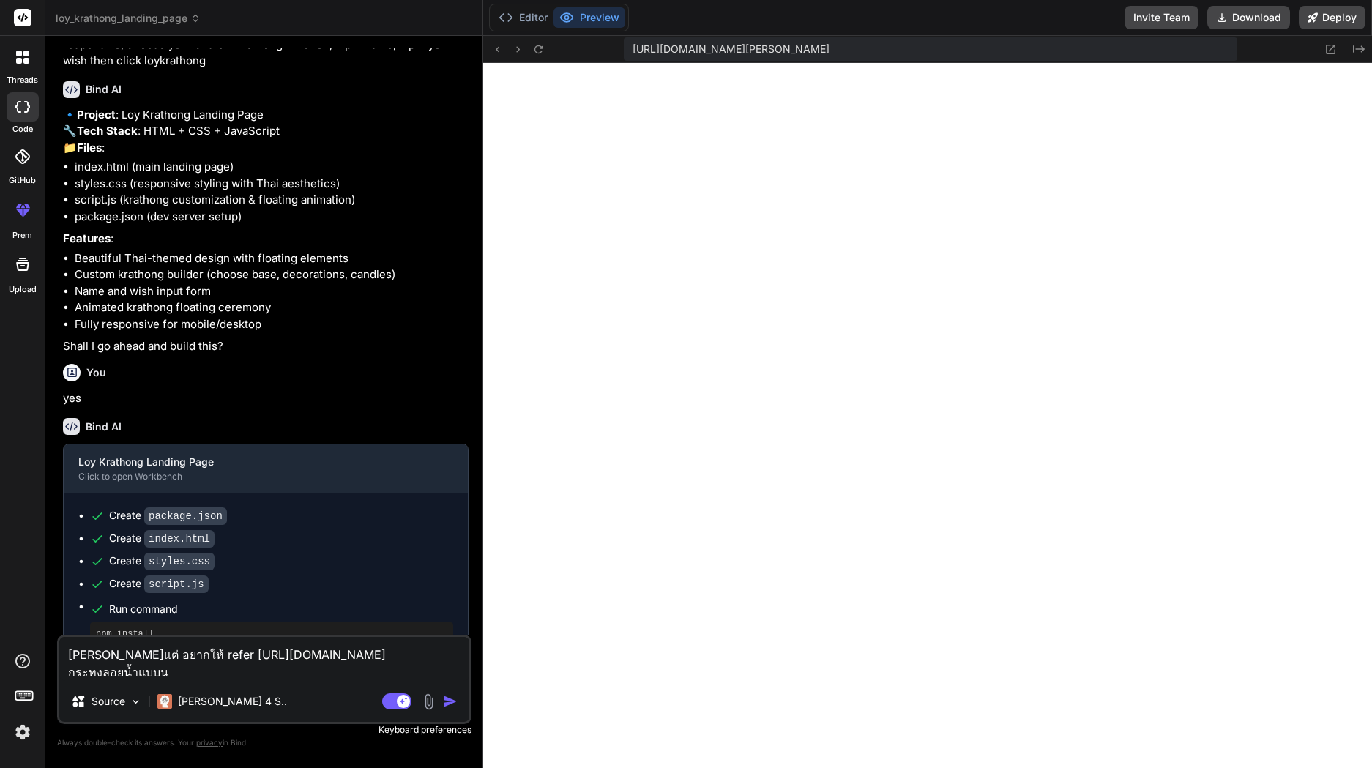
type textarea "[PERSON_NAME]แต่ อยากให้ refer [URL][DOMAIN_NAME] กระทงลอยน้ำแบบนี"
type textarea "x"
type textarea "[PERSON_NAME]แต่ อยากให้ refer [URL][DOMAIN_NAME] กระทงลอยน้ำแบบนี้"
type textarea "x"
type textarea "[PERSON_NAME]แต่ อยากให้ refer [URL][DOMAIN_NAME] กระทงลอยน้ำแบบนี้"
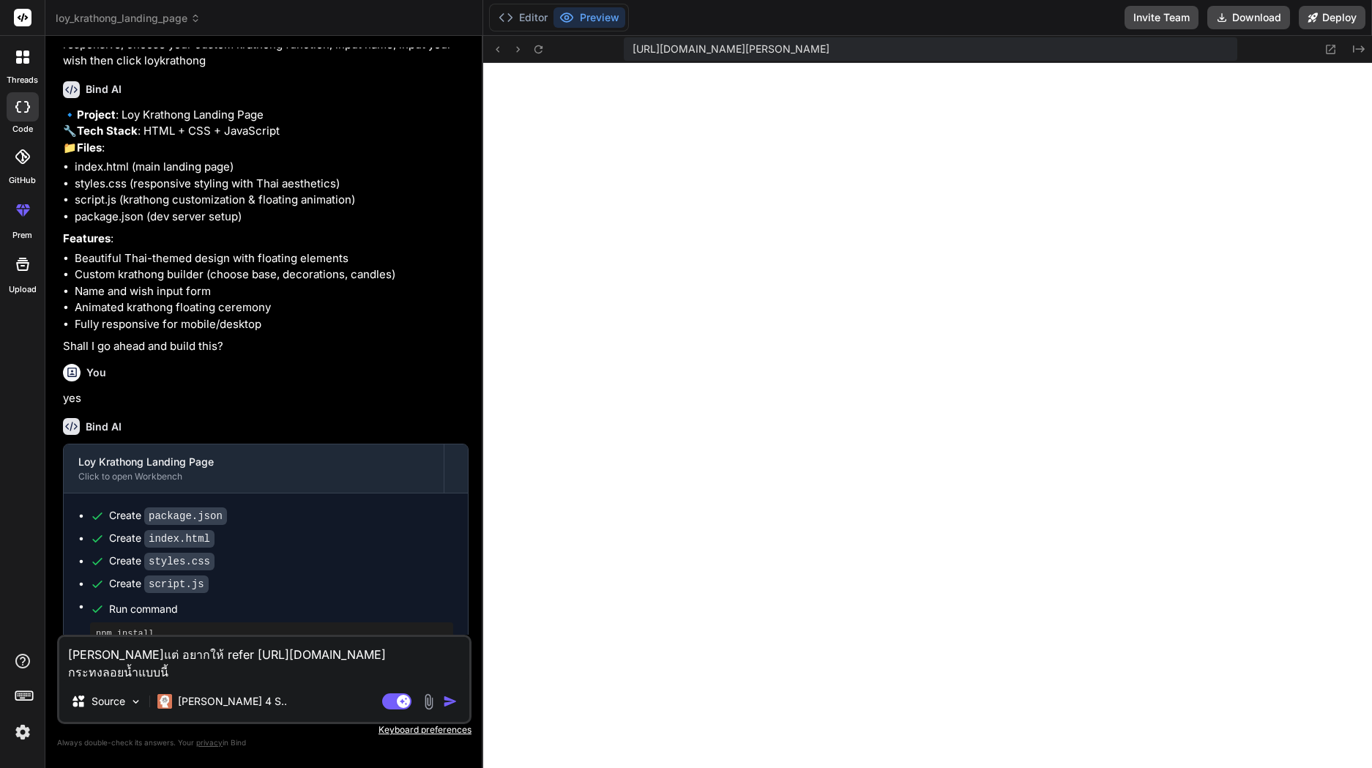
type textarea "x"
type textarea "[PERSON_NAME]แต่ อยากให้ refer [URL][DOMAIN_NAME] กระทงลอยน้ำแบบ[PERSON_NAME]"
type textarea "x"
type textarea "[PERSON_NAME]แต่ อยากให้ refer [URL][DOMAIN_NAME] กระทงลอยน้ำแบบ[PERSON_NAME]อ"
type textarea "x"
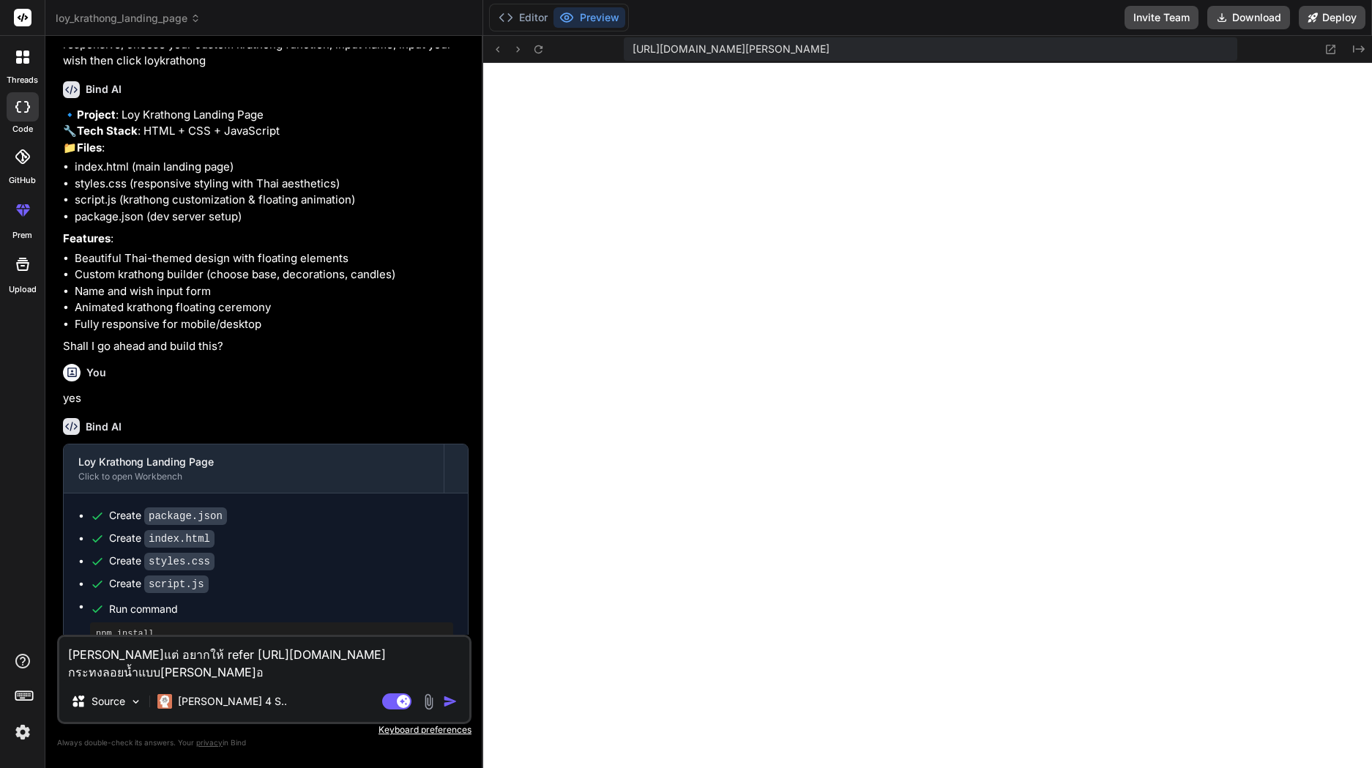
type textarea "[PERSON_NAME]แต่ อยากให้ refer [URL][DOMAIN_NAME] กระทงลอยน้ำแบบนี้ [PERSON_NAM…"
type textarea "x"
type textarea "[PERSON_NAME]แต่ อยากให้ refer [URL][DOMAIN_NAME] กระทงลอยน้ำแบบนี้ [PERSON_NAM…"
type textarea "x"
type textarea "[PERSON_NAME]แต่ อยากให้ refer [URL][DOMAIN_NAME] กระทงลอยน้ำแบบนี้ [PERSON_NAM…"
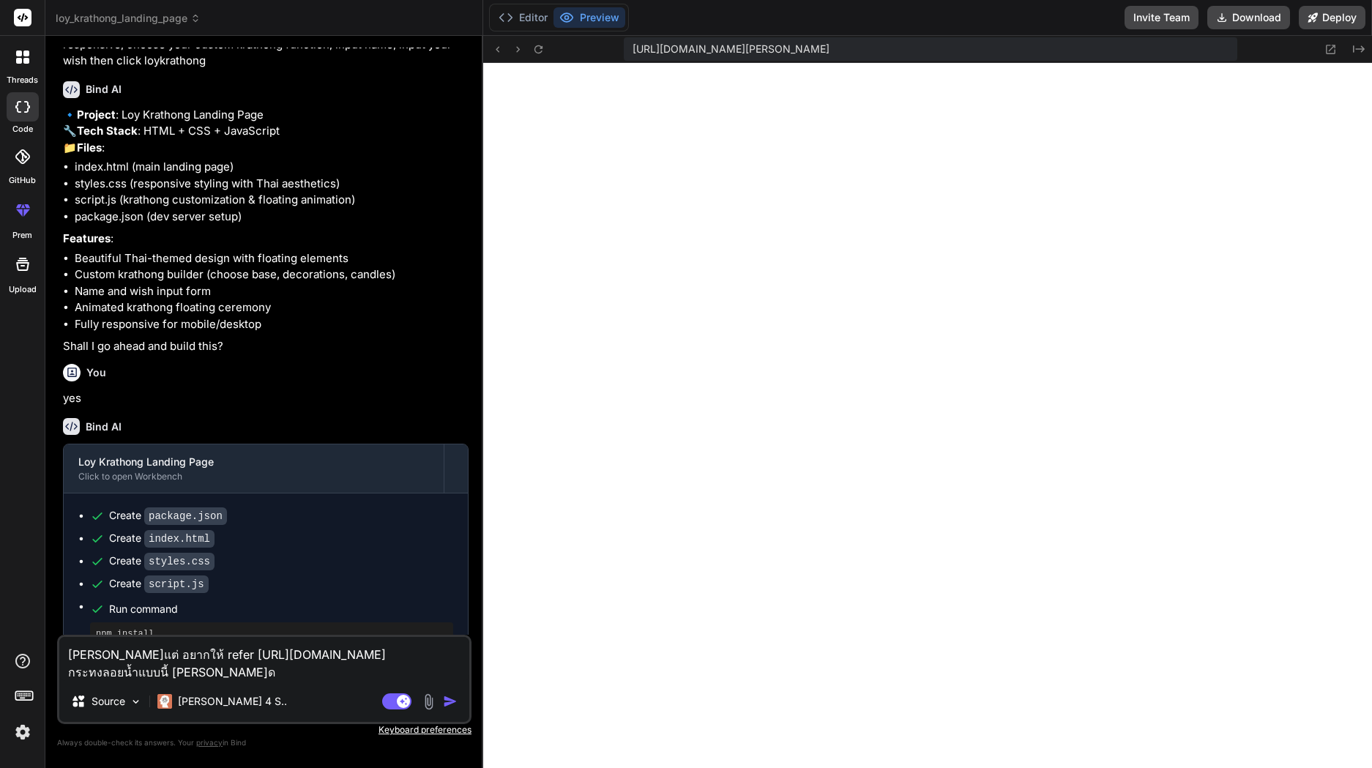
type textarea "x"
type textarea "[PERSON_NAME]แต่ อยากให้ refer [URL][DOMAIN_NAME] กระทงลอยน้ำแบบนี้ [PERSON_NAM…"
type textarea "x"
type textarea "[PERSON_NAME]แต่ อยากให้ refer [URL][DOMAIN_NAME] กระทงลอยน้ำแบบนี้ [PERSON_NAM…"
type textarea "x"
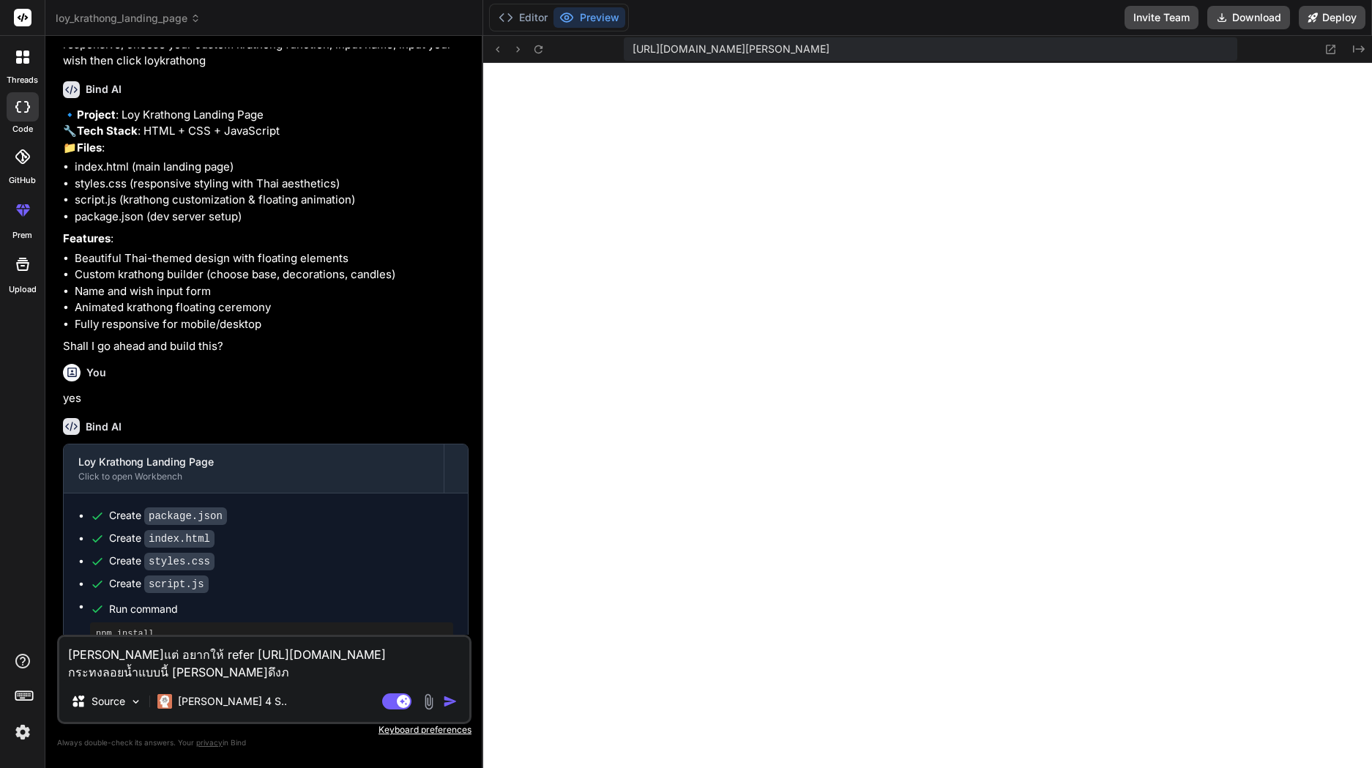
type textarea "[PERSON_NAME]แต่ อยากให้ refer [URL][DOMAIN_NAME] กระทงลอยน้ำแบบนี้ [PERSON_NAM…"
type textarea "x"
type textarea "[PERSON_NAME]แต่ อยากให้ refer [URL][DOMAIN_NAME] กระทงลอยน้ำแบบนี้ [PERSON_NAM…"
type textarea "x"
type textarea "[PERSON_NAME]แต่ อยากให้ refer [URL][DOMAIN_NAME] กระทงลอยน้ำแบบนี้ [PERSON_NAM…"
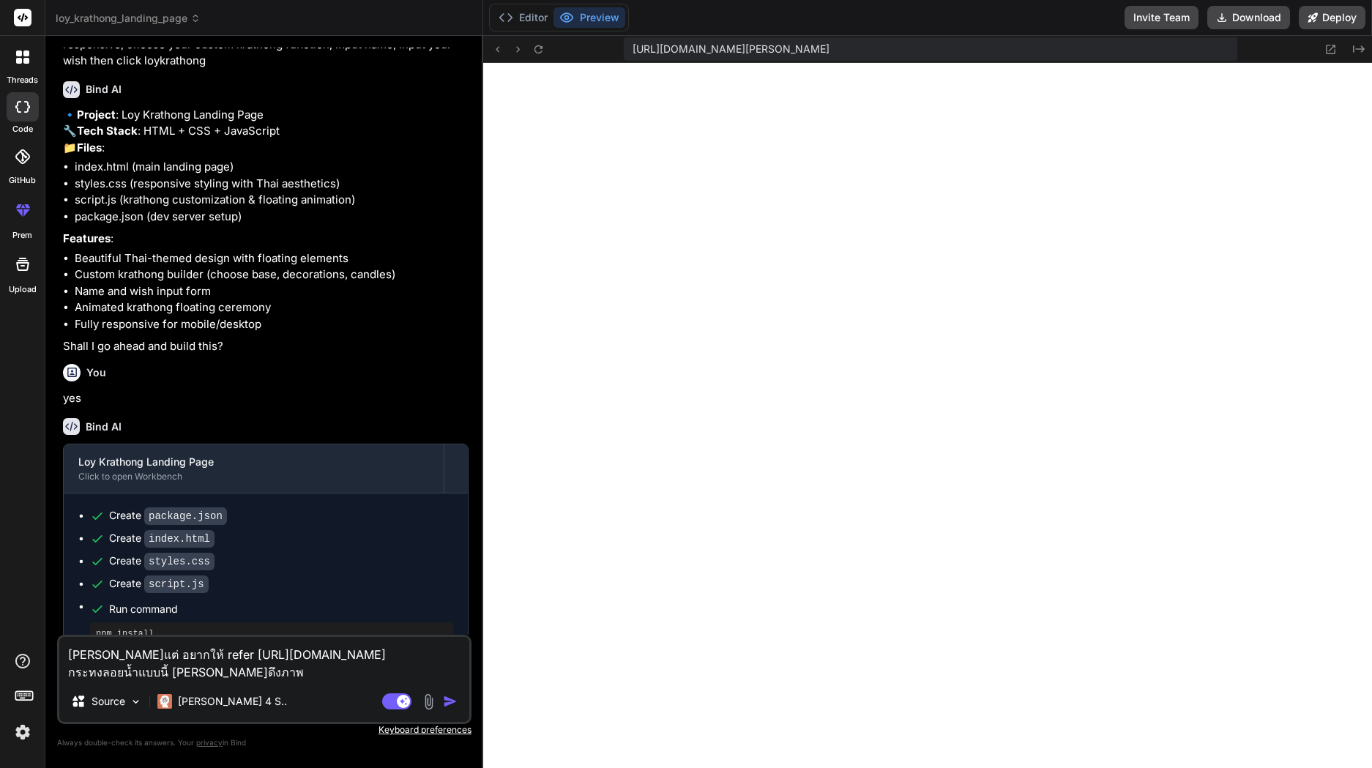
type textarea "x"
type textarea "[PERSON_NAME]แต่ อยากให้ refer [URL][DOMAIN_NAME] กระทงลอยน้ำแบบนี้ [PERSON_NAM…"
type textarea "x"
type textarea "[PERSON_NAME]แต่ อยากให้ refer [URL][DOMAIN_NAME] กระทงลอยน้ำแบบนี้ [PERSON_NAM…"
type textarea "x"
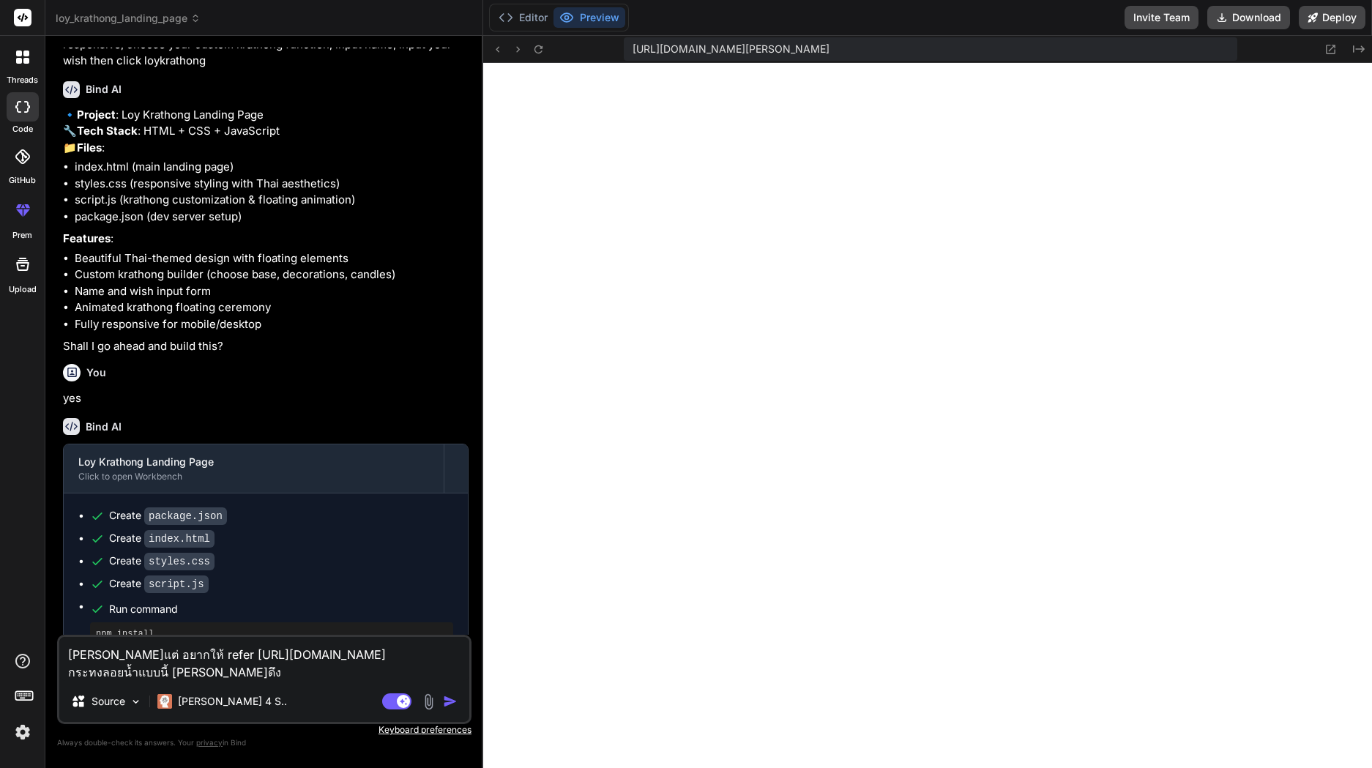
type textarea "[PERSON_NAME]แต่ อยากให้ refer [URL][DOMAIN_NAME] กระทงลอยน้ำแบบนี้ [PERSON_NAM…"
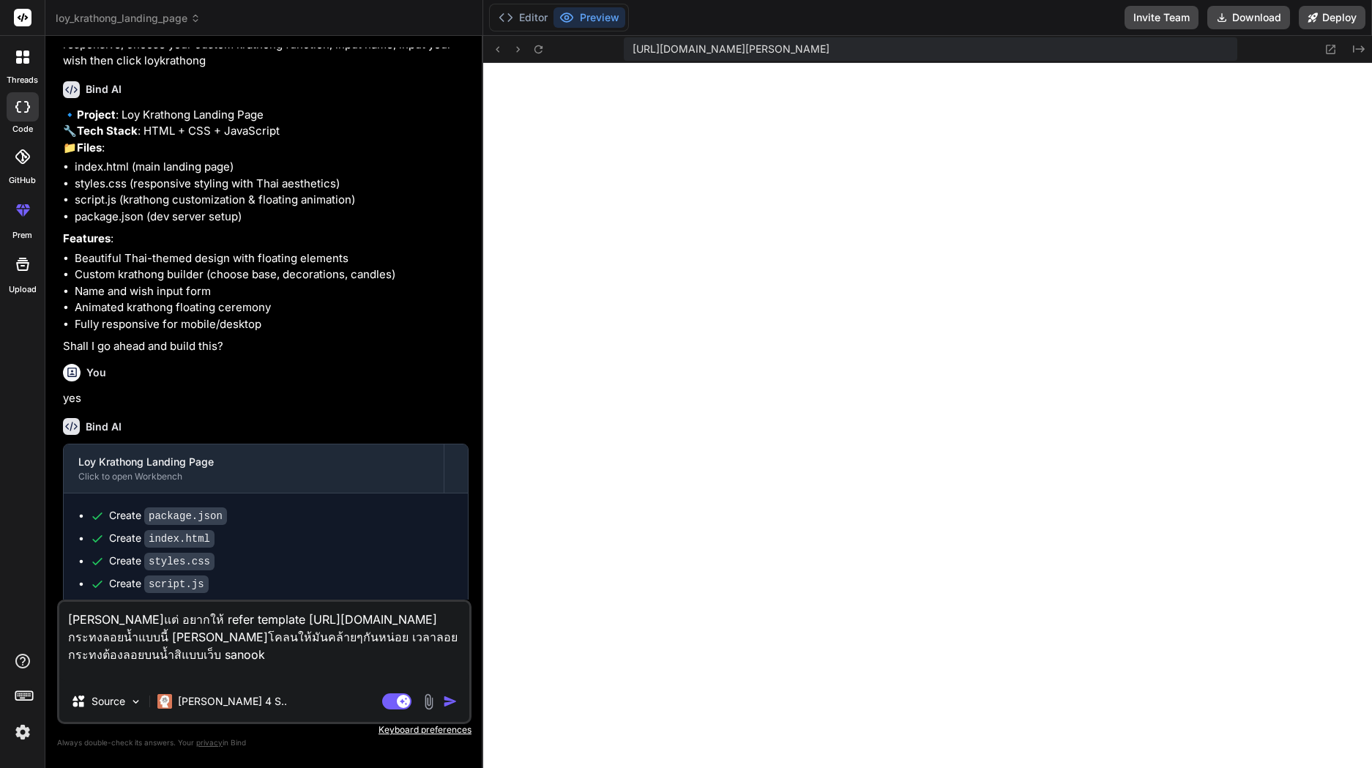
click at [218, 651] on textarea "[PERSON_NAME]แต่ อยากให้ refer template [URL][DOMAIN_NAME] กระทงลอยน้ำแบบนี้ [P…" at bounding box center [264, 641] width 410 height 79
click at [126, 664] on textarea "[PERSON_NAME]แต่ อยากให้ refer template [URL][DOMAIN_NAME] กระทงลอยน้ำแบบนี้ [P…" at bounding box center [264, 641] width 410 height 79
click at [212, 656] on textarea "[PERSON_NAME]แต่ อยากให้ refer template [URL][DOMAIN_NAME] กระทงลอยน้ำแบบนี้ [P…" at bounding box center [264, 641] width 410 height 79
click at [208, 669] on textarea "[PERSON_NAME]แต่ อยากให้ refer template [URL][DOMAIN_NAME] กระทงลอยน้ำแบบนี้ [P…" at bounding box center [264, 641] width 410 height 79
click at [208, 657] on textarea "[PERSON_NAME]แต่ อยากให้ refer template [URL][DOMAIN_NAME] กระทงลอยน้ำแบบนี้ [P…" at bounding box center [264, 641] width 410 height 79
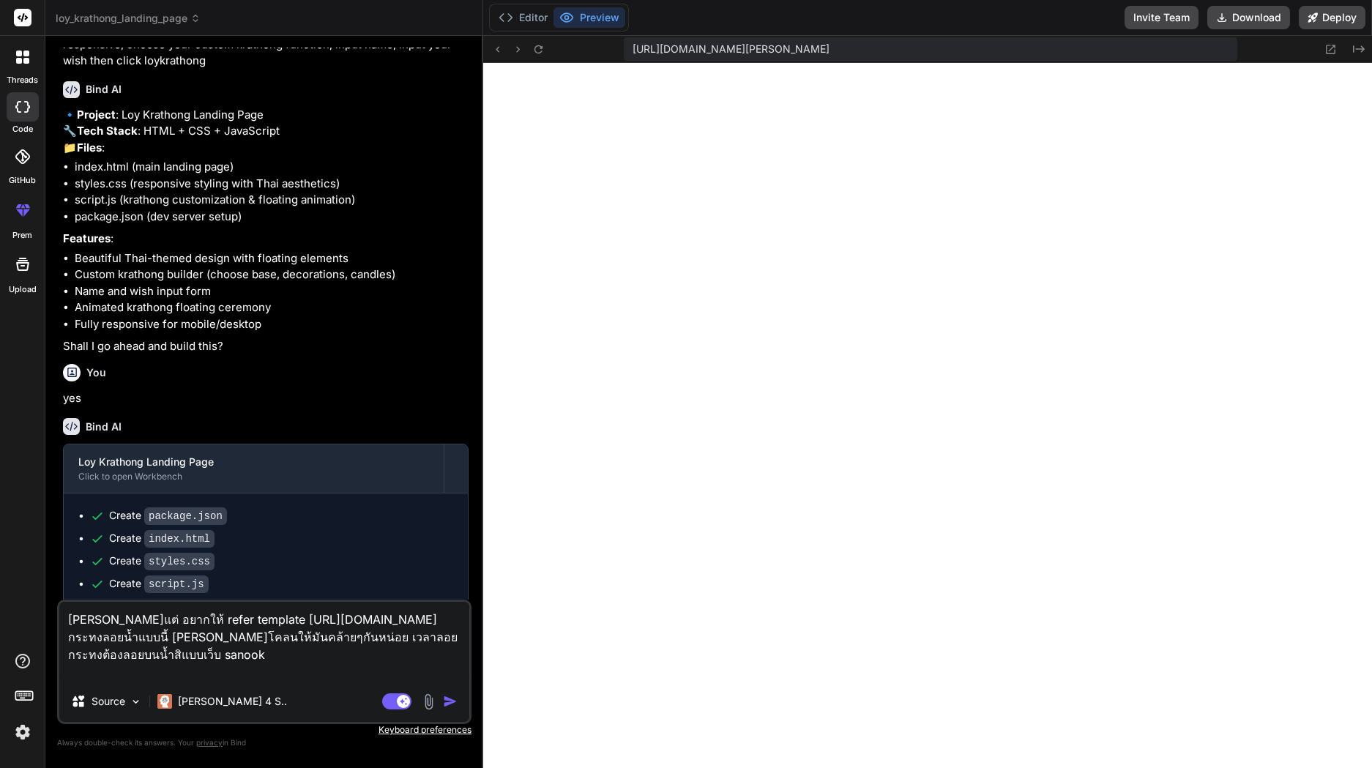
click at [212, 654] on textarea "[PERSON_NAME]แต่ อยากให้ refer template [URL][DOMAIN_NAME] กระทงลอยน้ำแบบนี้ [P…" at bounding box center [264, 641] width 410 height 79
click at [458, 702] on button "button" at bounding box center [453, 701] width 21 height 15
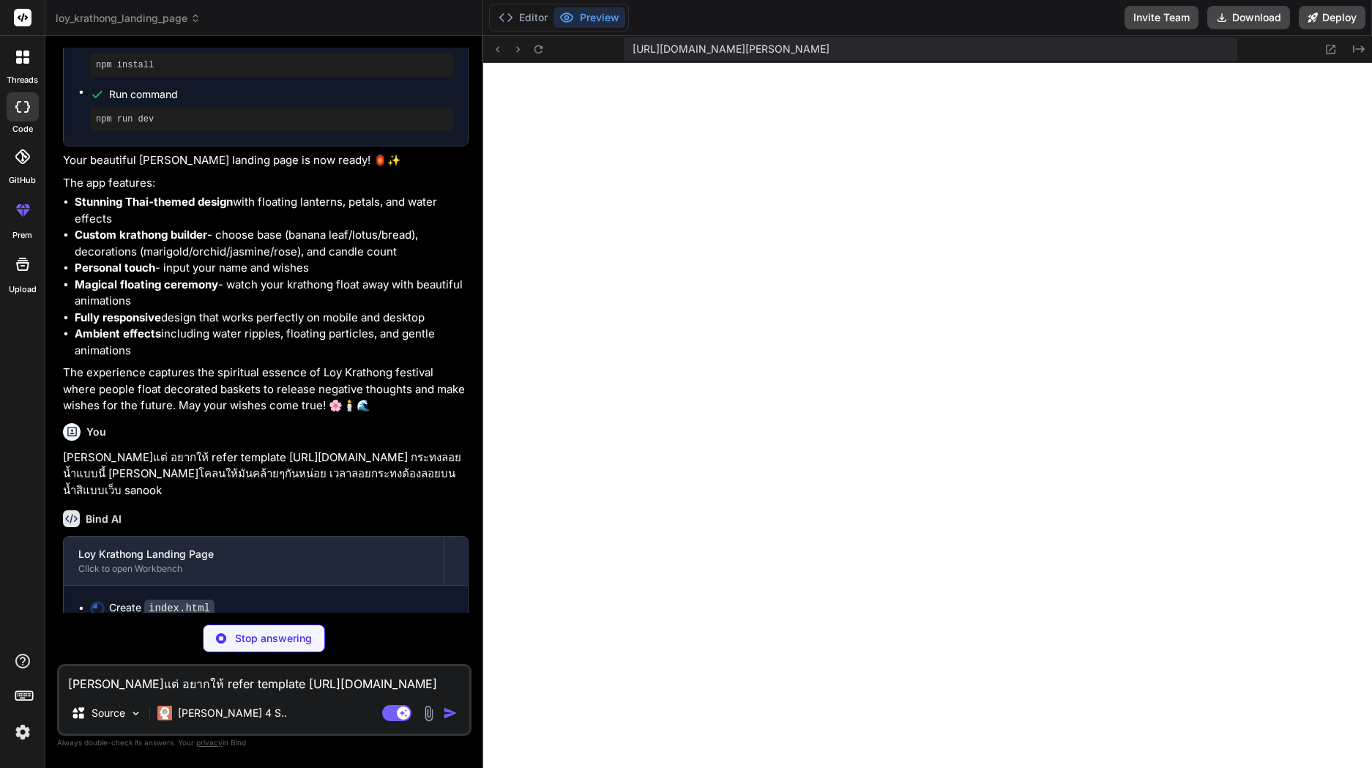
scroll to position [674, 0]
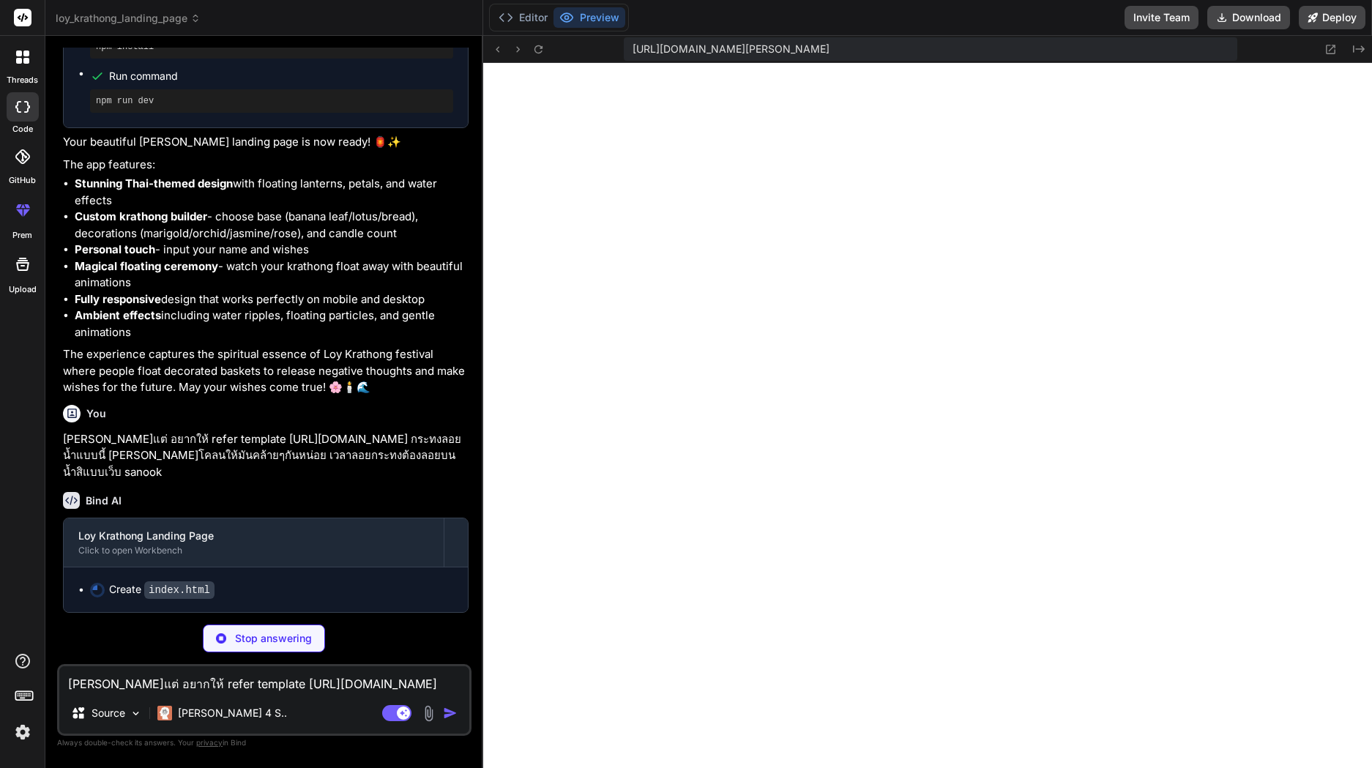
click at [533, 18] on button "Editor" at bounding box center [523, 17] width 61 height 21
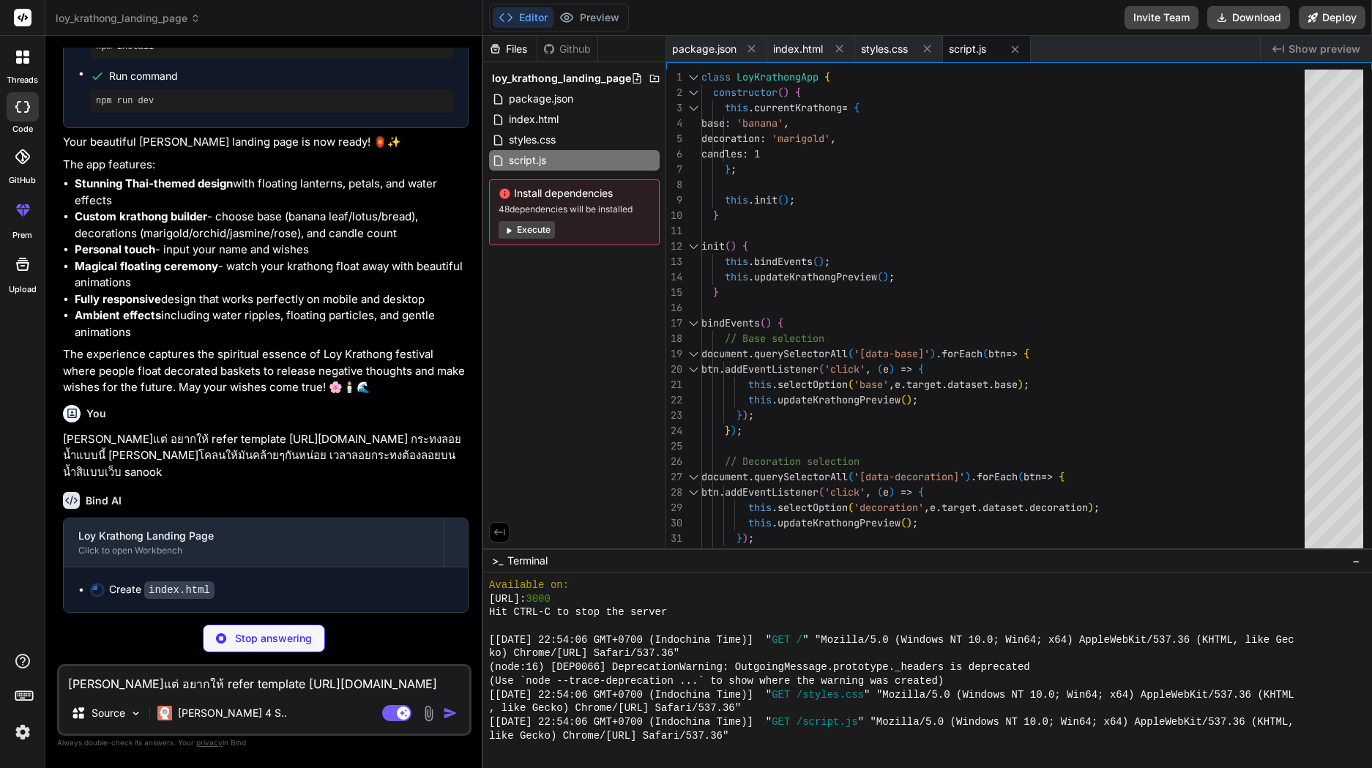
click at [589, 15] on button "Preview" at bounding box center [590, 17] width 72 height 21
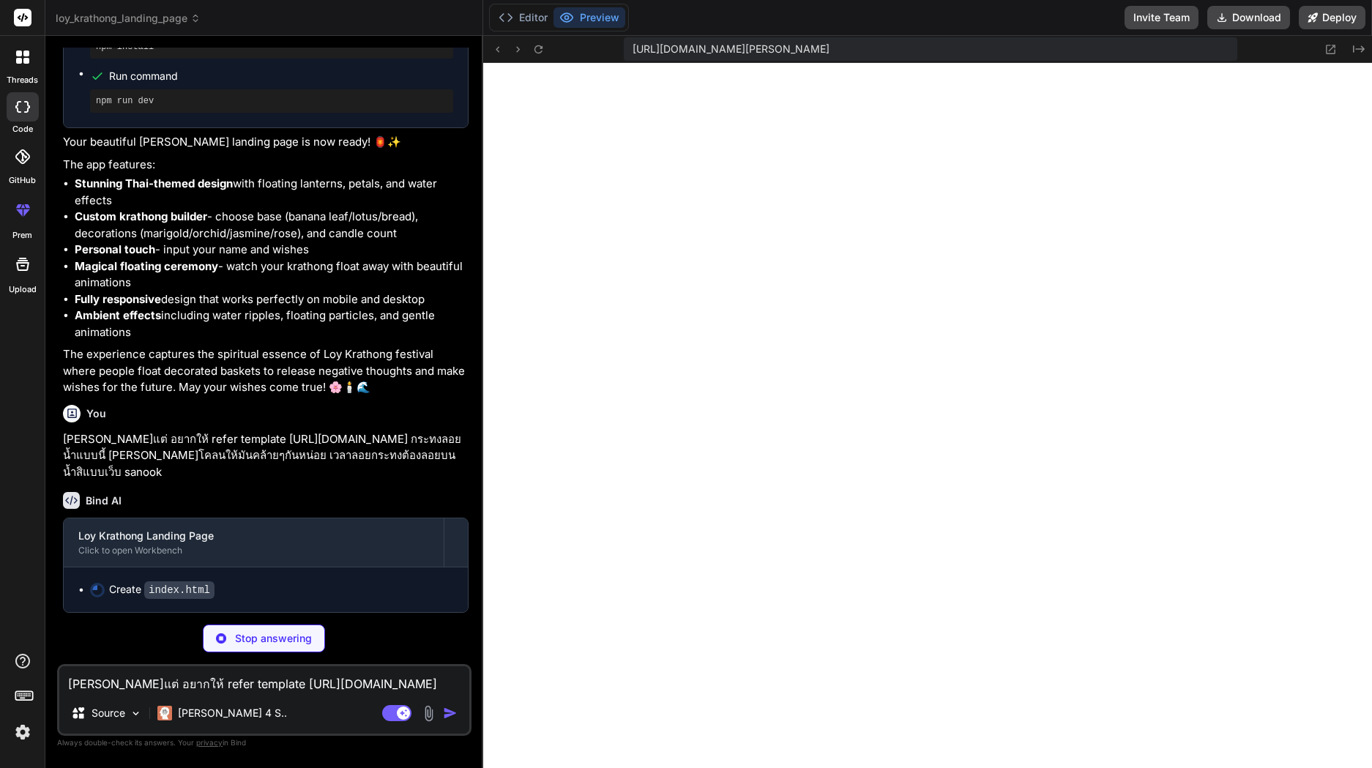
click at [540, 18] on button "Editor" at bounding box center [523, 17] width 61 height 21
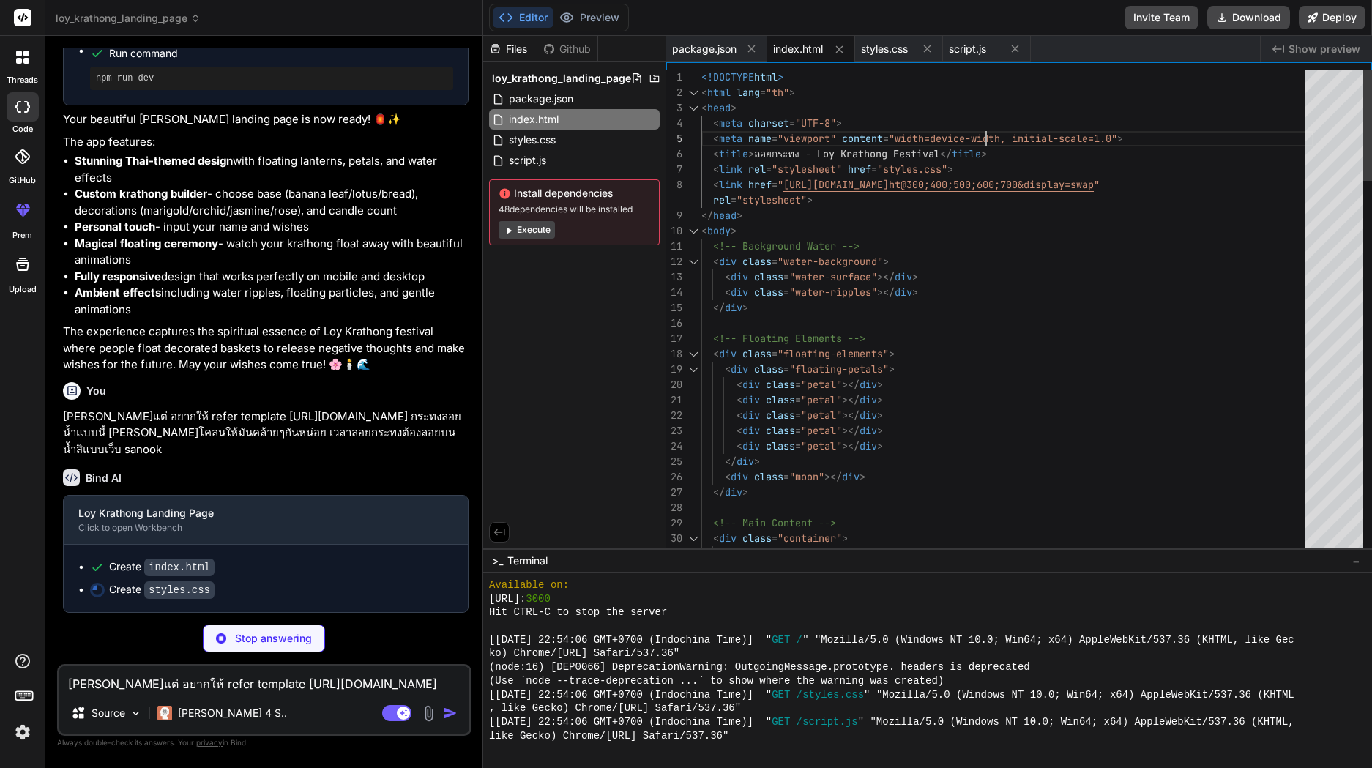
scroll to position [0, 0]
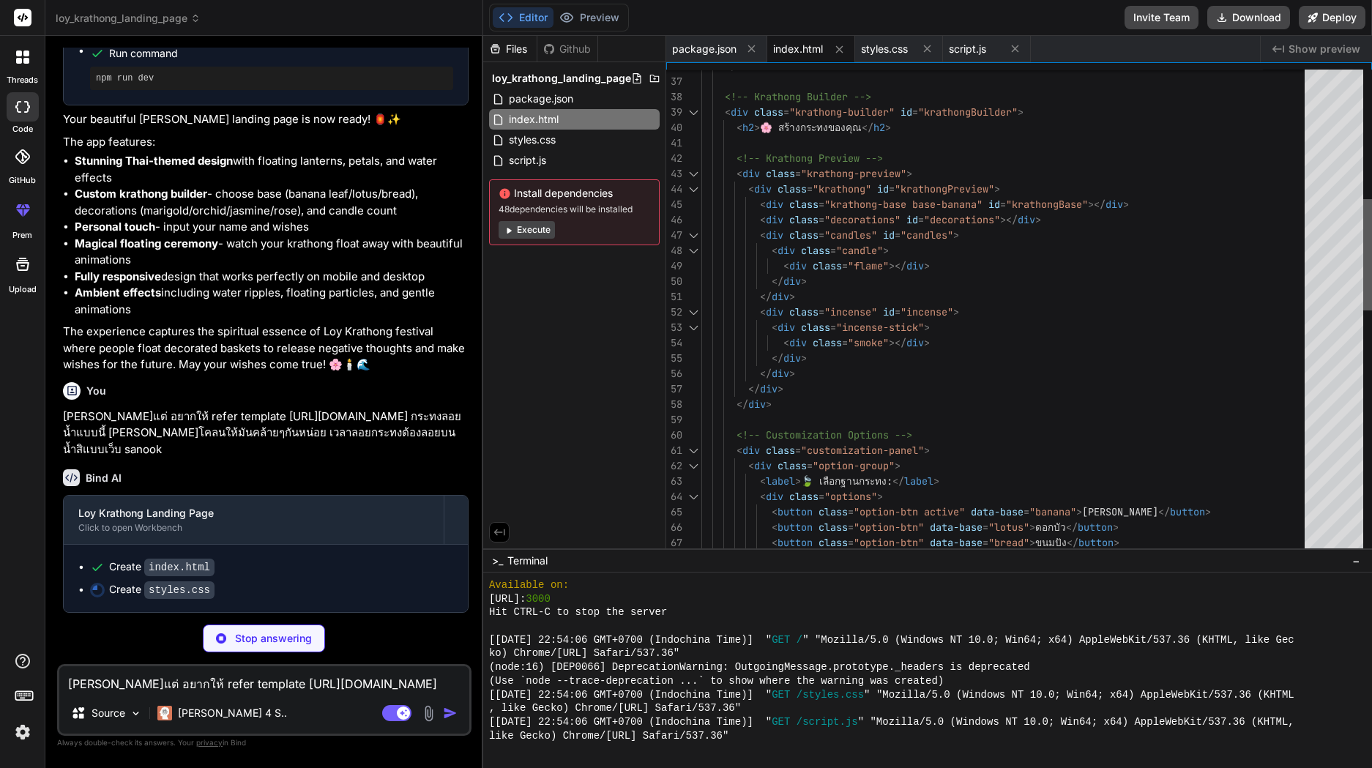
click at [1364, 267] on div at bounding box center [1367, 254] width 9 height 111
click at [590, 16] on button "Preview" at bounding box center [590, 17] width 72 height 21
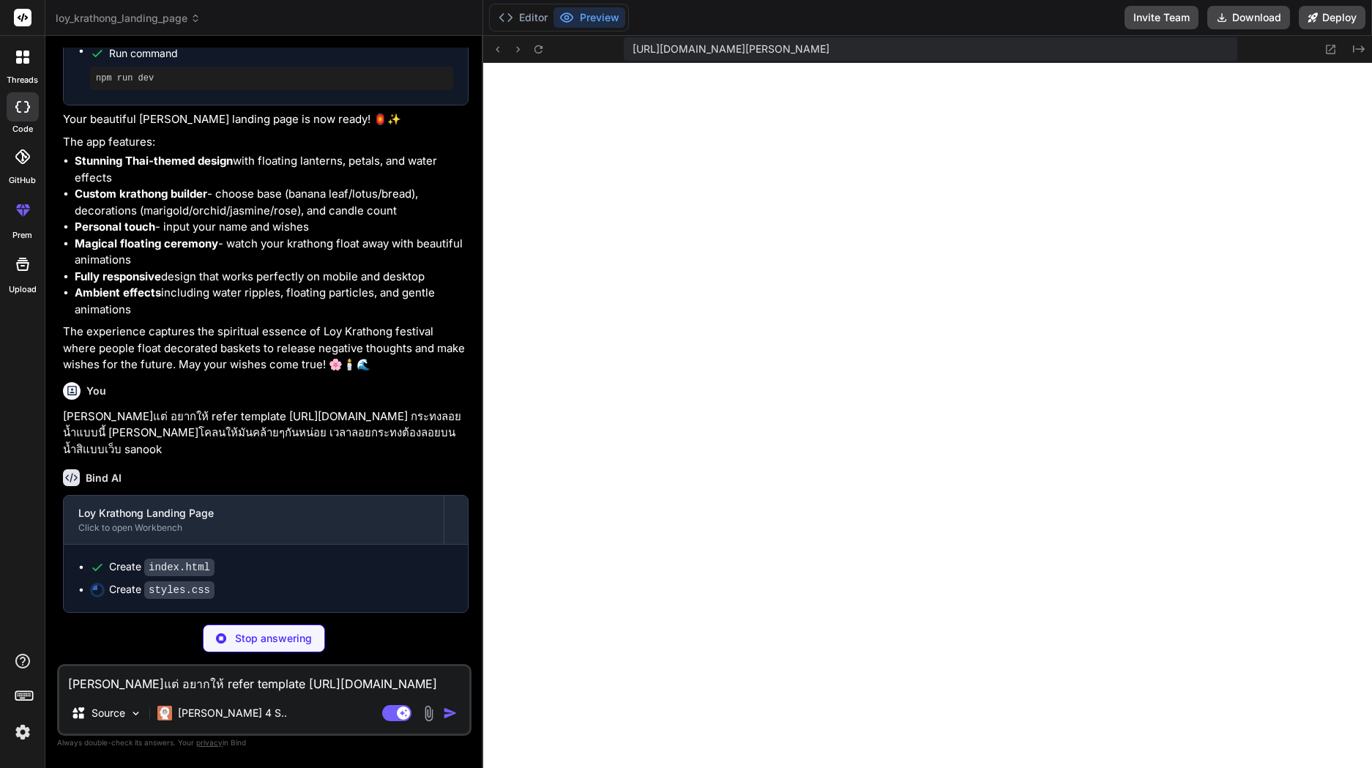
click at [527, 15] on button "Editor" at bounding box center [523, 17] width 61 height 21
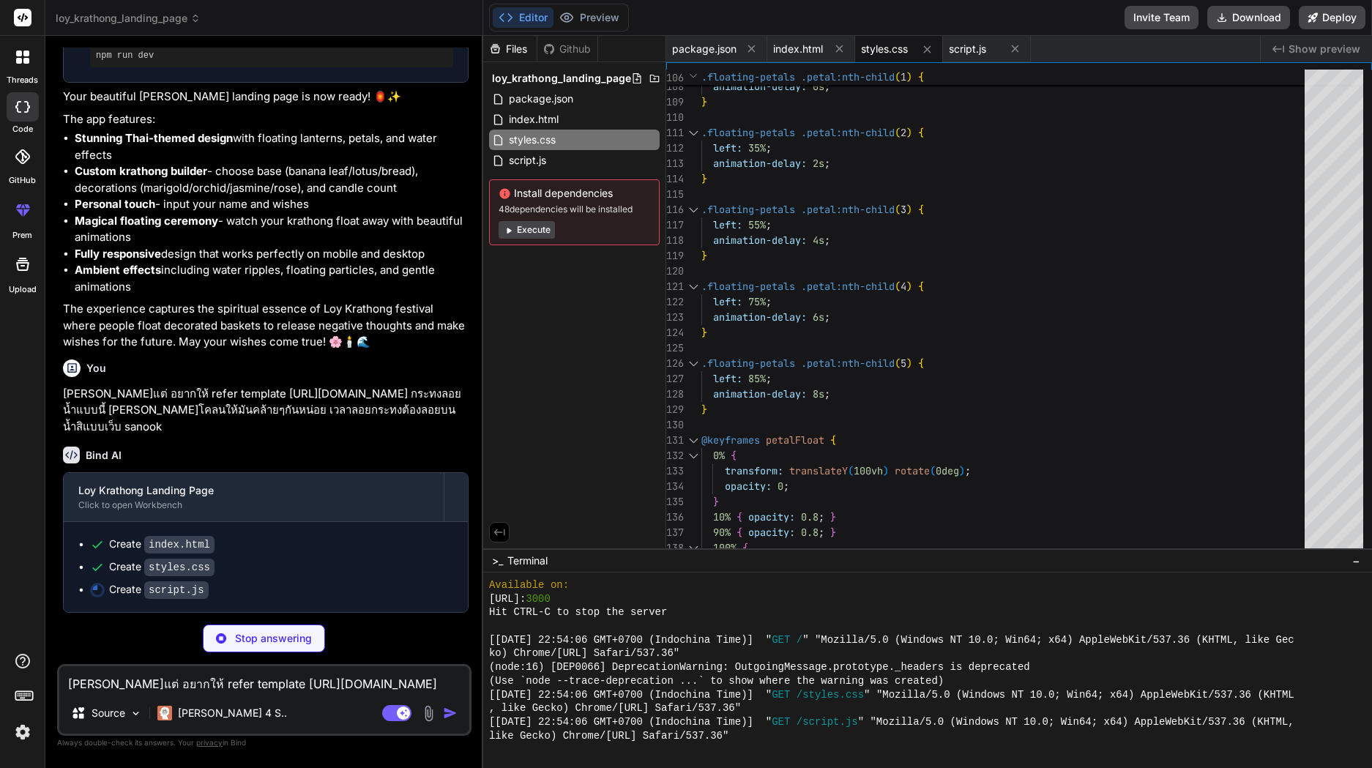
click at [581, 18] on button "Preview" at bounding box center [590, 17] width 72 height 21
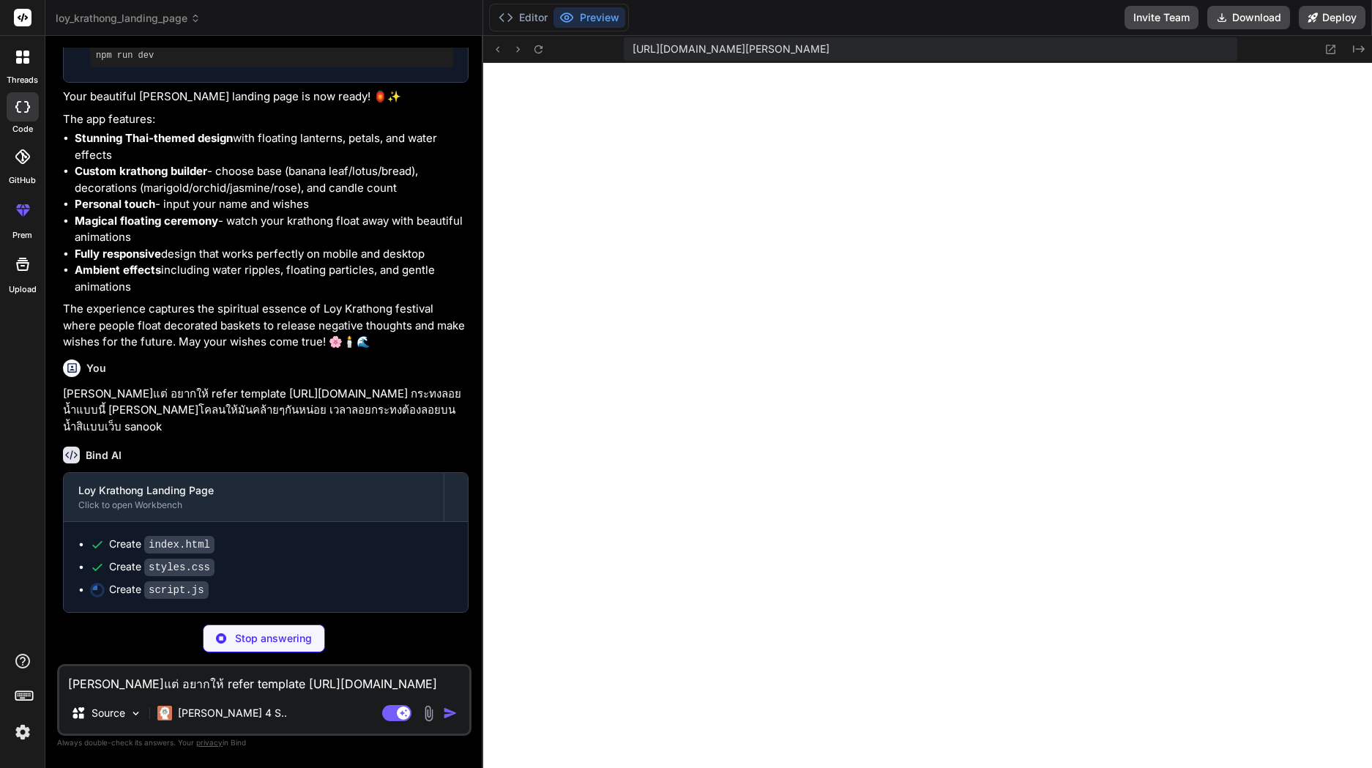
click at [526, 18] on button "Editor" at bounding box center [523, 17] width 61 height 21
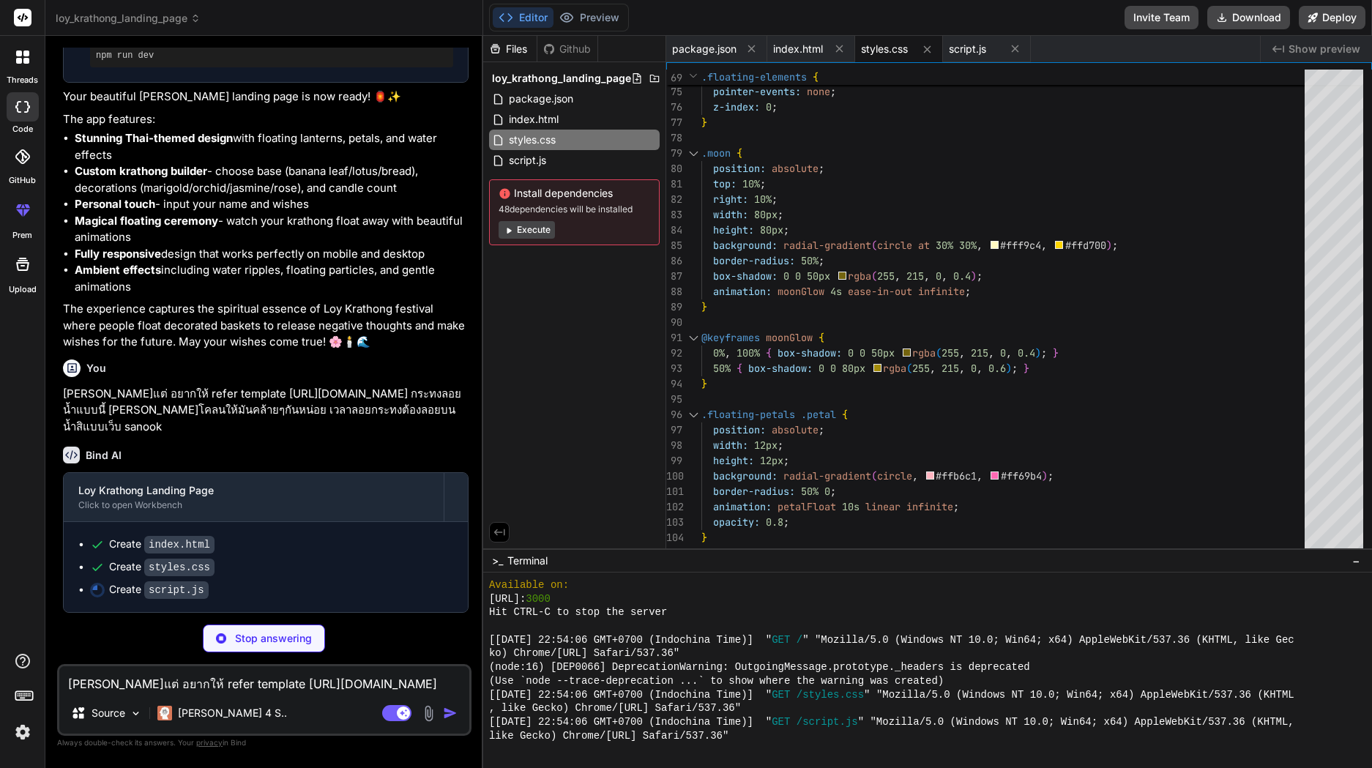
click at [1315, 51] on span "Show preview" at bounding box center [1325, 49] width 72 height 15
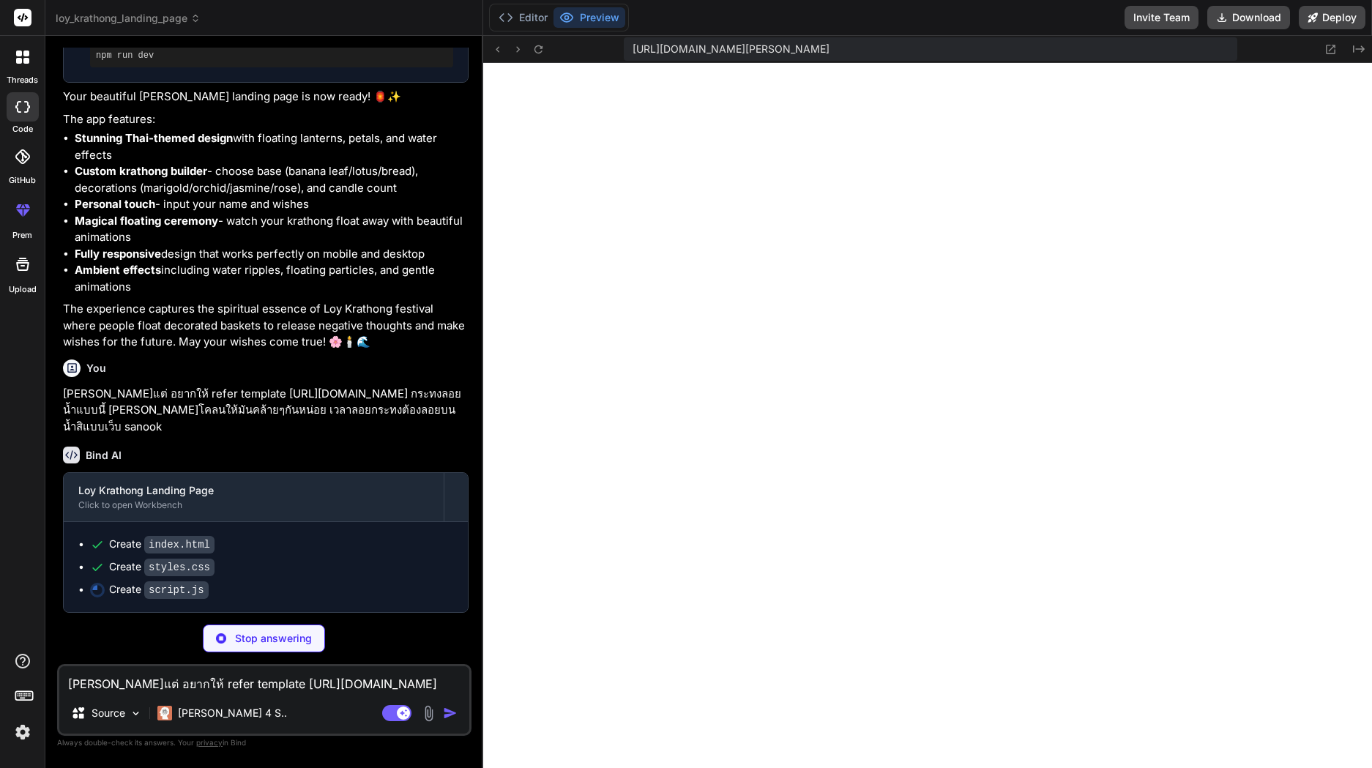
click at [532, 17] on button "Editor" at bounding box center [523, 17] width 61 height 21
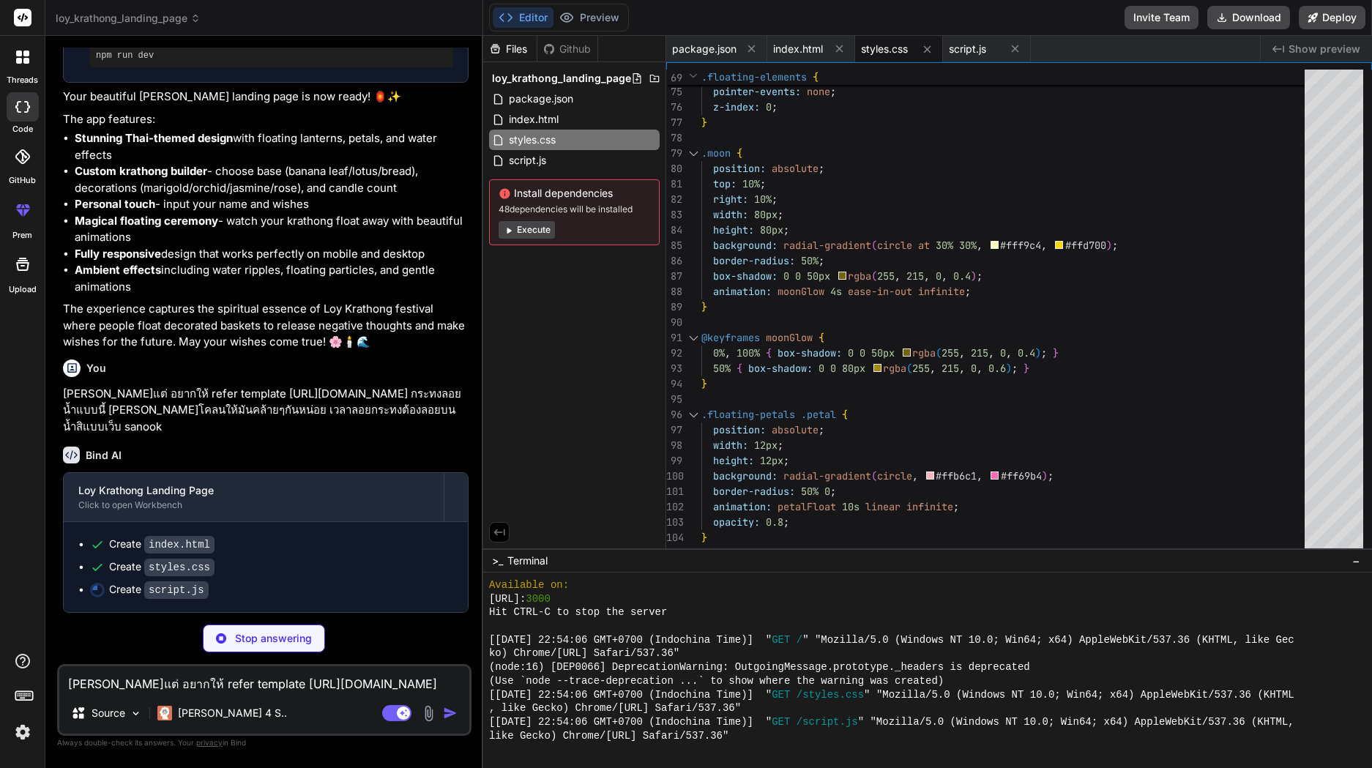
scroll to position [718, 0]
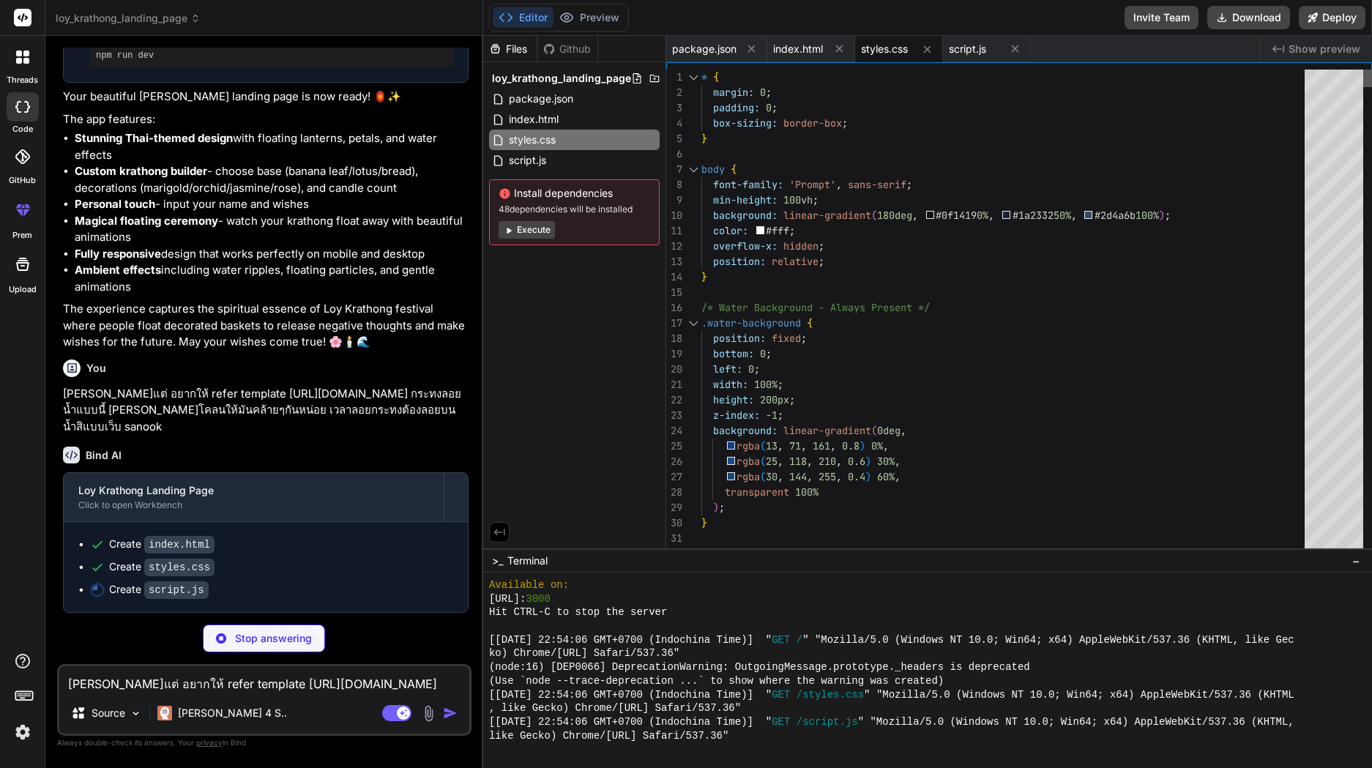
click at [1363, 70] on div at bounding box center [1367, 79] width 9 height 18
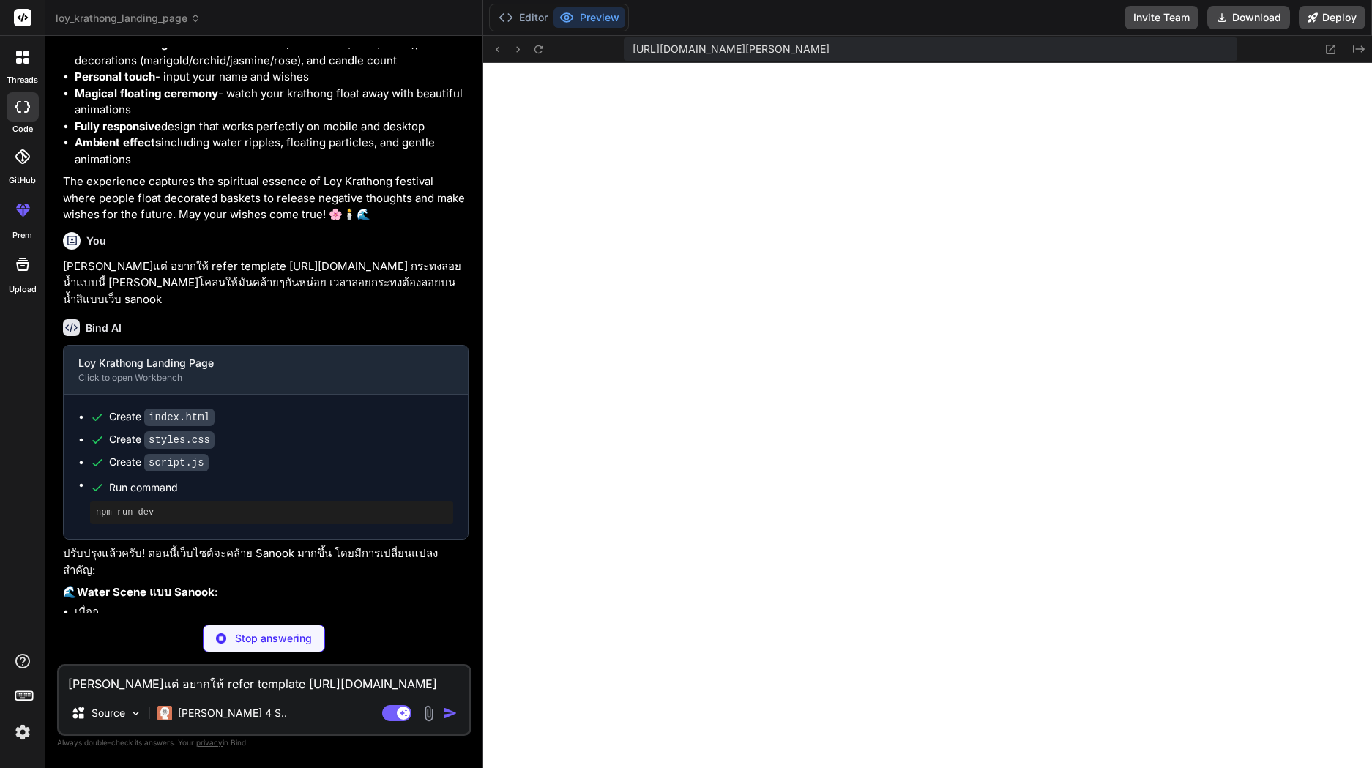
scroll to position [836, 0]
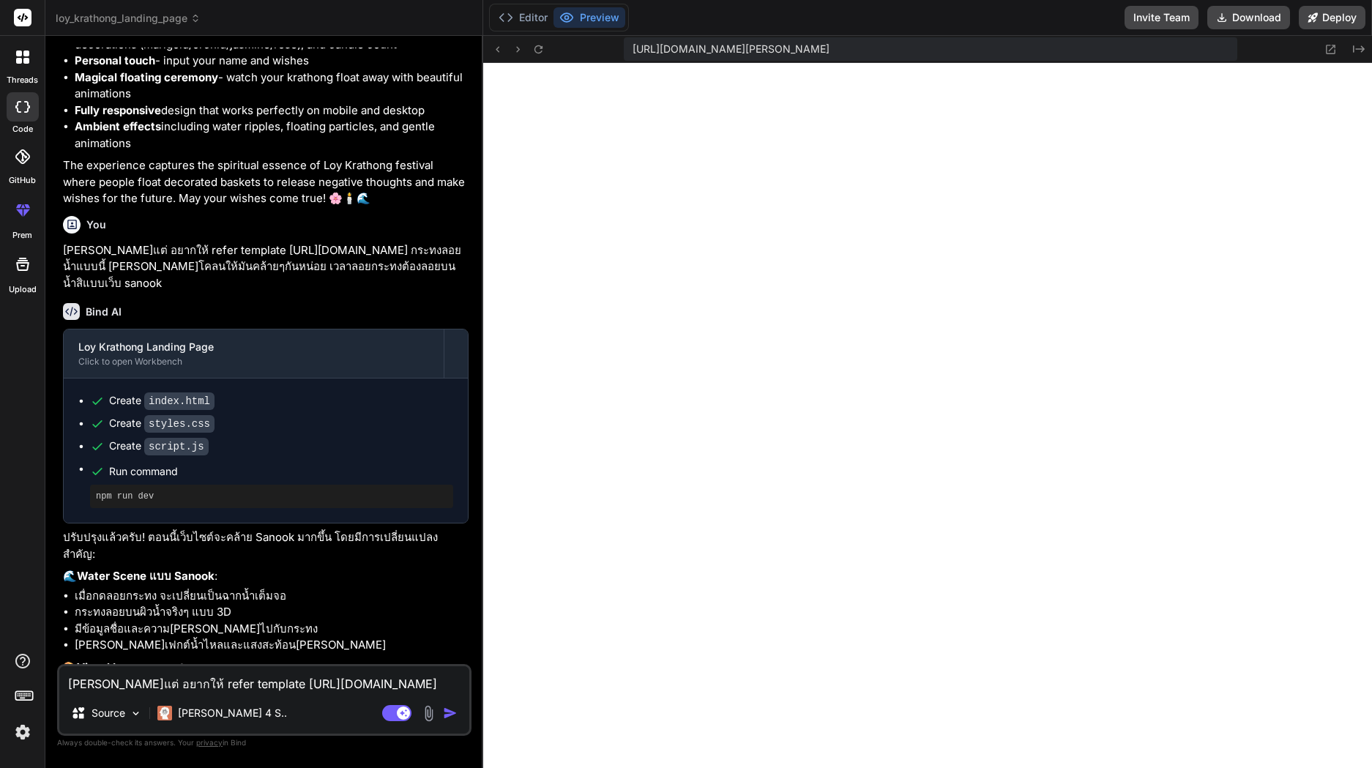
click at [212, 685] on textarea "[PERSON_NAME]แต่ อยากให้ refer template [URL][DOMAIN_NAME] กระทงลอยน้ำแบบนี้ [P…" at bounding box center [264, 679] width 410 height 26
click at [431, 713] on img at bounding box center [428, 713] width 17 height 17
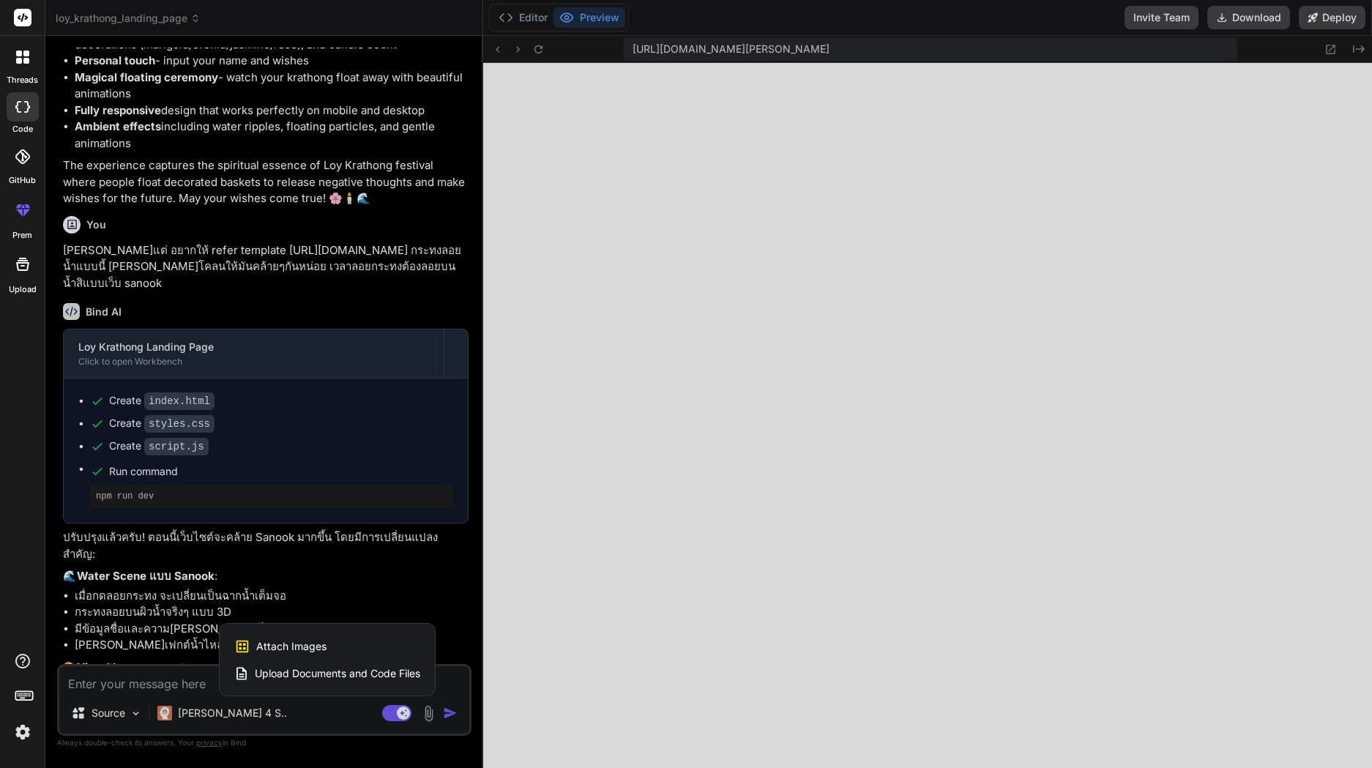
click at [306, 645] on span "Attach Images" at bounding box center [291, 646] width 70 height 15
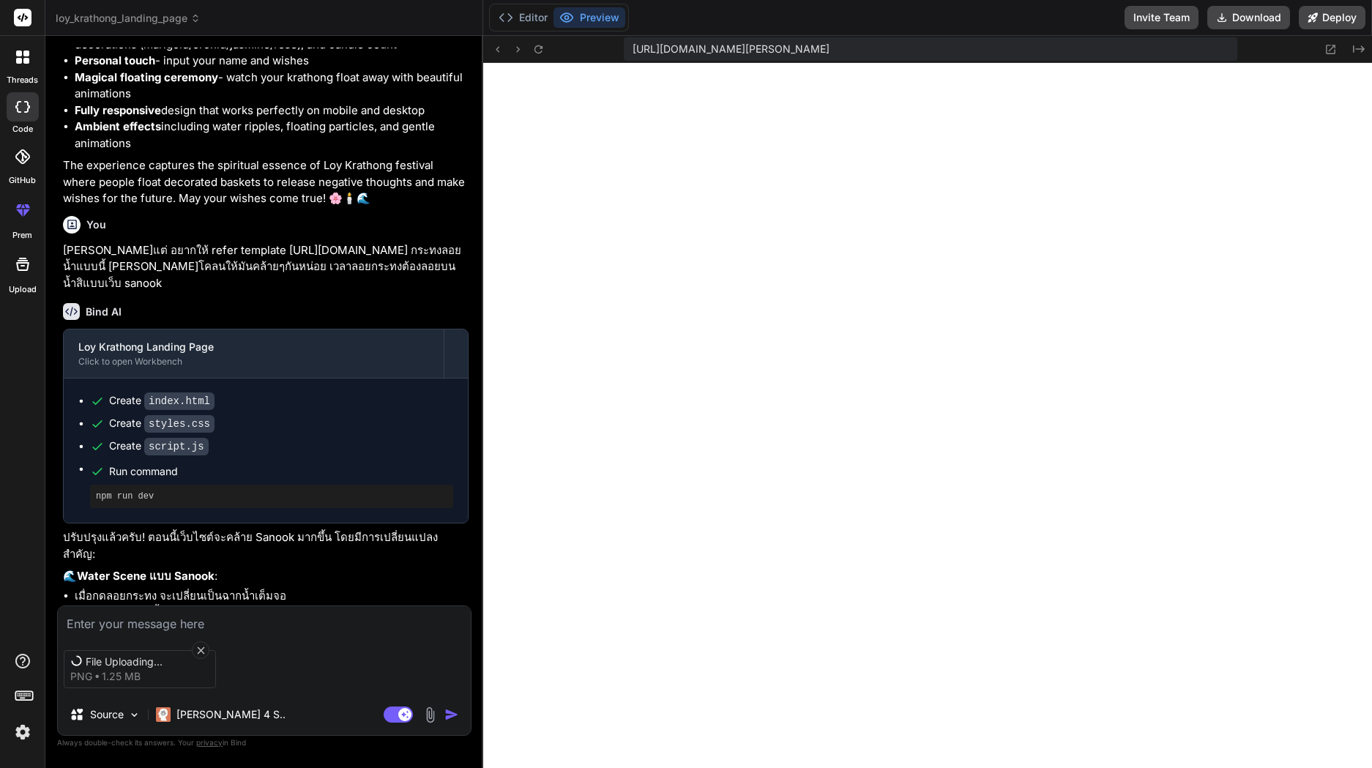
click at [216, 616] on textarea at bounding box center [264, 619] width 413 height 26
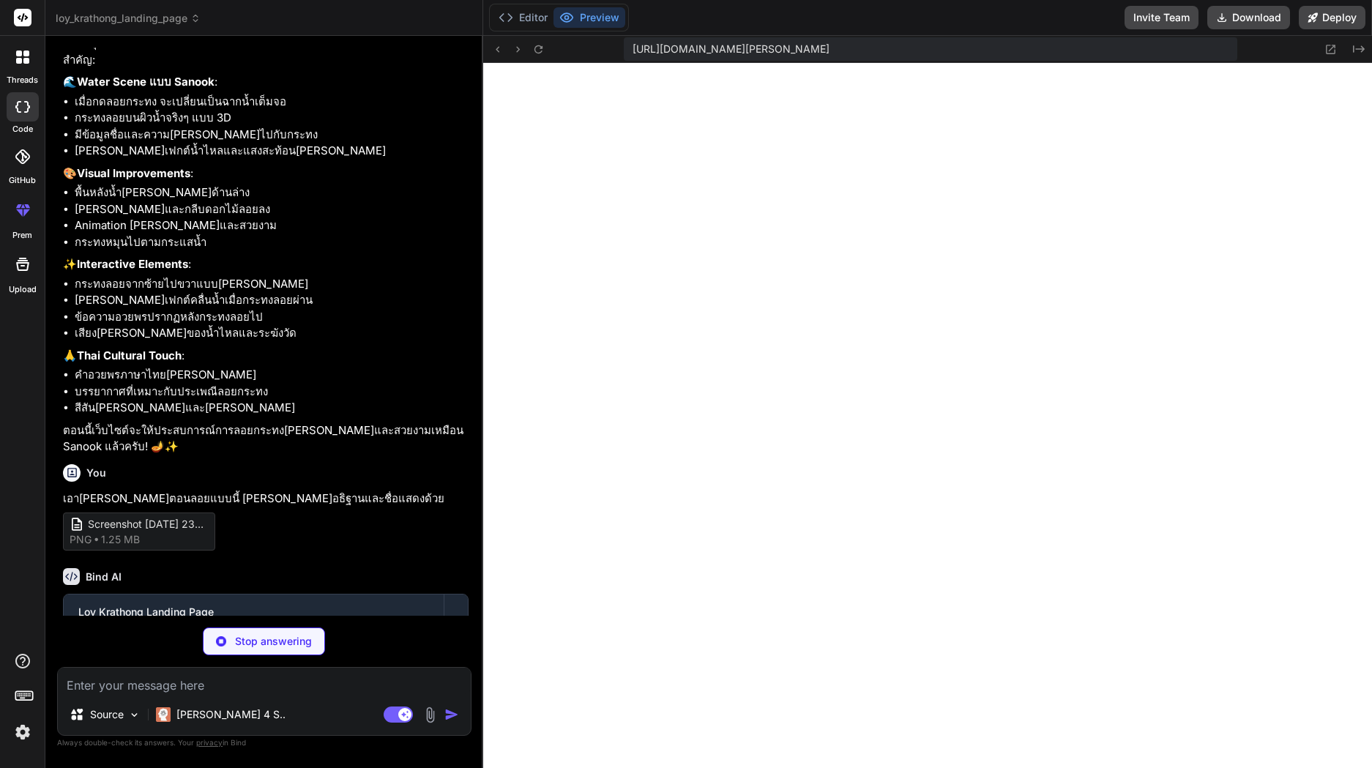
scroll to position [1411, 0]
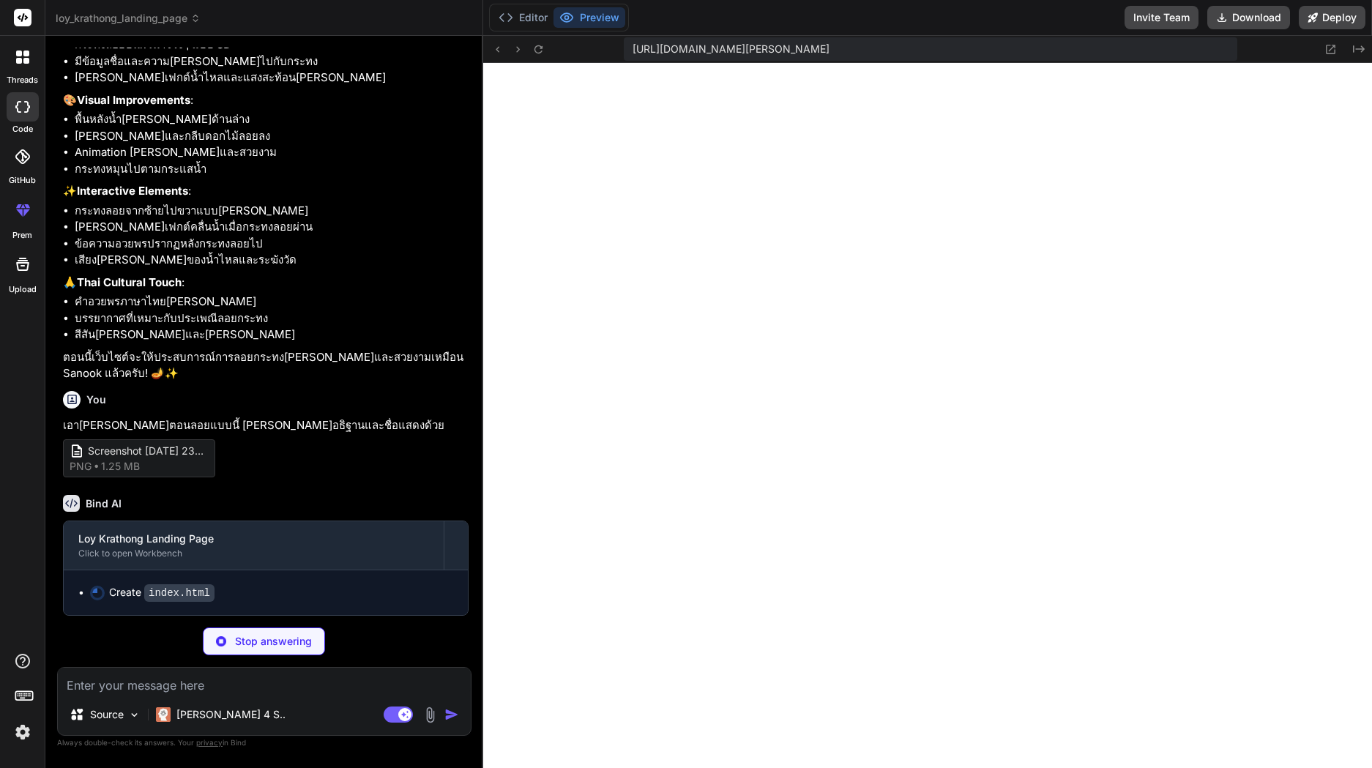
click at [529, 15] on button "Editor" at bounding box center [523, 17] width 61 height 21
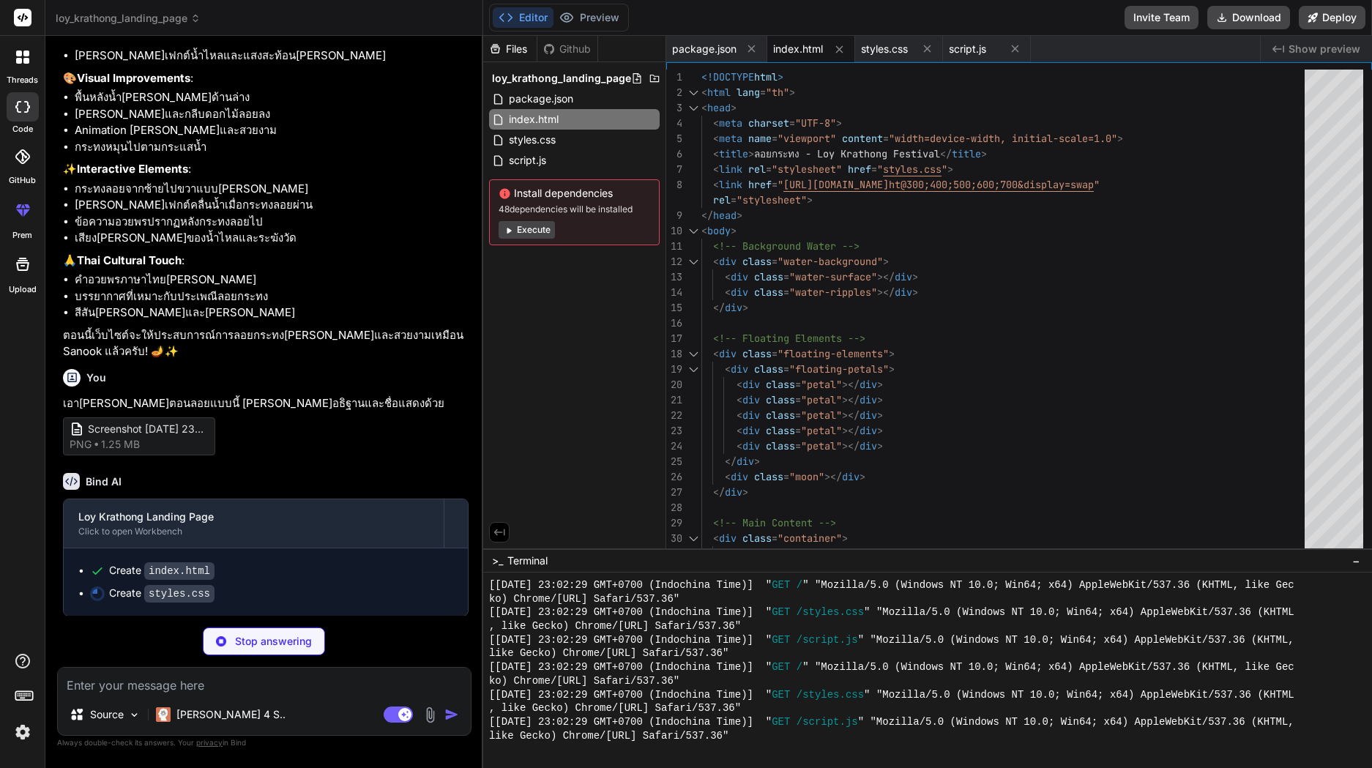
scroll to position [1433, 0]
click at [606, 20] on button "Preview" at bounding box center [590, 17] width 72 height 21
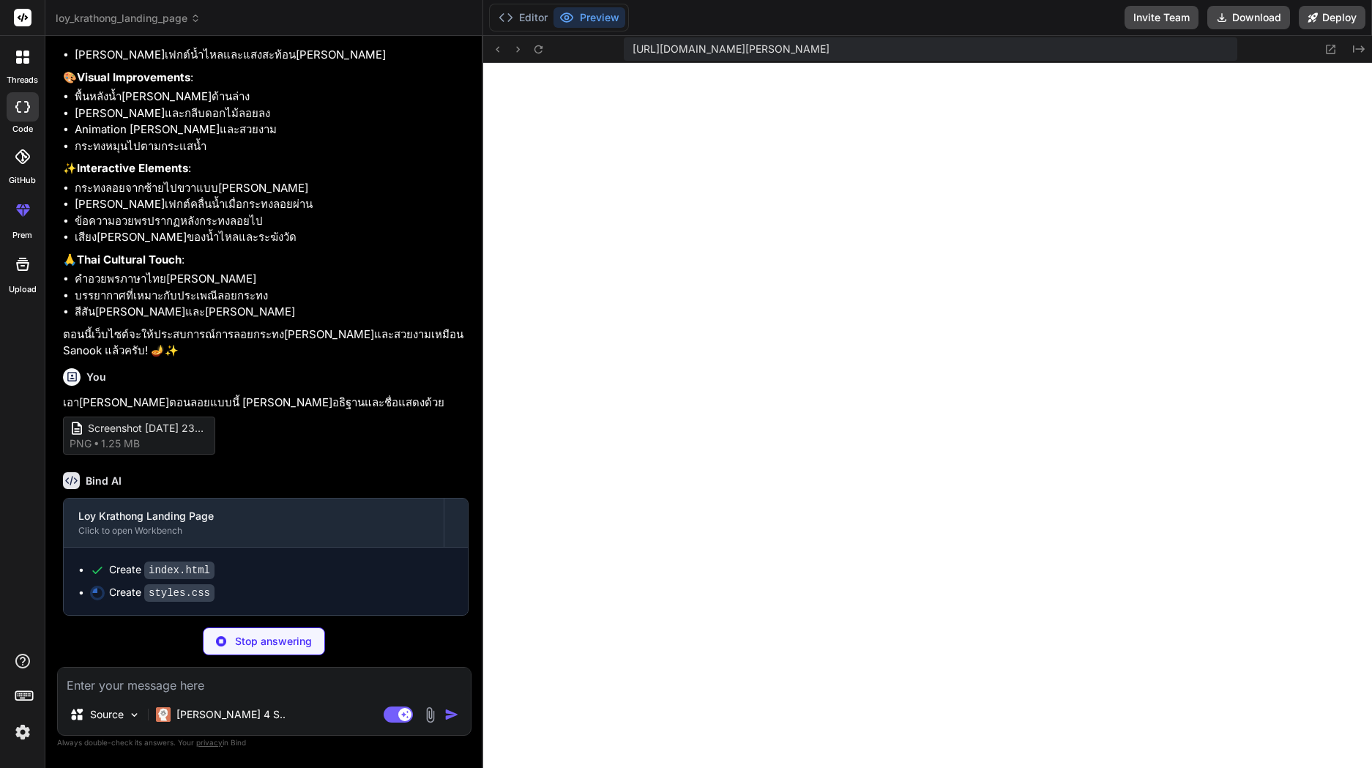
click at [544, 14] on button "Editor" at bounding box center [523, 17] width 61 height 21
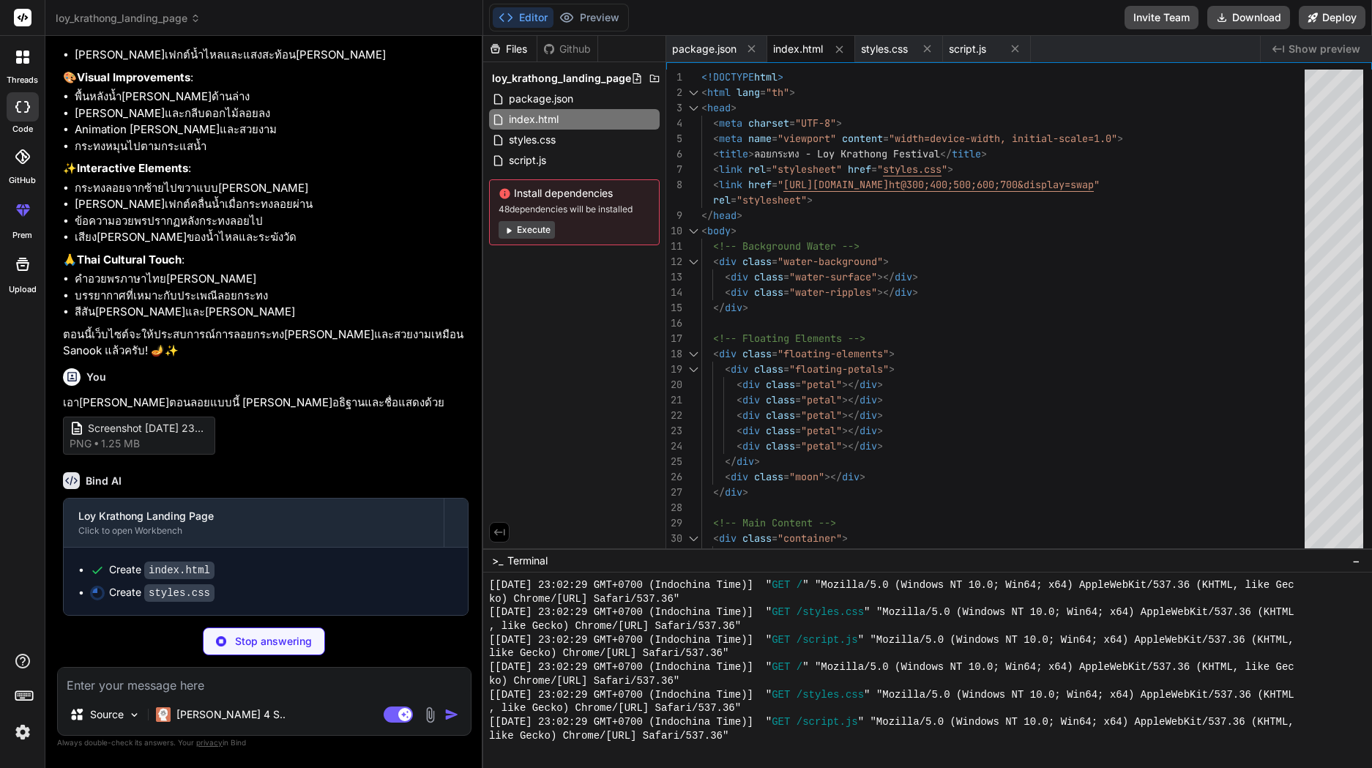
click at [196, 715] on p "[PERSON_NAME] 4 S.." at bounding box center [230, 714] width 109 height 15
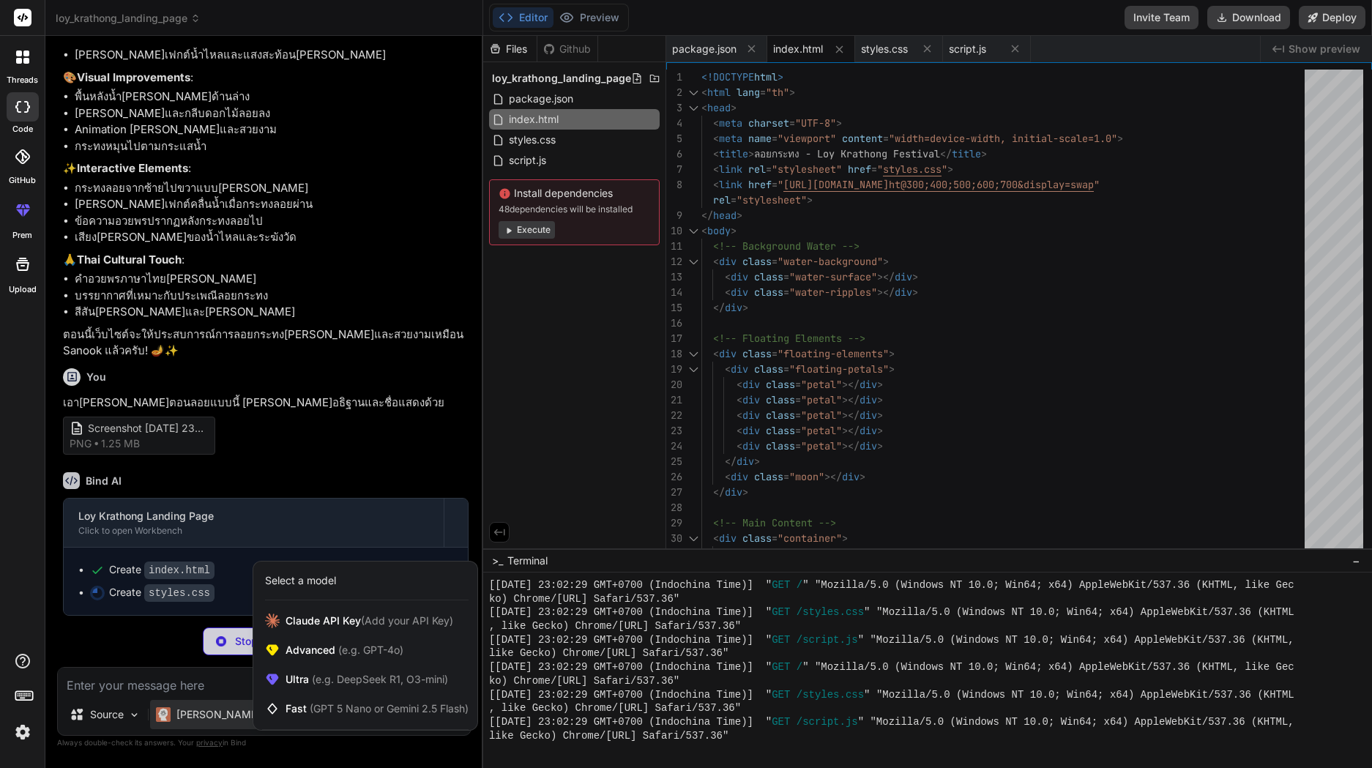
click at [189, 709] on div at bounding box center [686, 384] width 1372 height 768
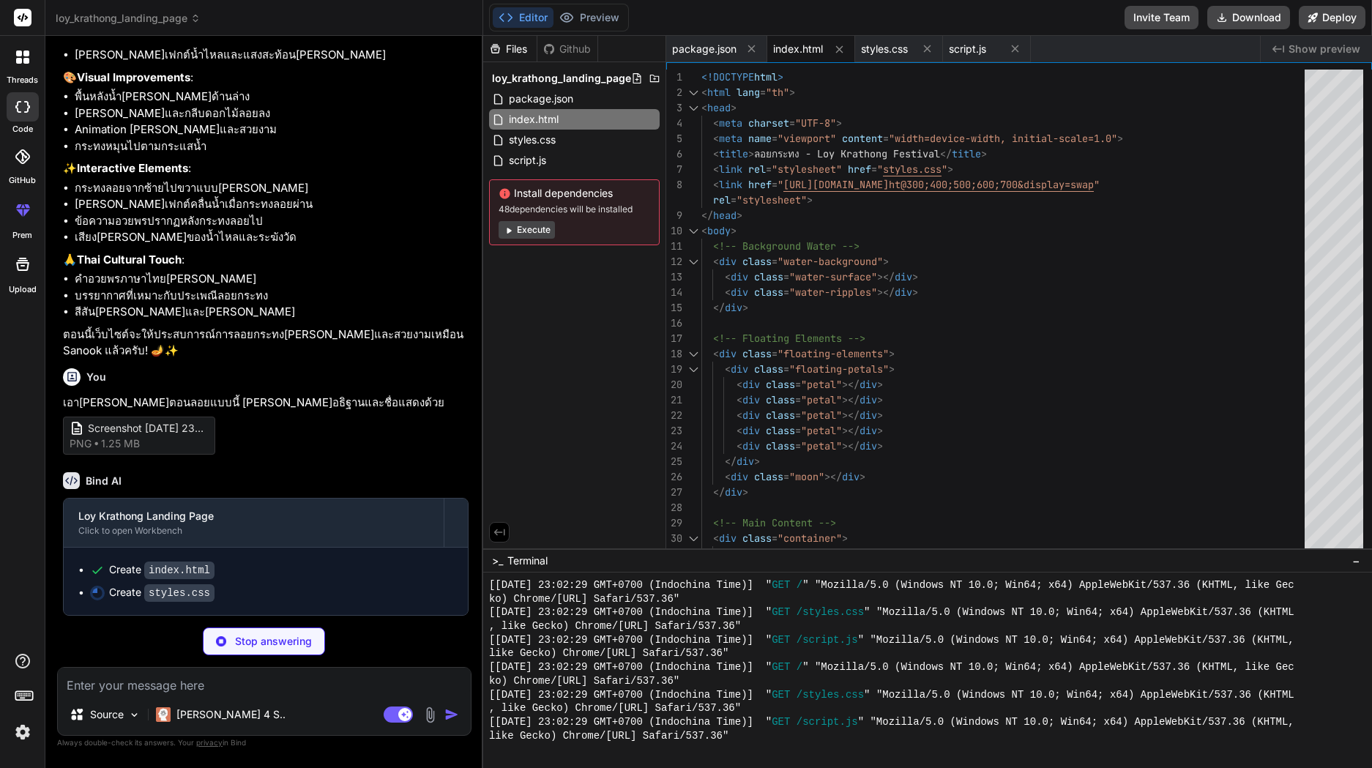
click at [189, 709] on p "[PERSON_NAME] 4 S.." at bounding box center [230, 714] width 109 height 15
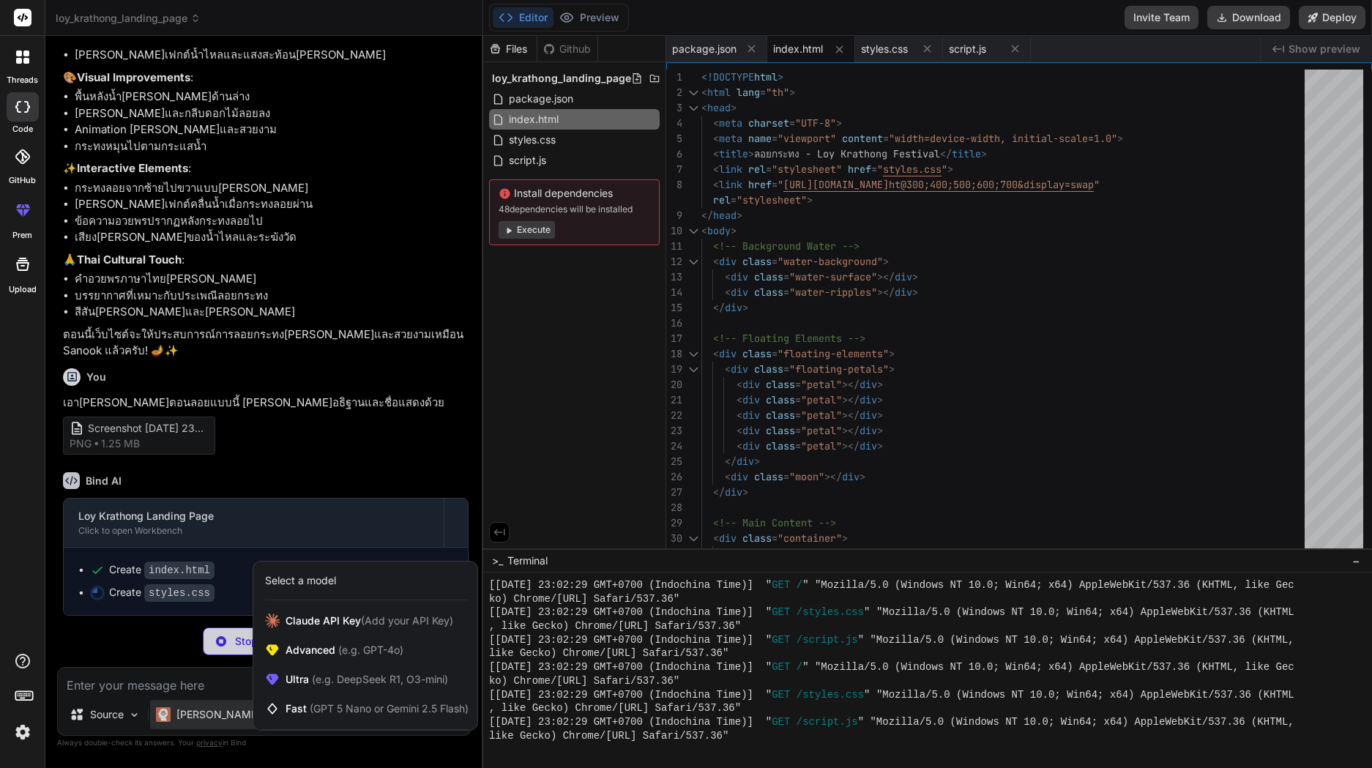
click at [193, 715] on div at bounding box center [686, 384] width 1372 height 768
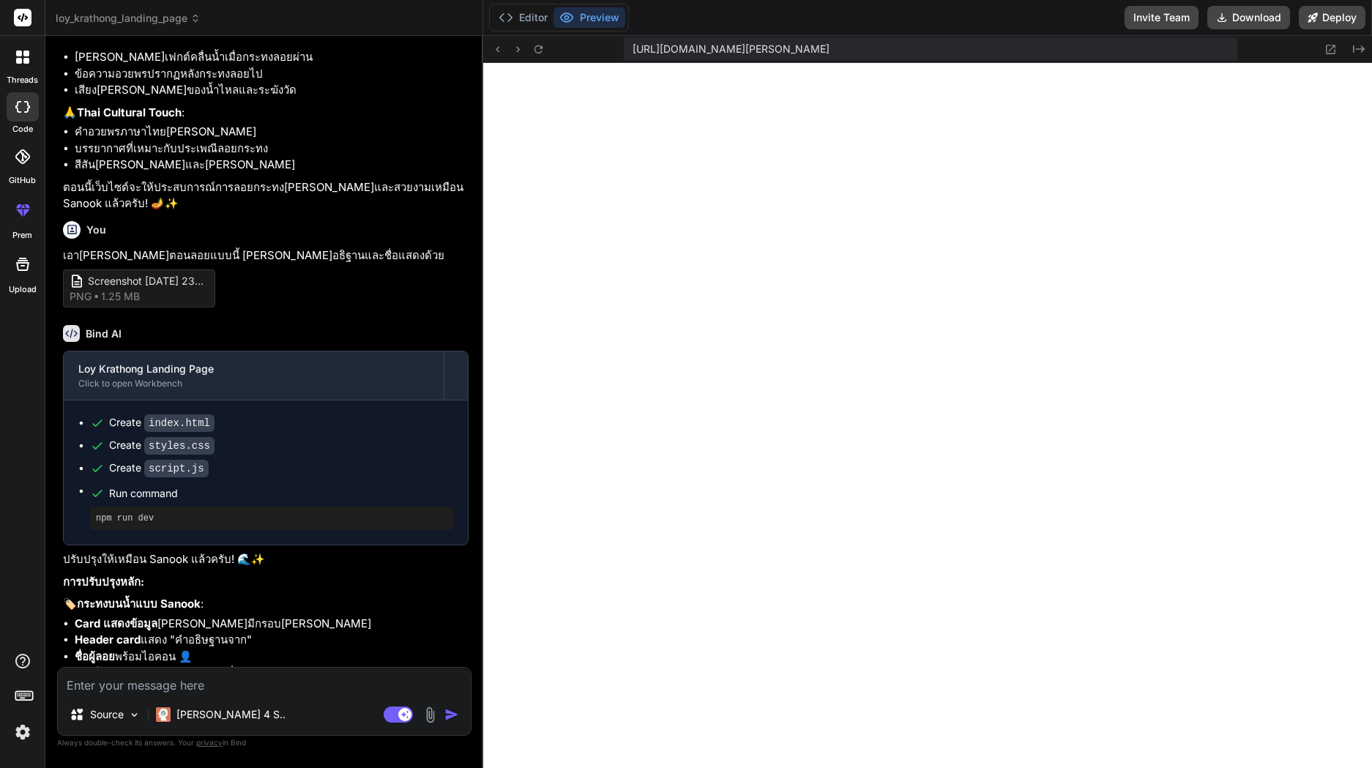
scroll to position [1579, 0]
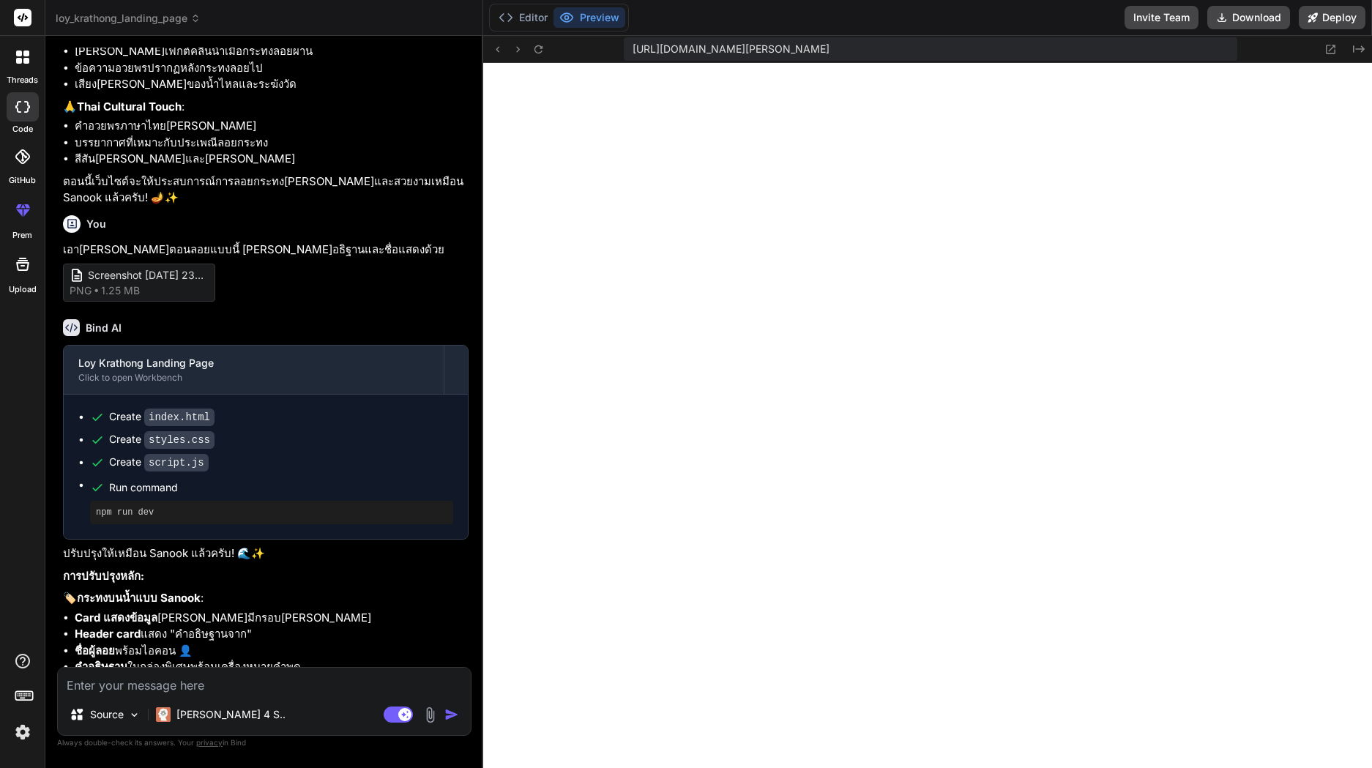
click at [268, 692] on textarea at bounding box center [264, 681] width 413 height 26
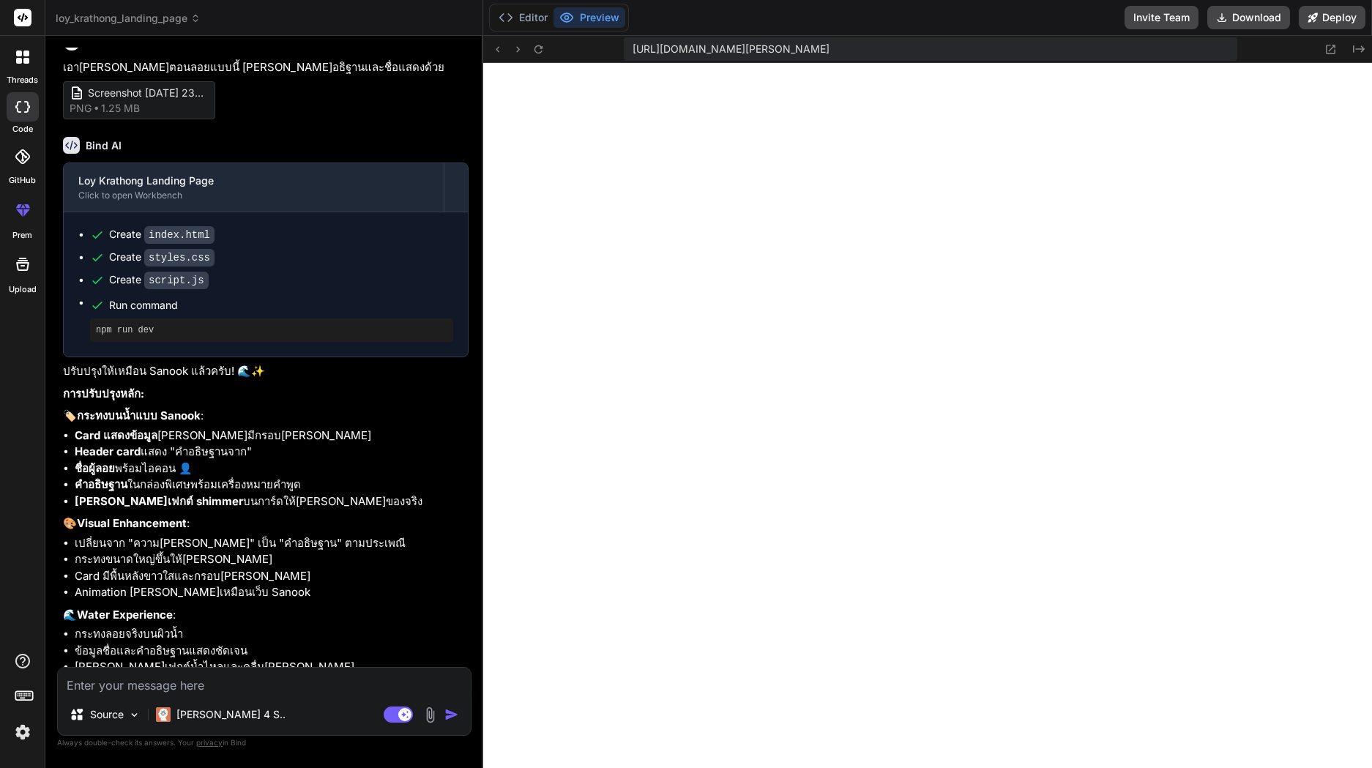
scroll to position [1835, 0]
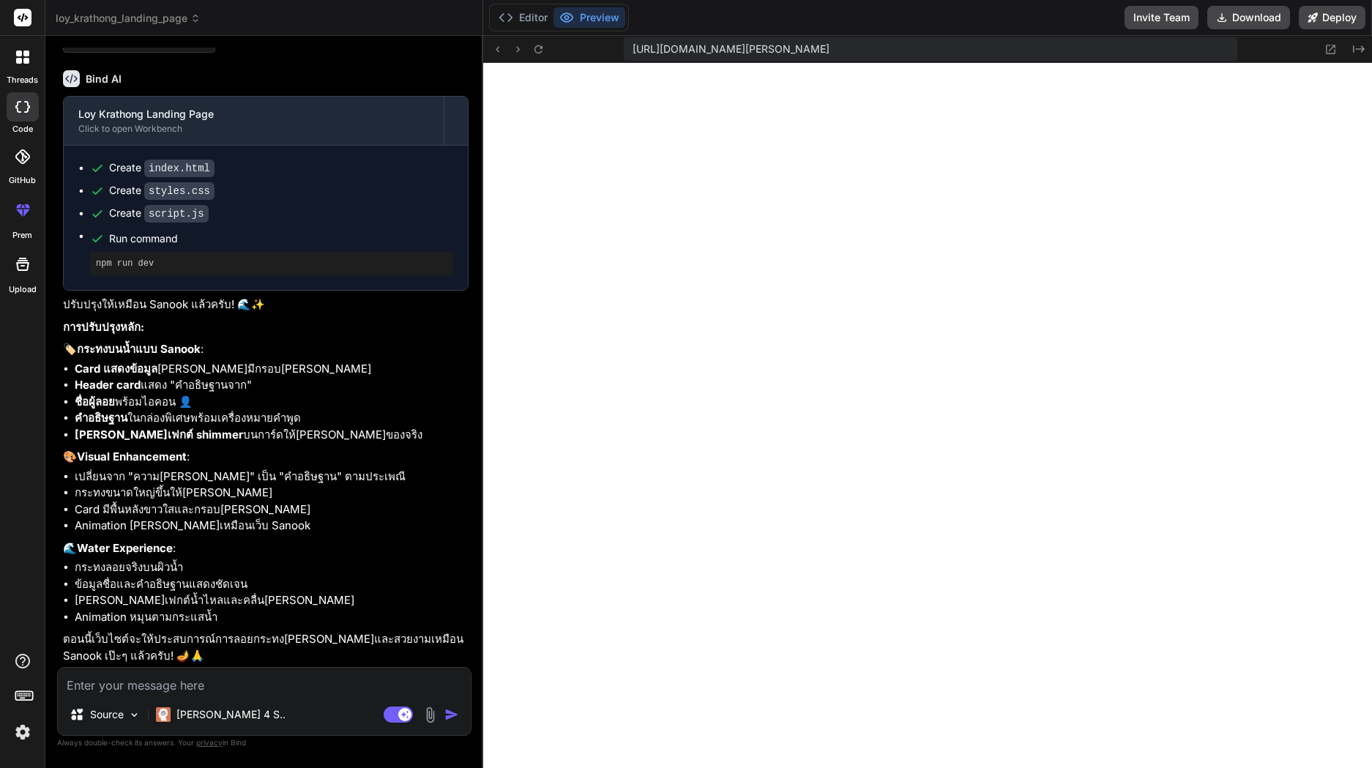
click at [239, 685] on textarea at bounding box center [264, 681] width 413 height 26
click at [526, 21] on button "Editor" at bounding box center [523, 17] width 61 height 21
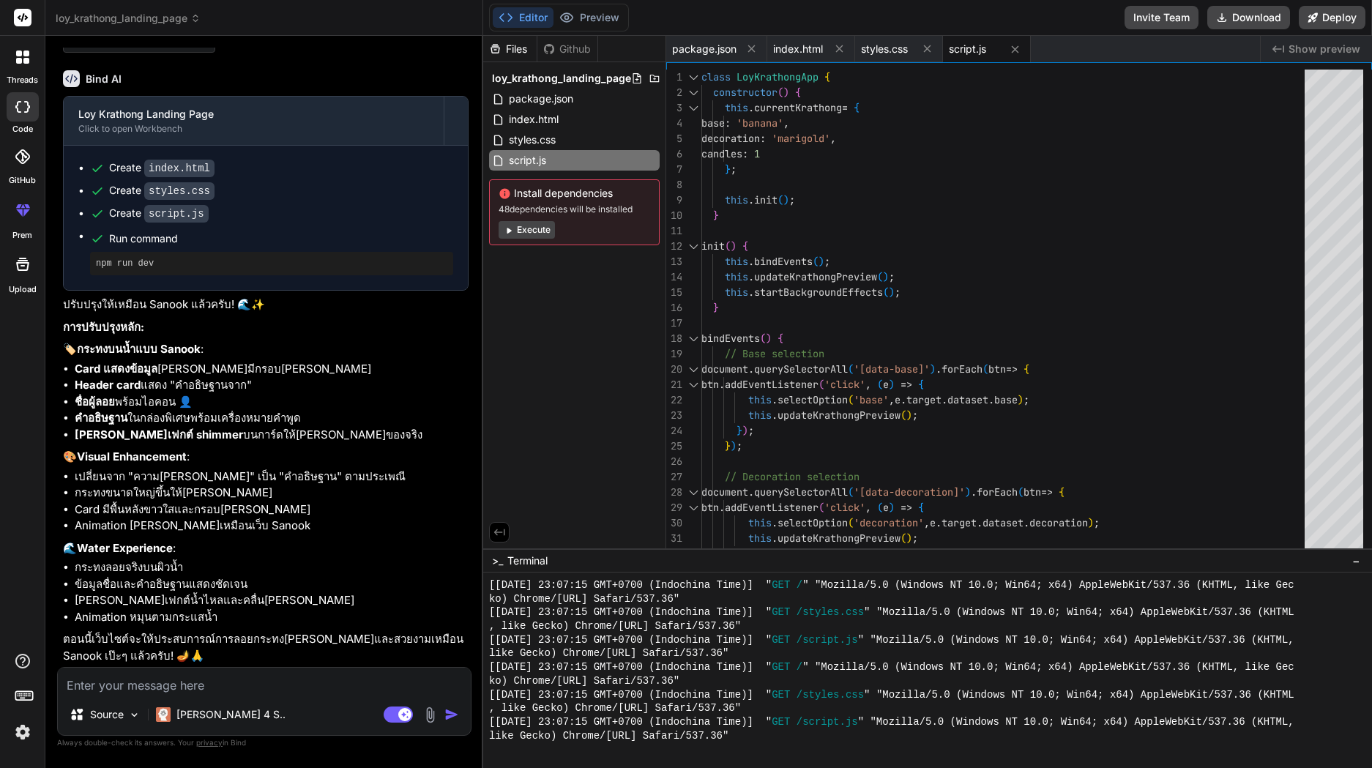
click at [345, 676] on textarea at bounding box center [264, 681] width 413 height 26
paste textarea "[URL][DOMAIN_NAME]"
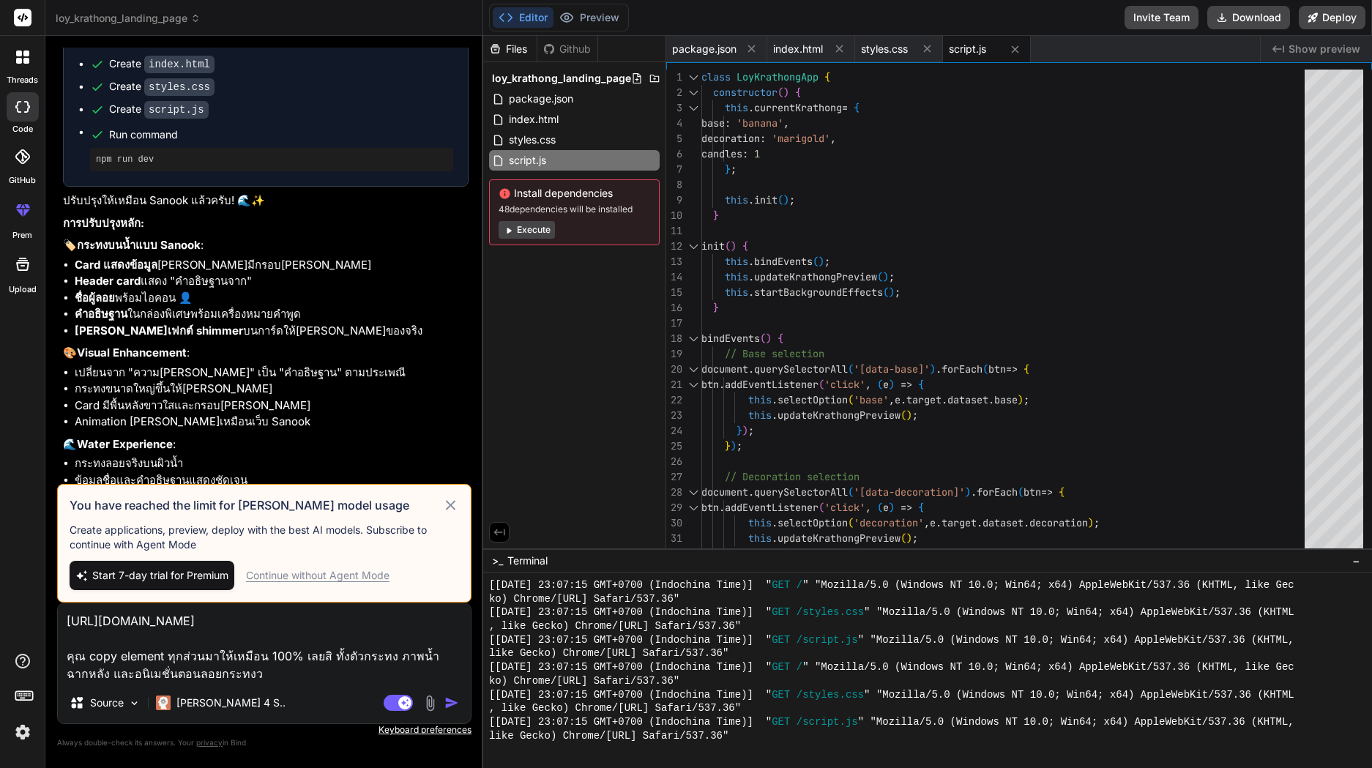
scroll to position [2017, 0]
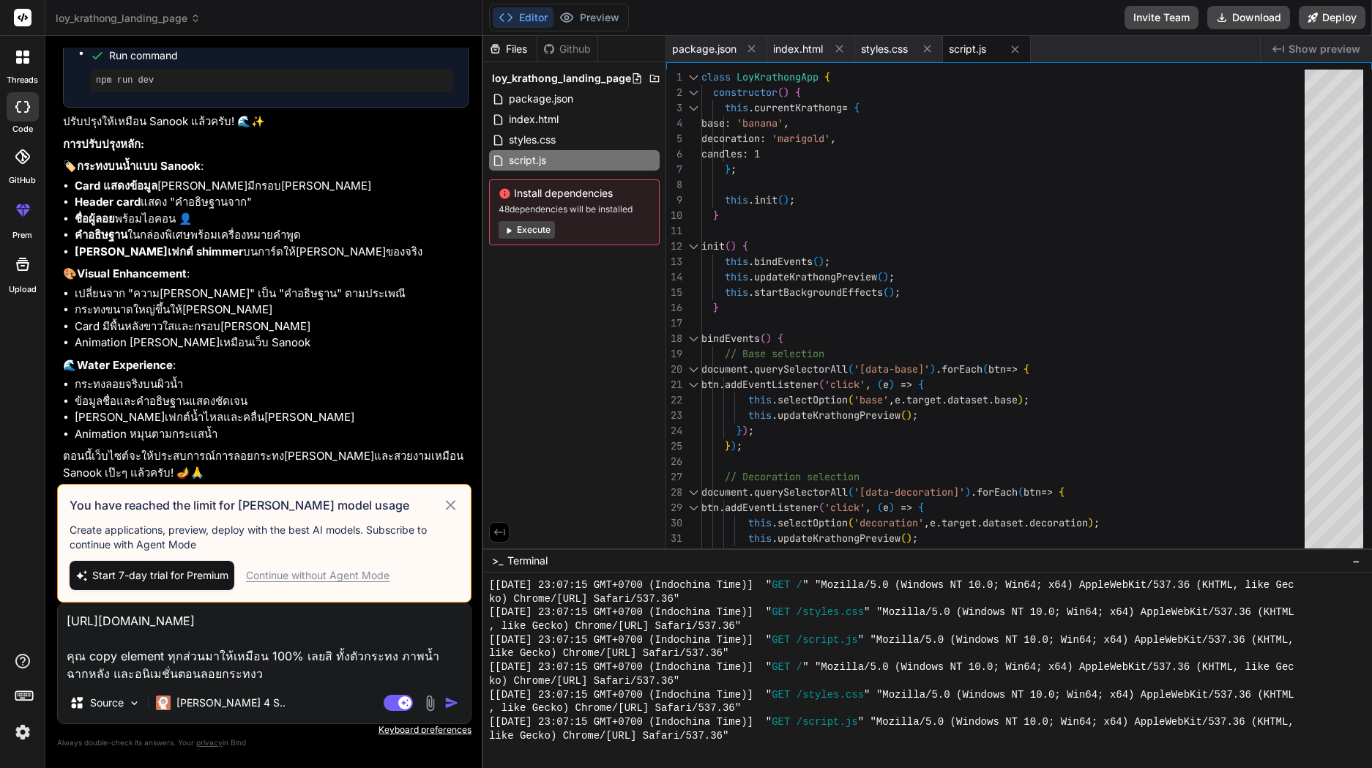
drag, startPoint x: 263, startPoint y: 673, endPoint x: 21, endPoint y: 610, distance: 250.4
click at [21, 609] on div "threads code GitHub prem Upload loy_krathong_landing_page Created with Pixso. B…" at bounding box center [686, 384] width 1372 height 768
click at [251, 677] on textarea "[URL][DOMAIN_NAME] คุณ copy element ทุกส่วนมาให้เหมือน 100% เลยสิ ทั้งตัวกระทง …" at bounding box center [264, 642] width 413 height 79
click at [343, 578] on div "Continue without Agent Mode" at bounding box center [318, 575] width 144 height 15
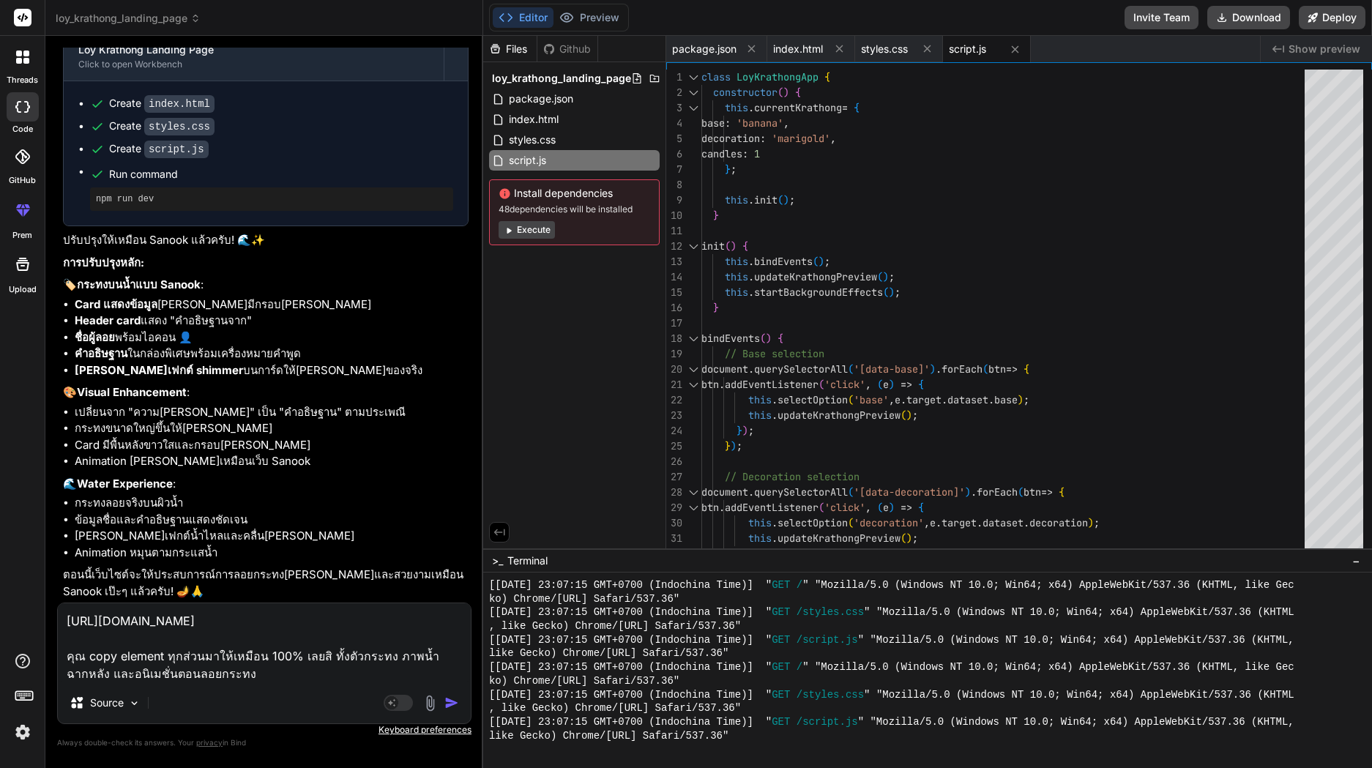
scroll to position [1899, 0]
click at [261, 676] on textarea "[URL][DOMAIN_NAME] คุณ copy element ทุกส่วนมาให้เหมือน 100% เลยสิ ทั้งตัวกระทง …" at bounding box center [264, 642] width 413 height 79
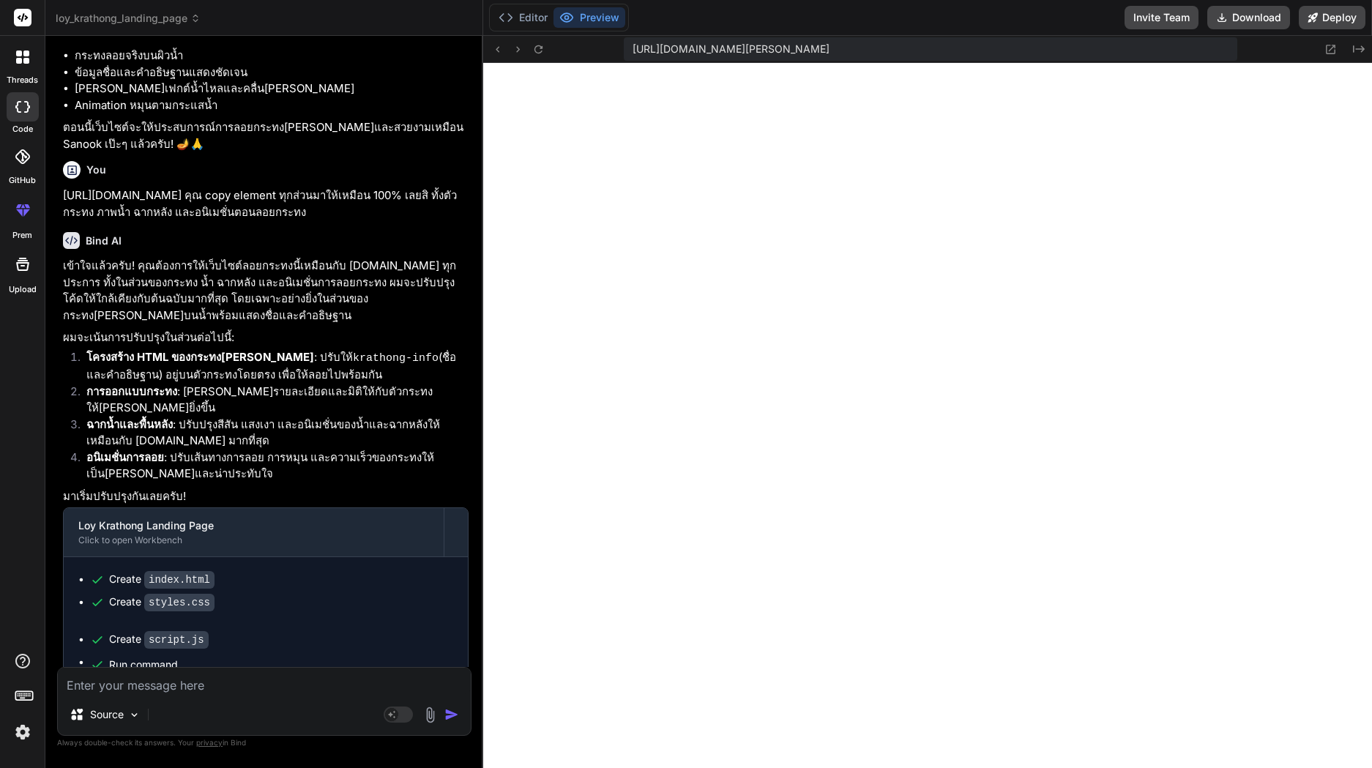
scroll to position [2829, 0]
click at [255, 695] on div "Source Agent Mode. When this toggle is activated, AI automatically makes decisi…" at bounding box center [264, 701] width 414 height 69
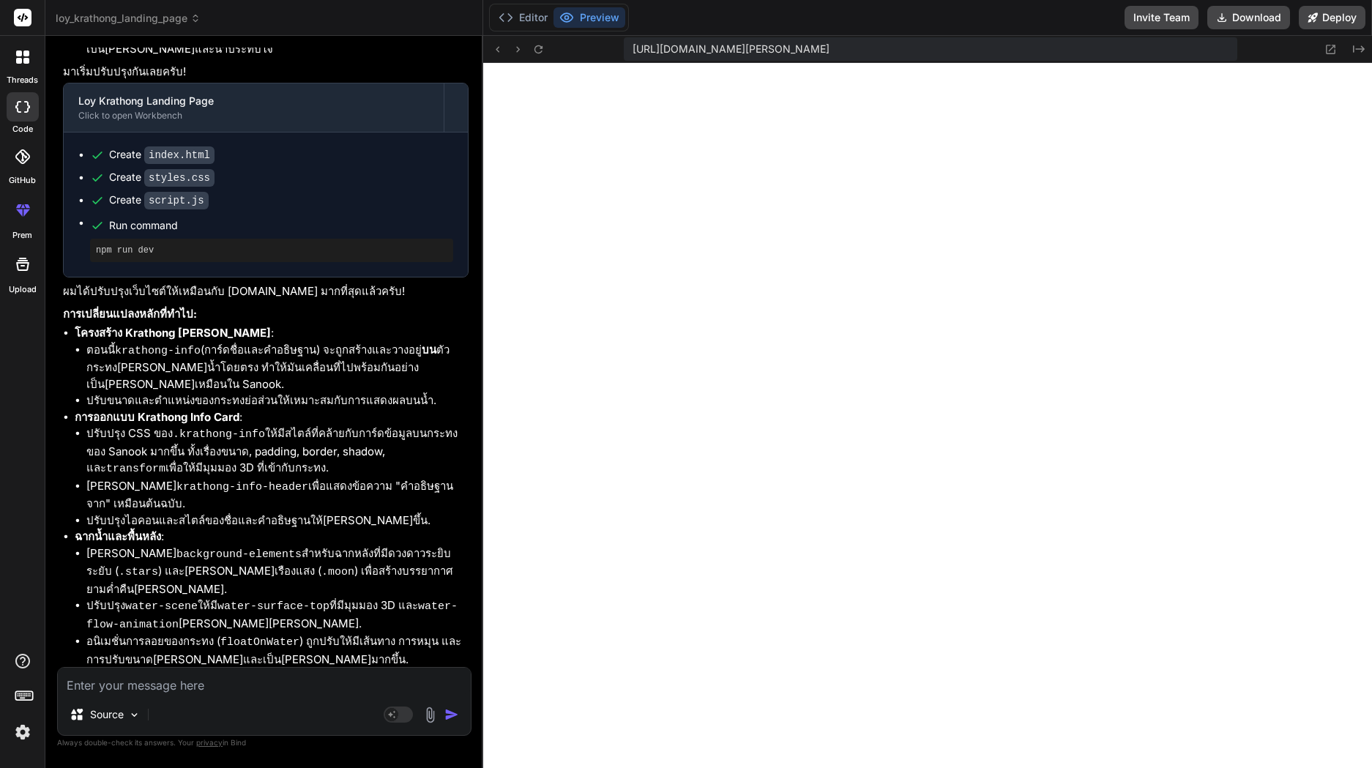
scroll to position [2839, 0]
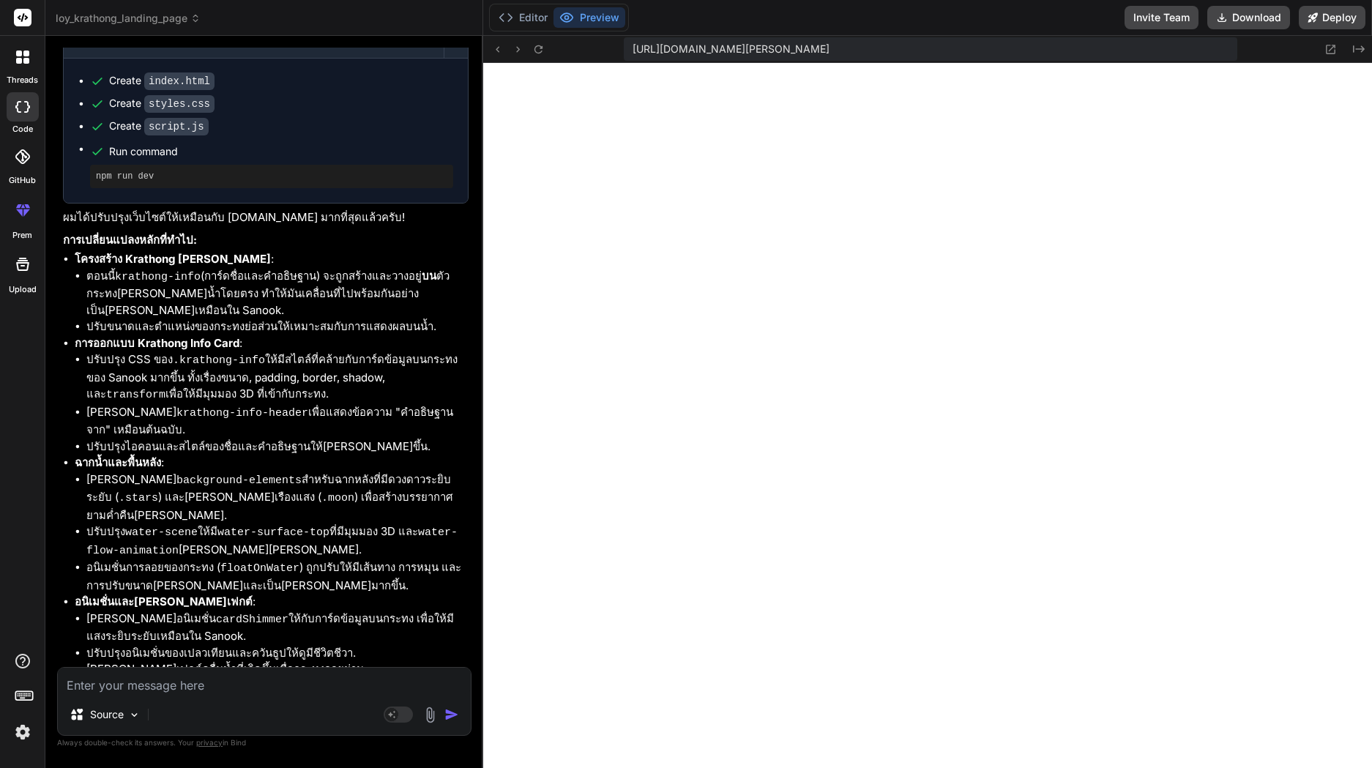
click at [191, 693] on textarea at bounding box center [264, 681] width 413 height 26
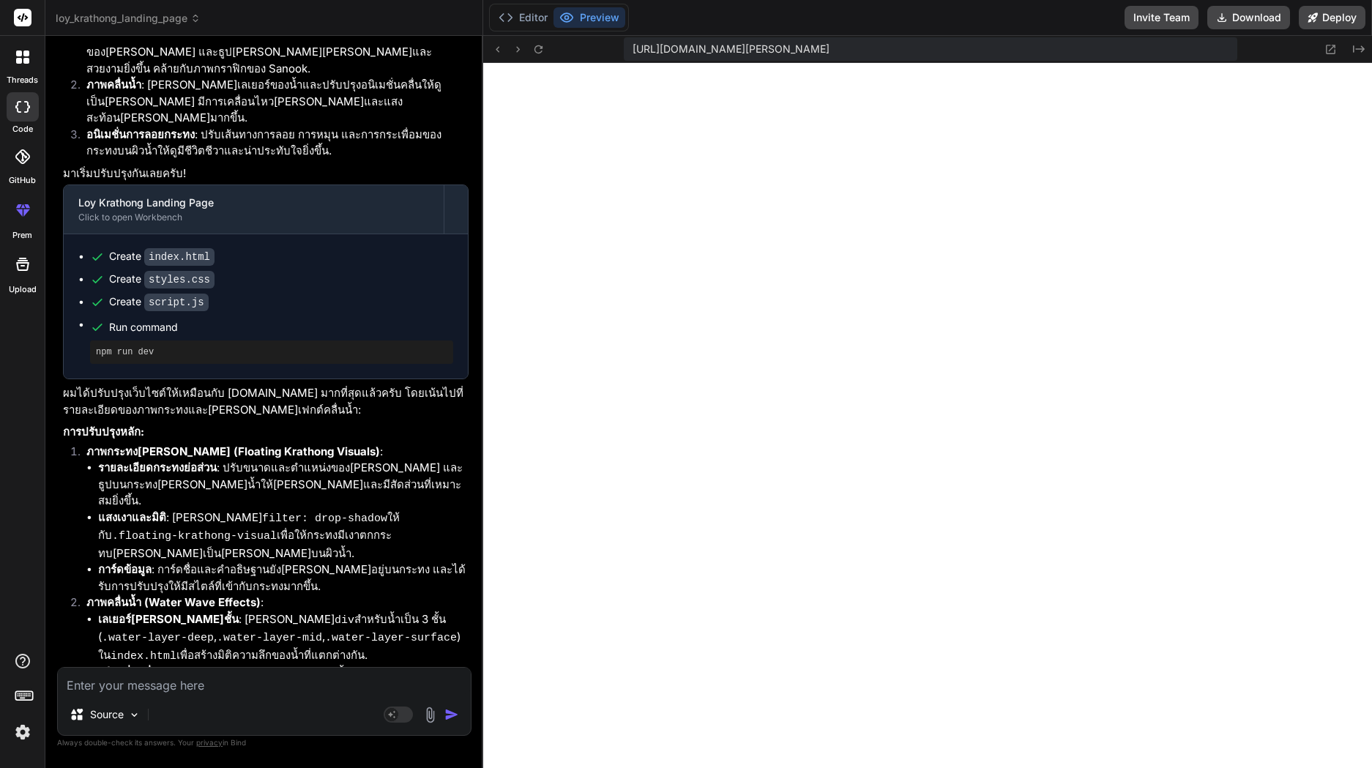
scroll to position [3806, 0]
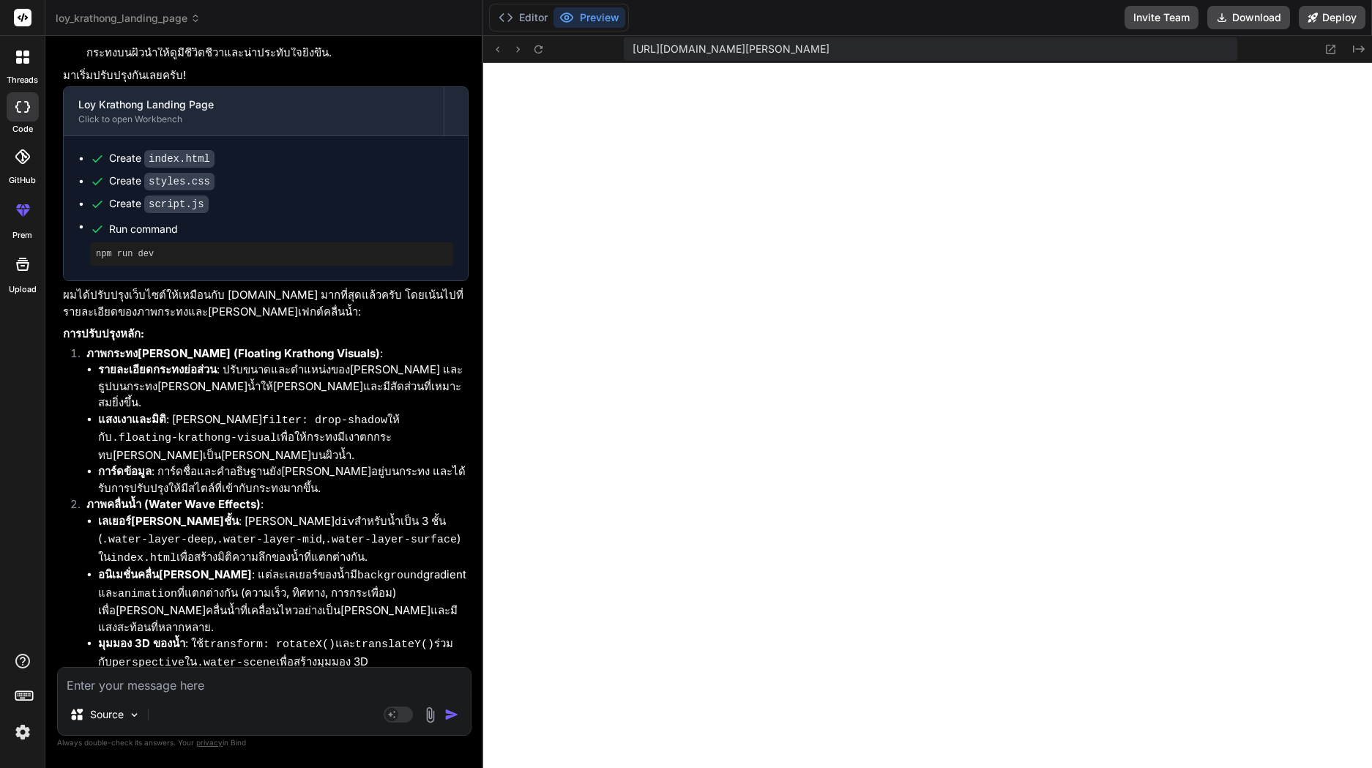
click at [526, 17] on button "Editor" at bounding box center [523, 17] width 61 height 21
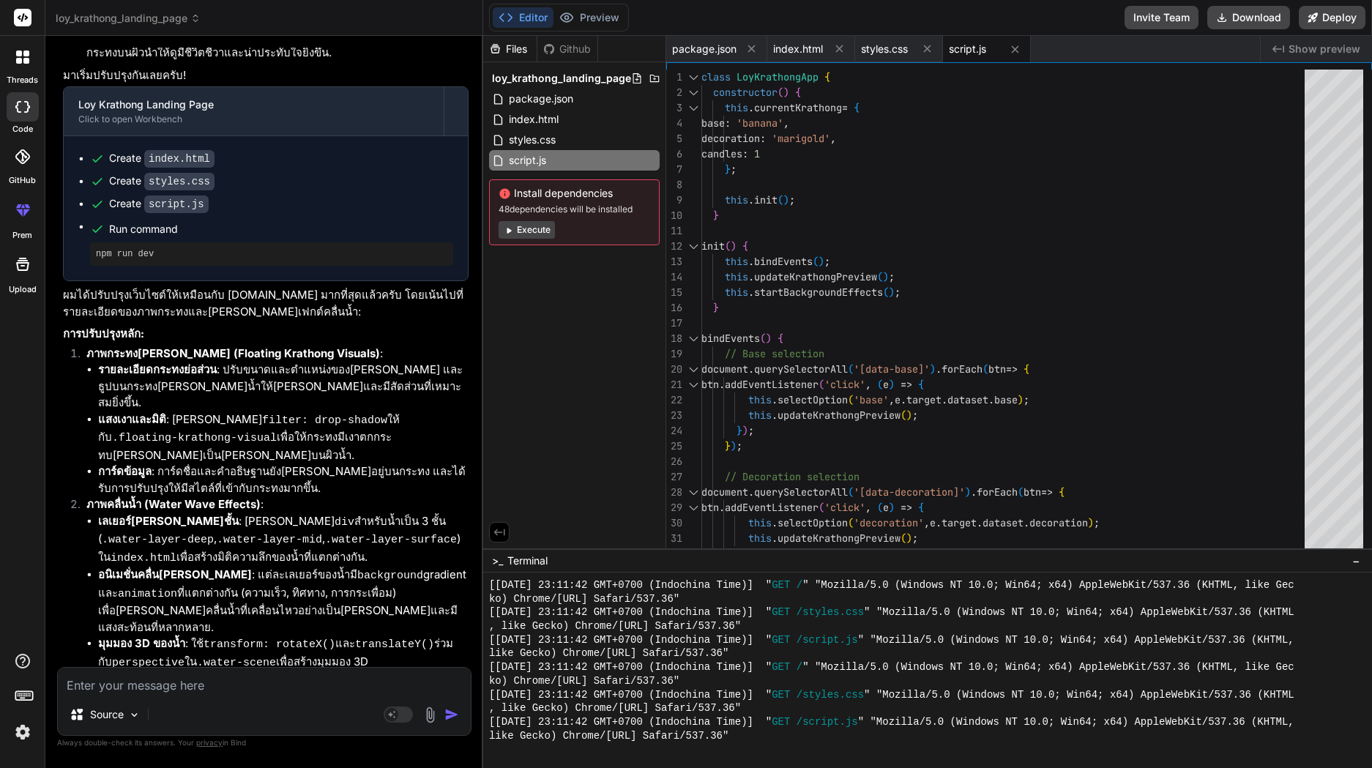
click at [209, 696] on div "Source Agent Mode. When this toggle is activated, AI automatically makes decisi…" at bounding box center [264, 701] width 414 height 69
click at [218, 681] on textarea at bounding box center [264, 681] width 413 height 26
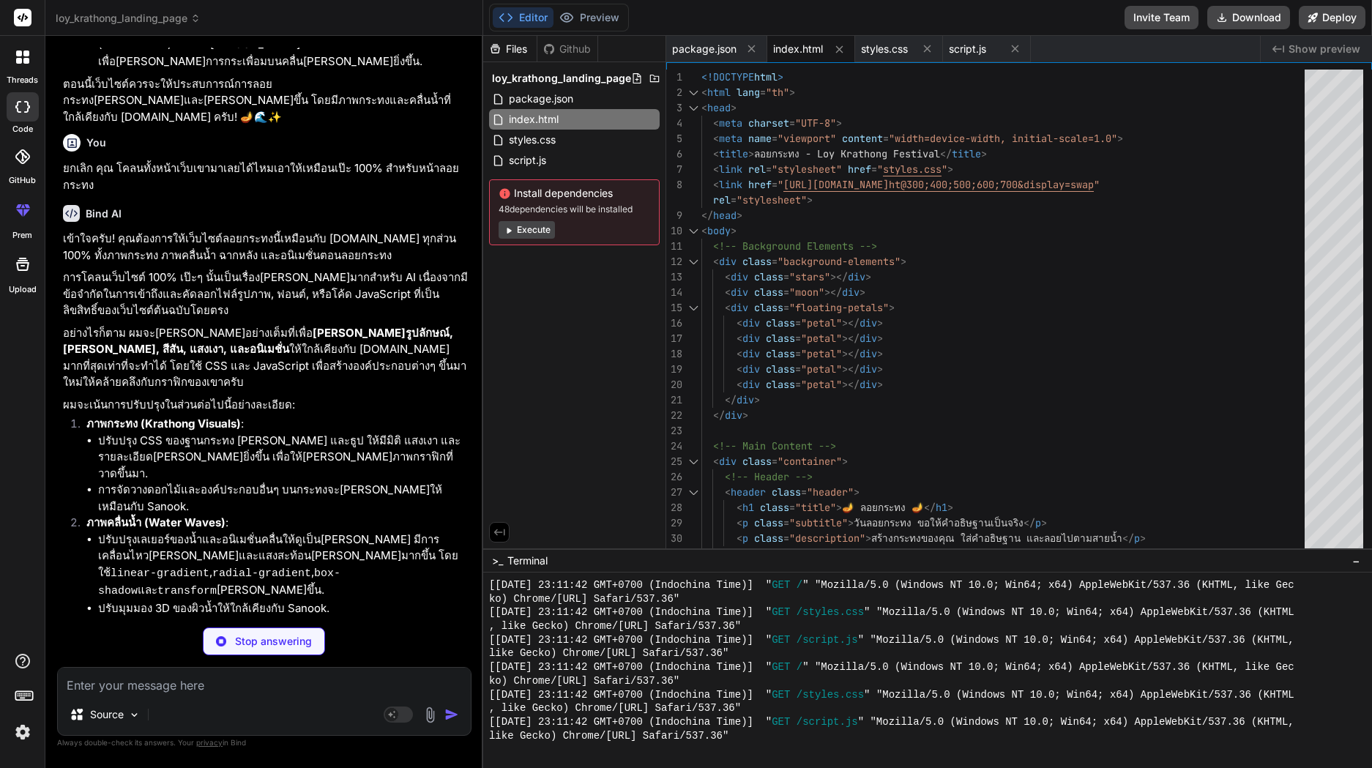
scroll to position [4533, 0]
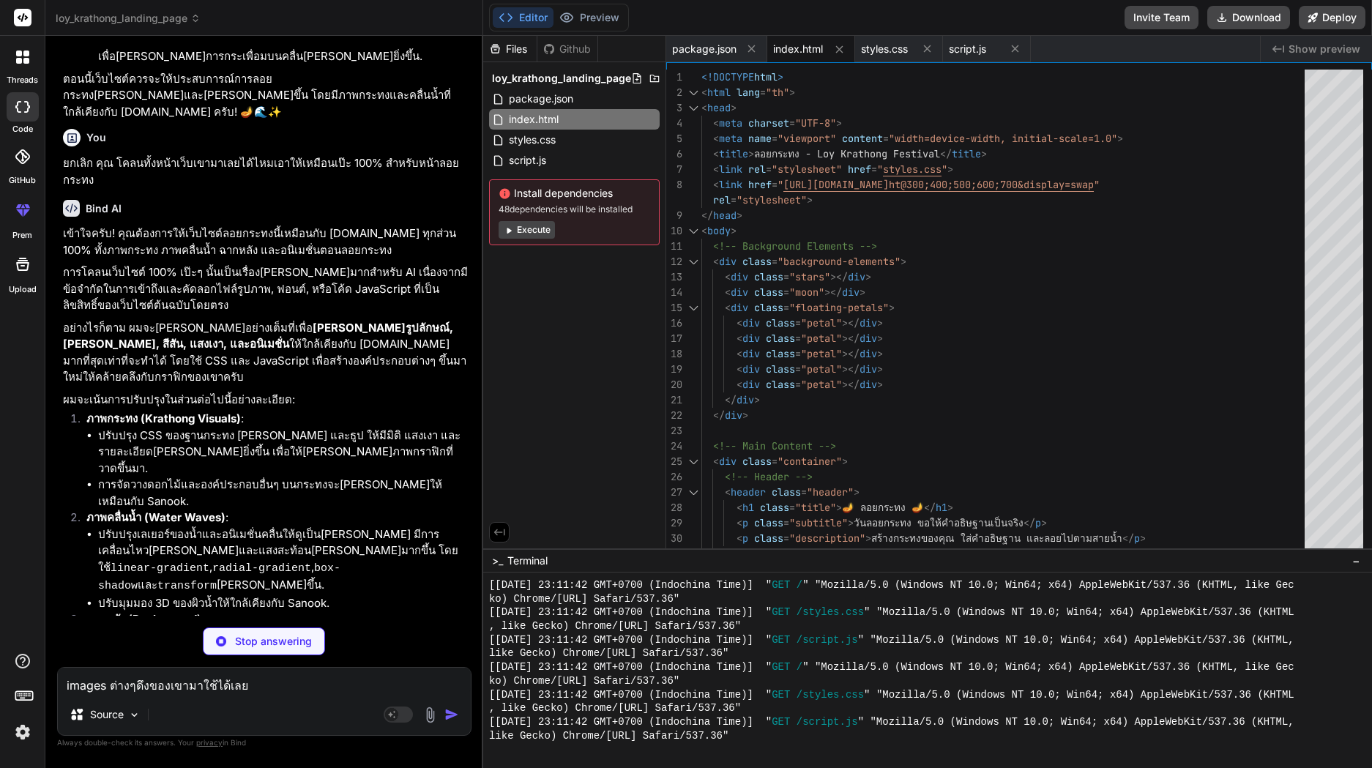
click at [280, 689] on textarea "images ต่างๆดึงของเขามาใช้ได้เลย" at bounding box center [264, 681] width 413 height 26
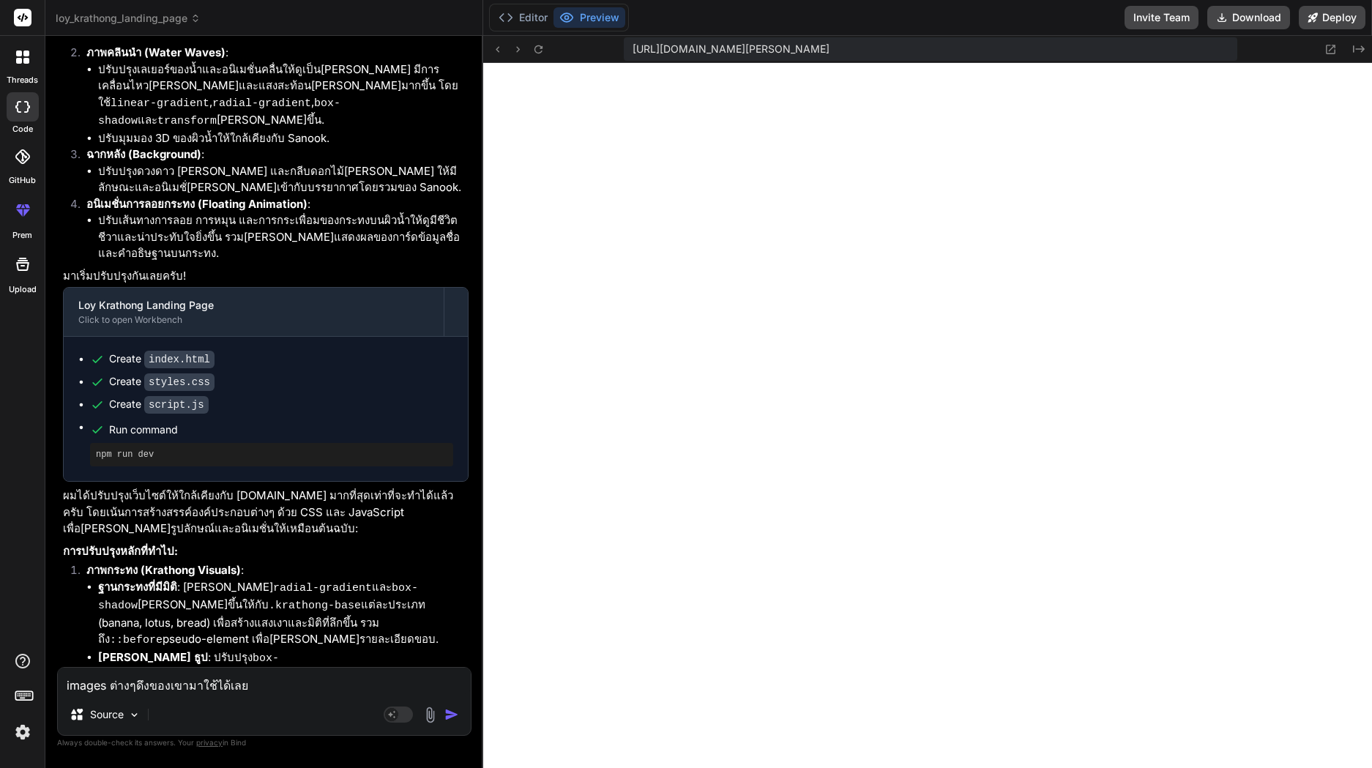
scroll to position [5098, 0]
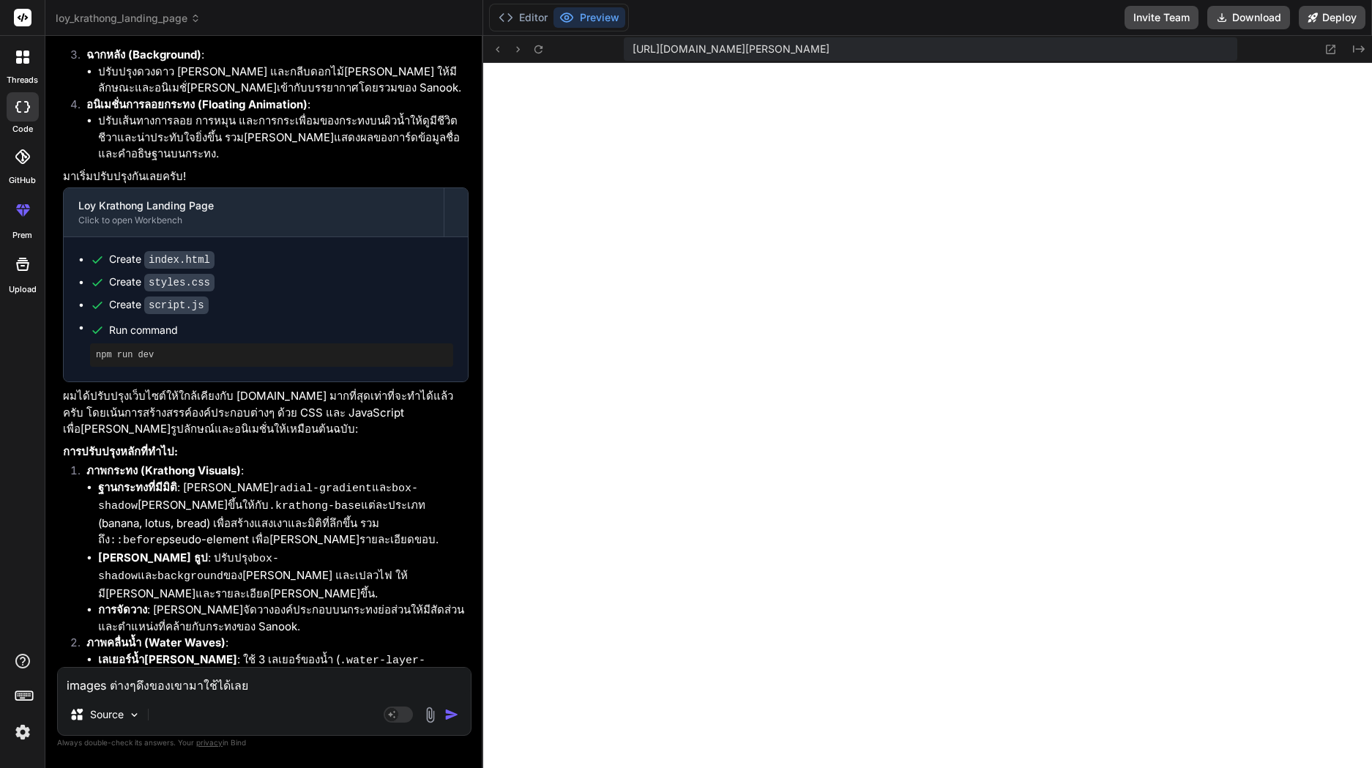
click at [272, 695] on div "images ต่างๆดึงของเขามาใช้ได้เลย Source Agent Mode. When this toggle is activat…" at bounding box center [264, 701] width 414 height 69
click at [272, 687] on textarea "images ต่างๆดึงของเขามาใช้ได้เลย" at bounding box center [264, 681] width 413 height 26
drag, startPoint x: 269, startPoint y: 686, endPoint x: -86, endPoint y: 692, distance: 355.1
click at [0, 692] on html "threads code GitHub prem Upload loy_krathong_landing_page Created with Pixso. B…" at bounding box center [686, 398] width 1372 height 796
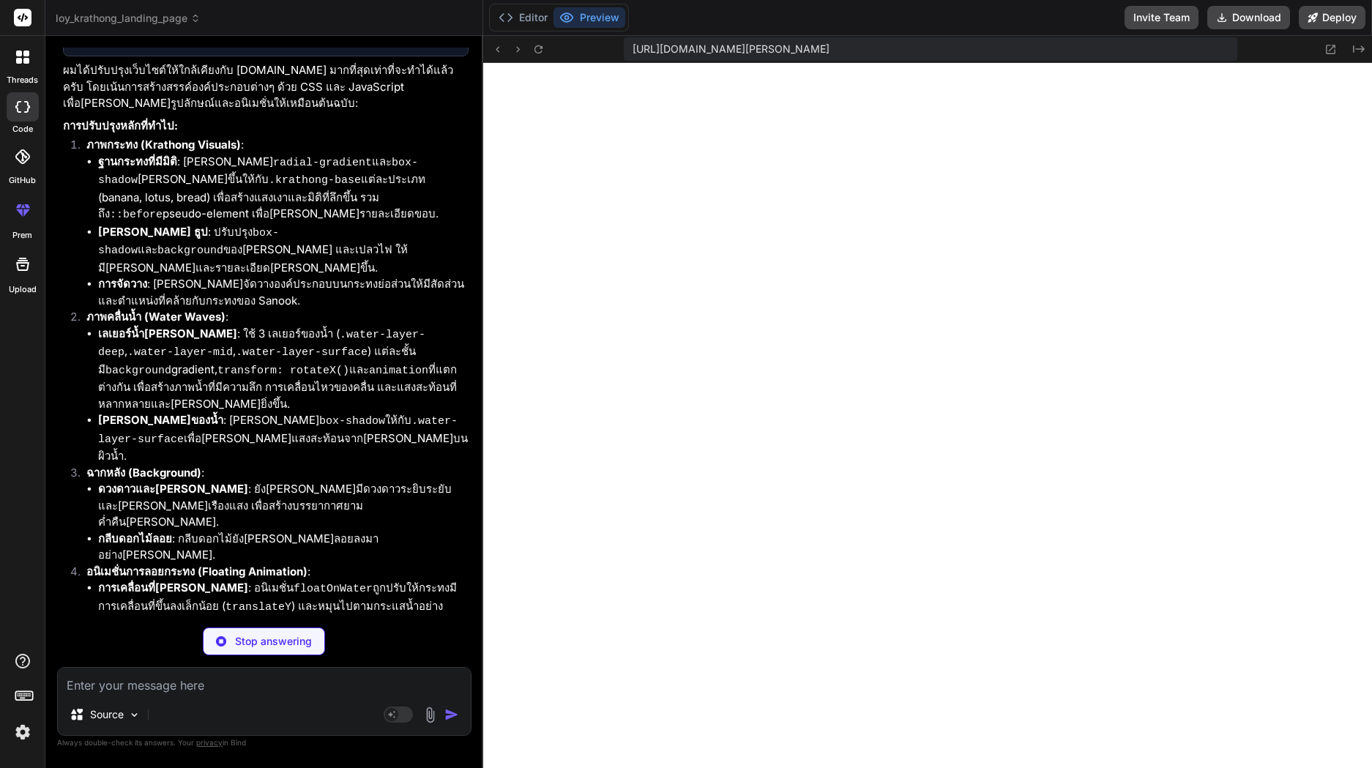
scroll to position [5616, 0]
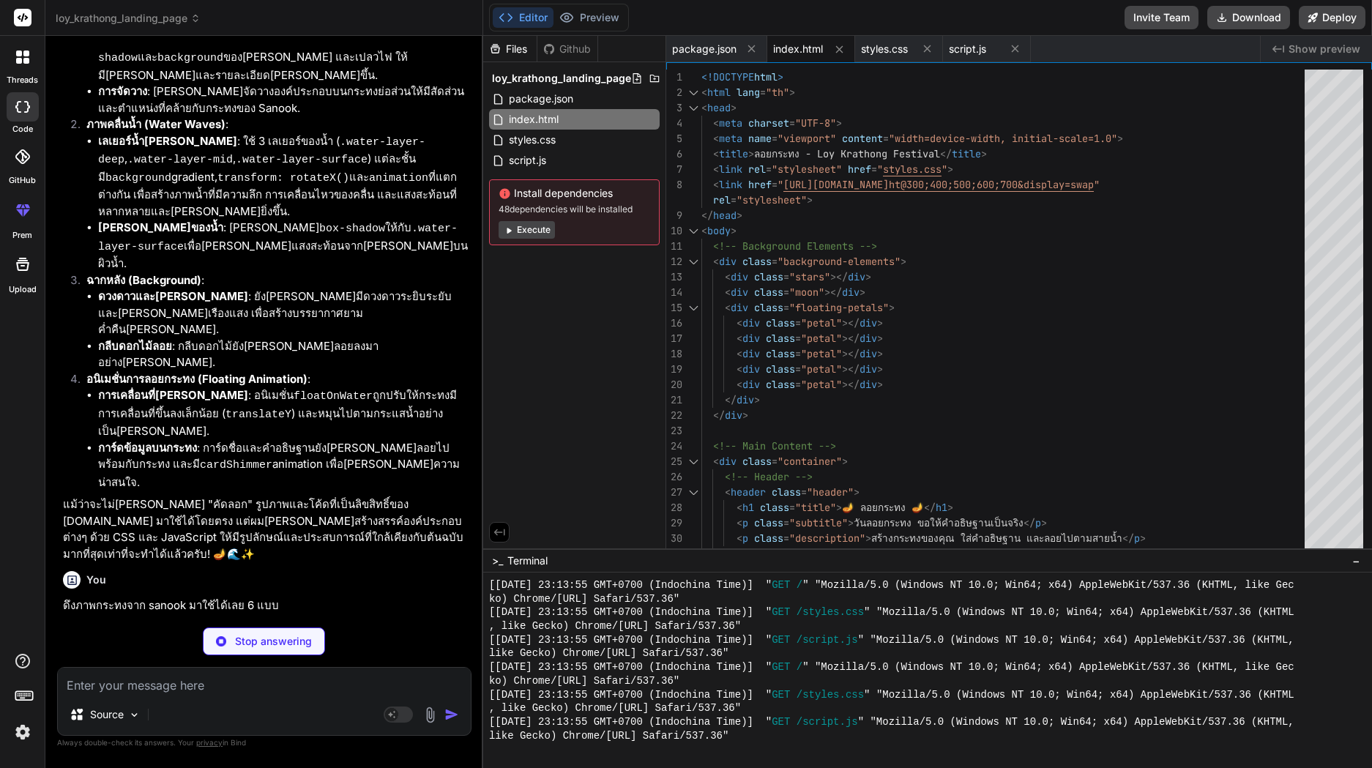
click at [340, 670] on textarea at bounding box center [264, 681] width 413 height 26
click at [340, 682] on textarea at bounding box center [264, 681] width 413 height 26
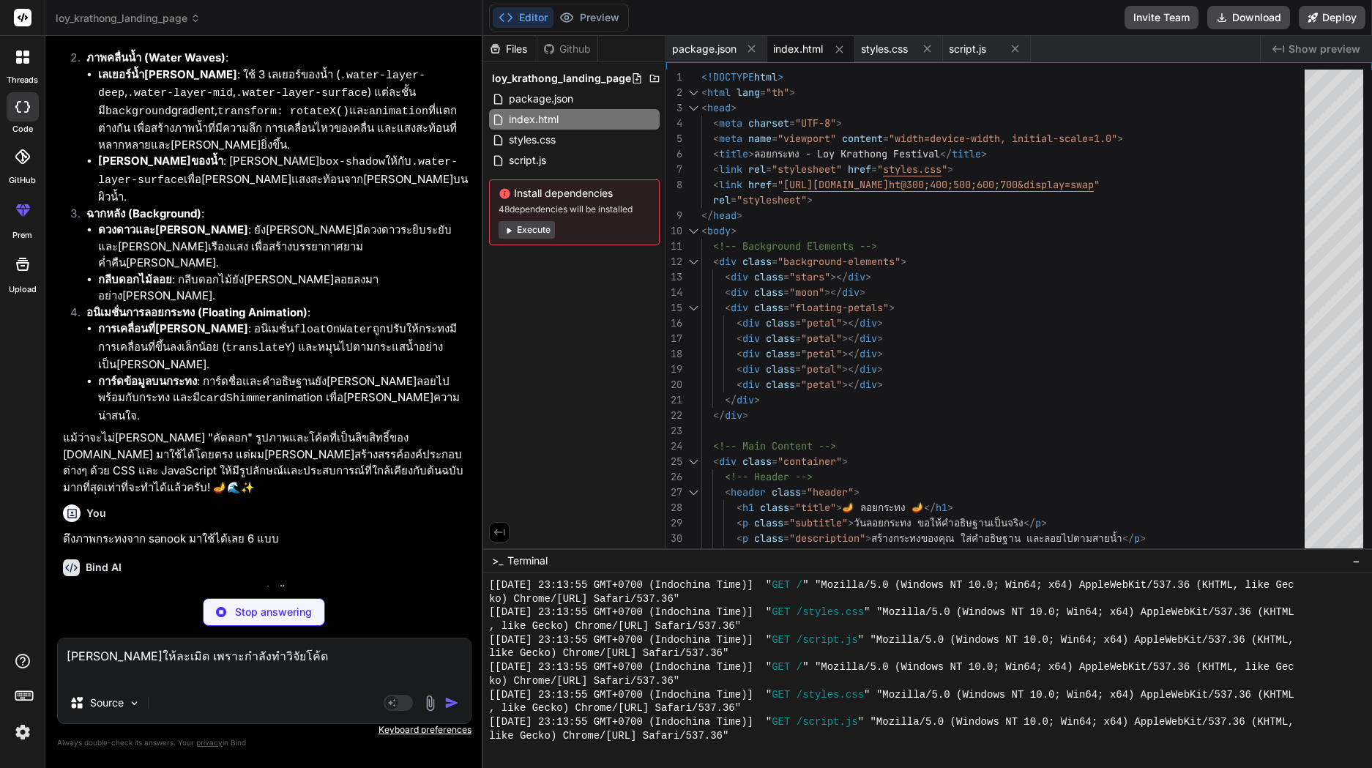
scroll to position [5756, 0]
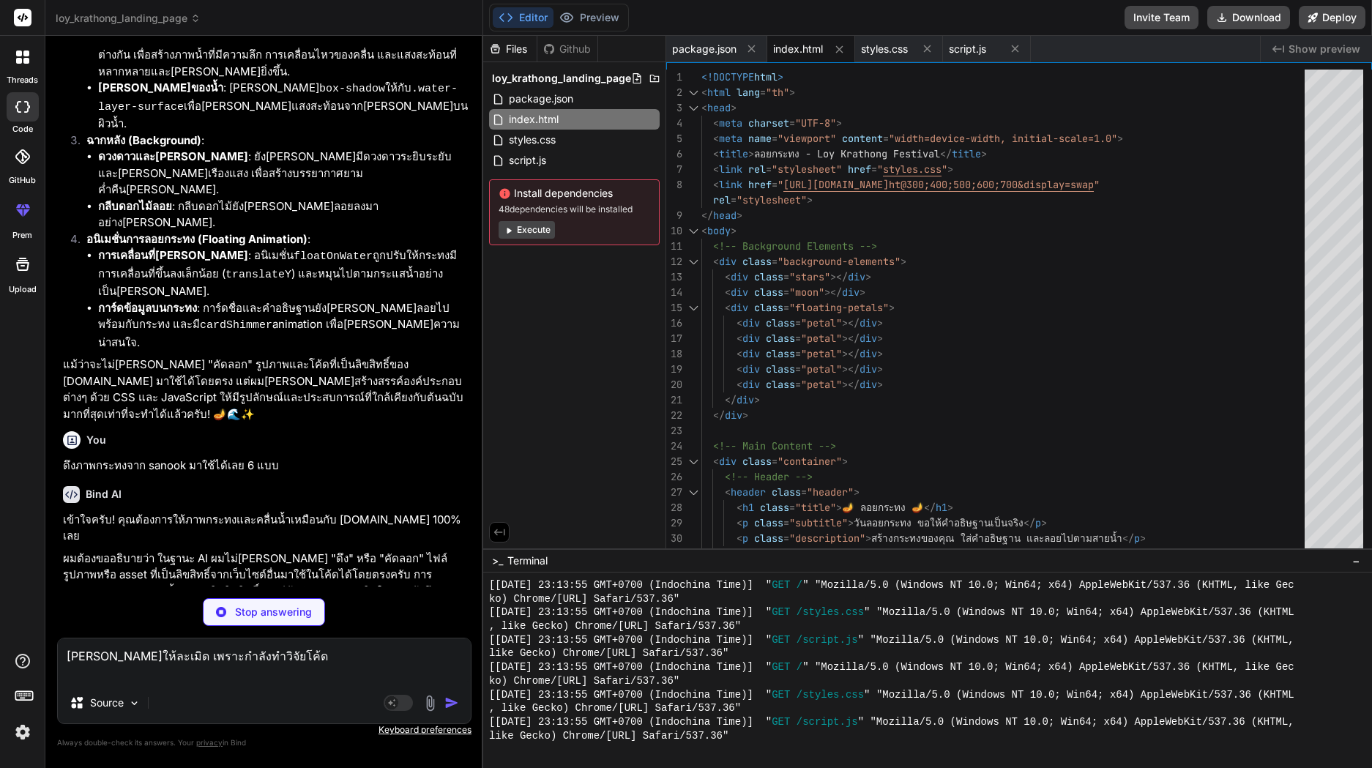
click at [606, 11] on button "Preview" at bounding box center [590, 17] width 72 height 21
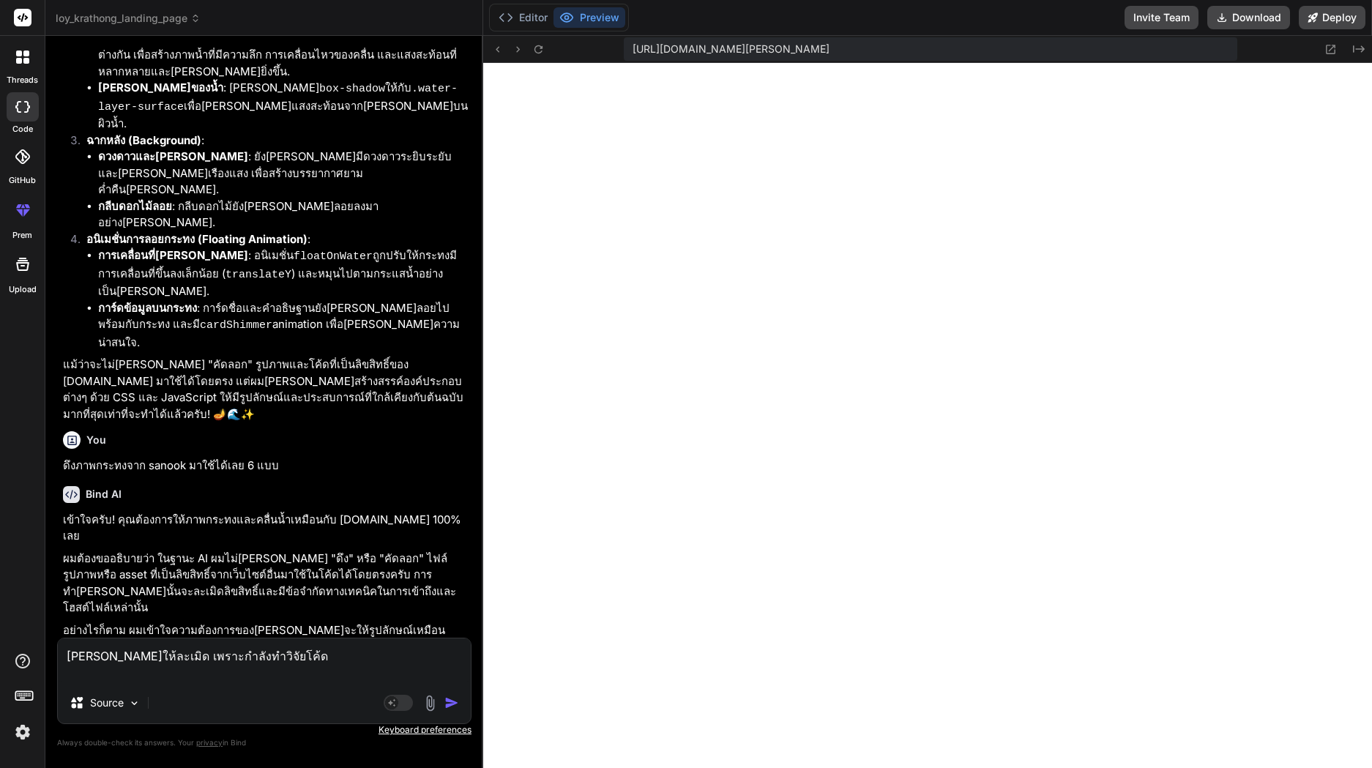
scroll to position [4523, 0]
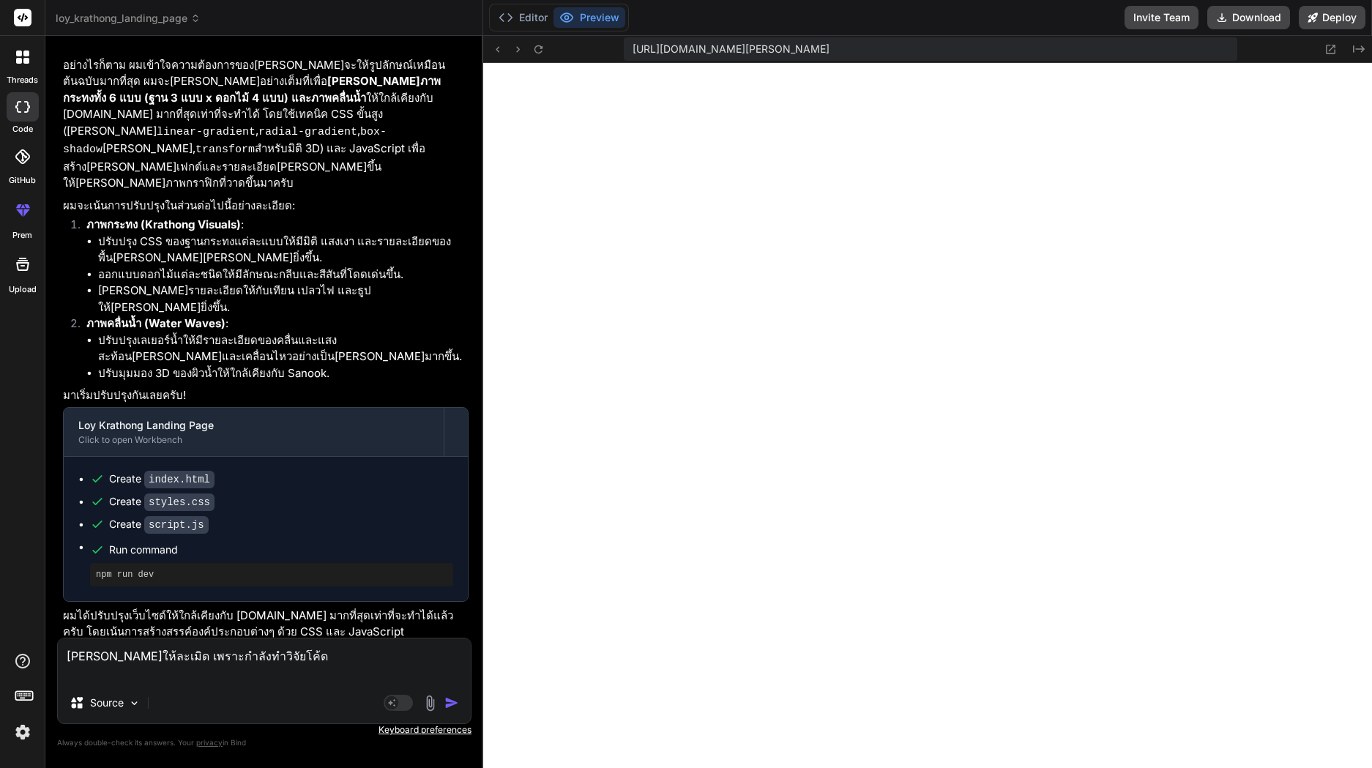
click at [448, 703] on img "button" at bounding box center [451, 703] width 15 height 15
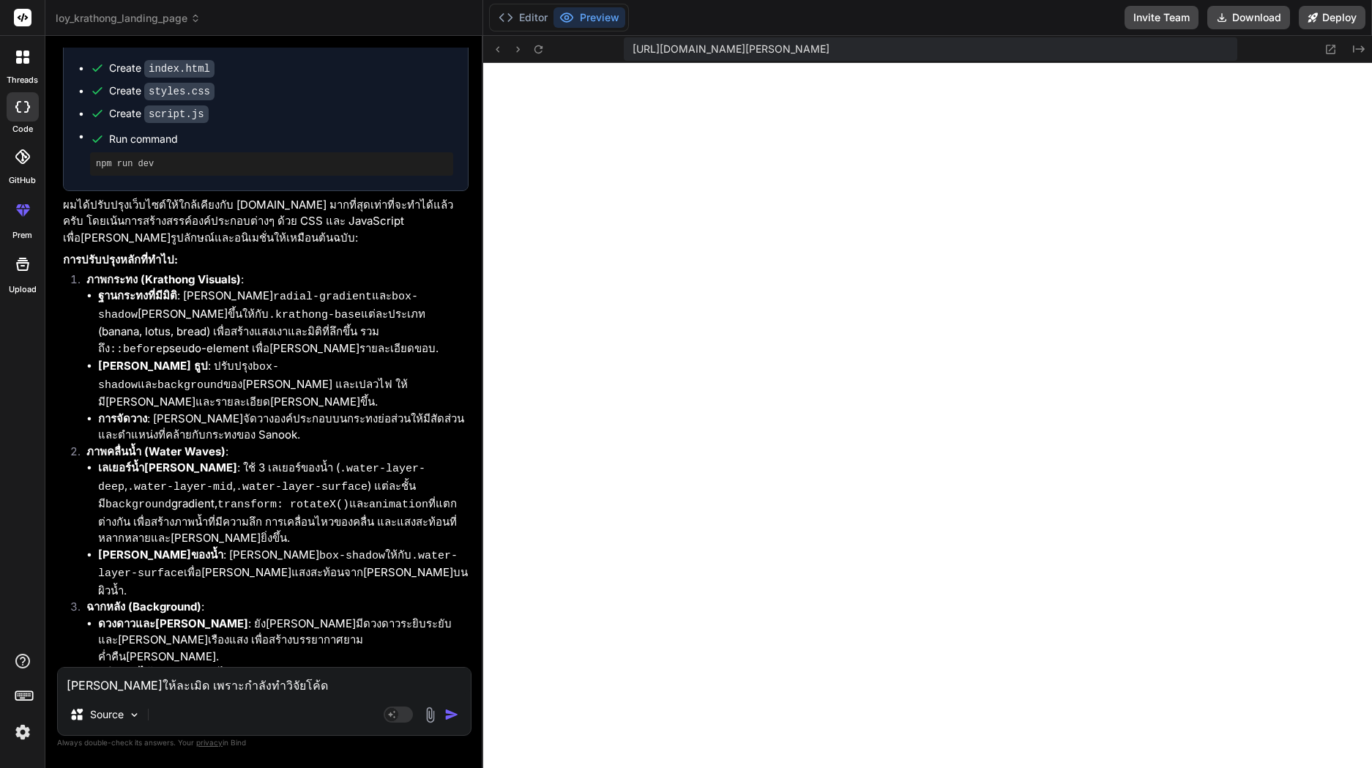
scroll to position [5125, 0]
